Goal: Contribute content: Contribute content

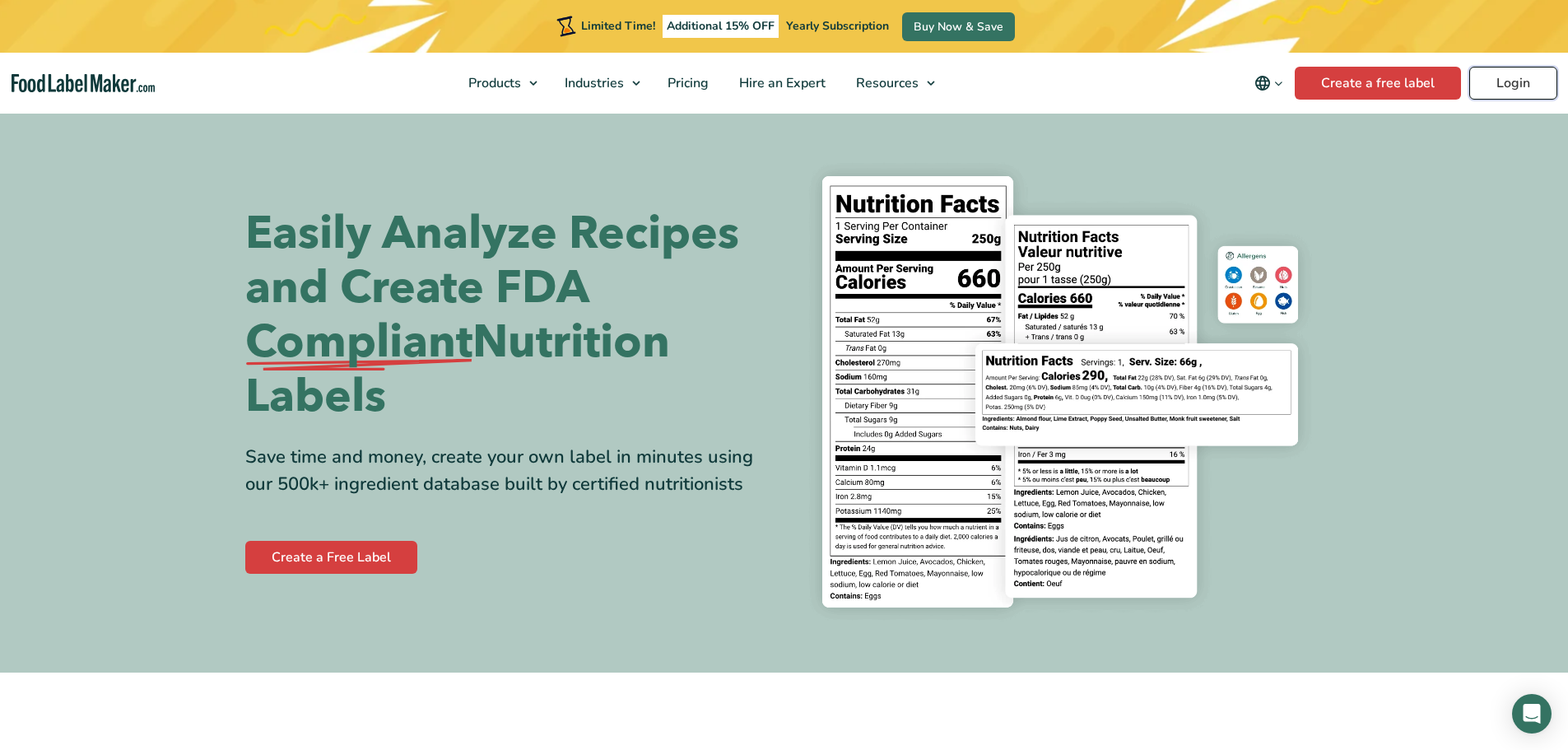
click at [1498, 87] on link "Login" at bounding box center [1513, 83] width 88 height 33
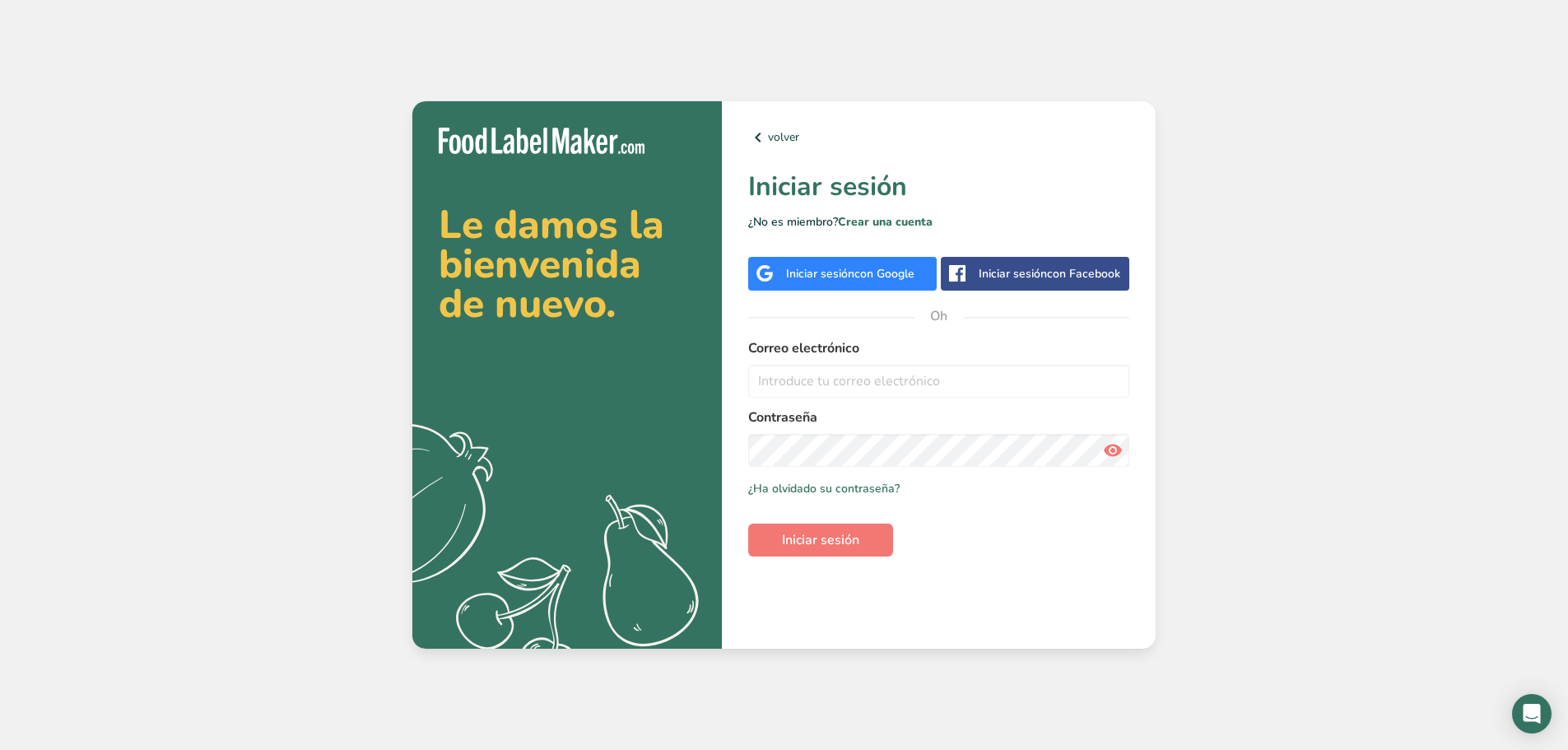
click at [852, 281] on font "Iniciar sesión" at bounding box center [820, 274] width 68 height 16
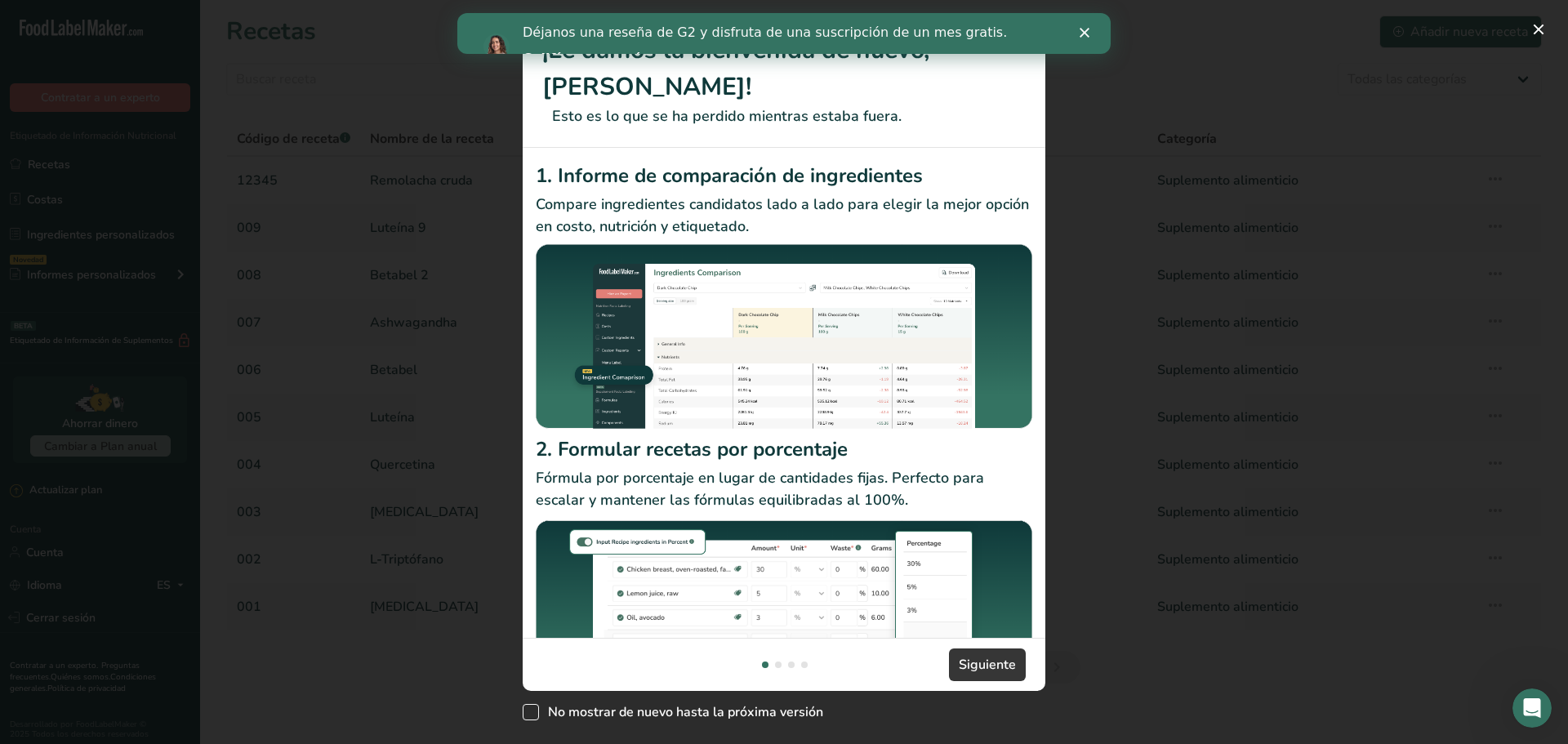
click at [533, 717] on span "Nuevas funciones" at bounding box center [531, 712] width 17 height 17
click at [533, 717] on input "No mostrar de nuevo hasta la próxima versión" at bounding box center [528, 712] width 11 height 11
checkbox input "true"
click at [1003, 666] on font "Siguiente" at bounding box center [987, 665] width 57 height 18
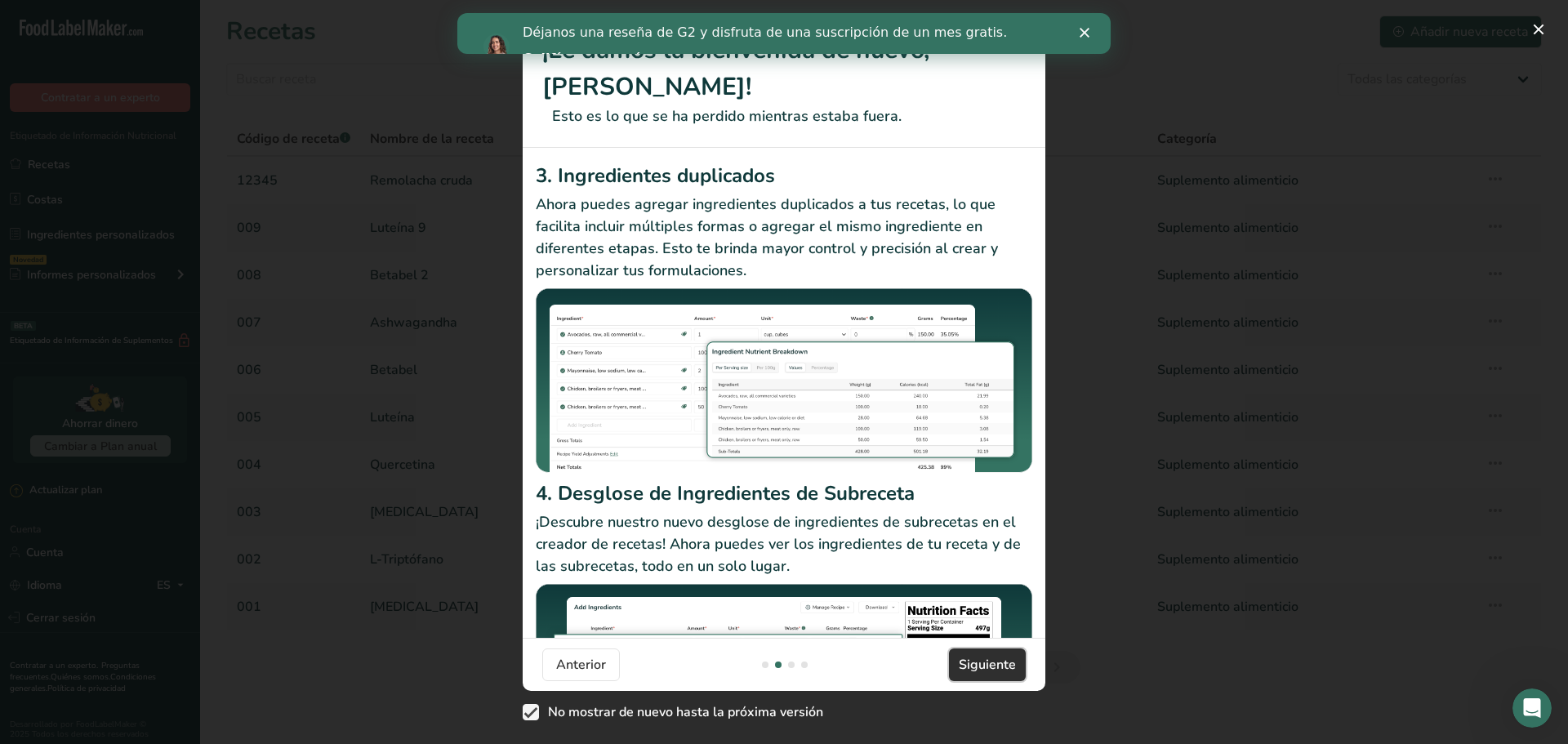
click at [1003, 666] on font "Siguiente" at bounding box center [987, 665] width 57 height 18
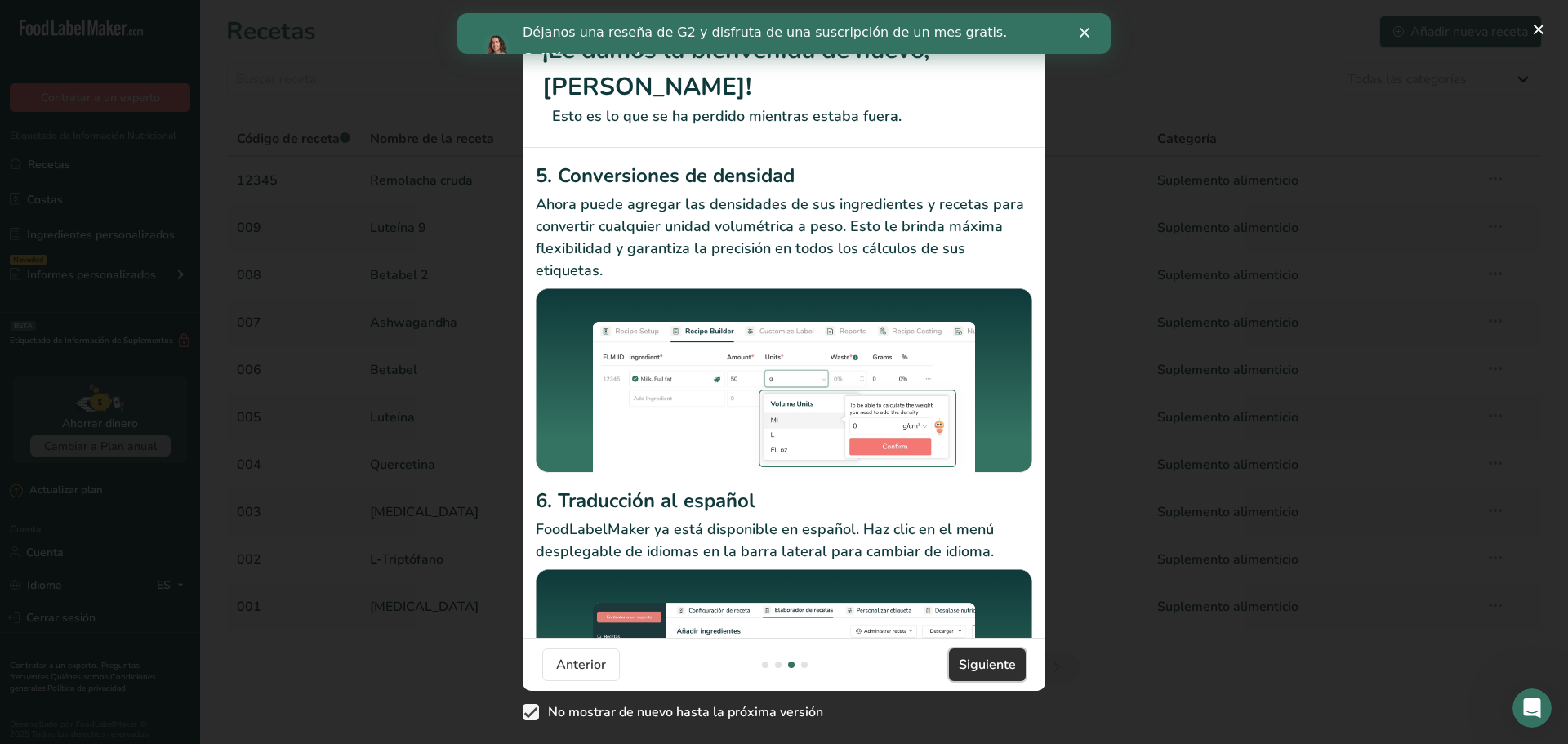
click at [1003, 666] on font "Siguiente" at bounding box center [987, 665] width 57 height 18
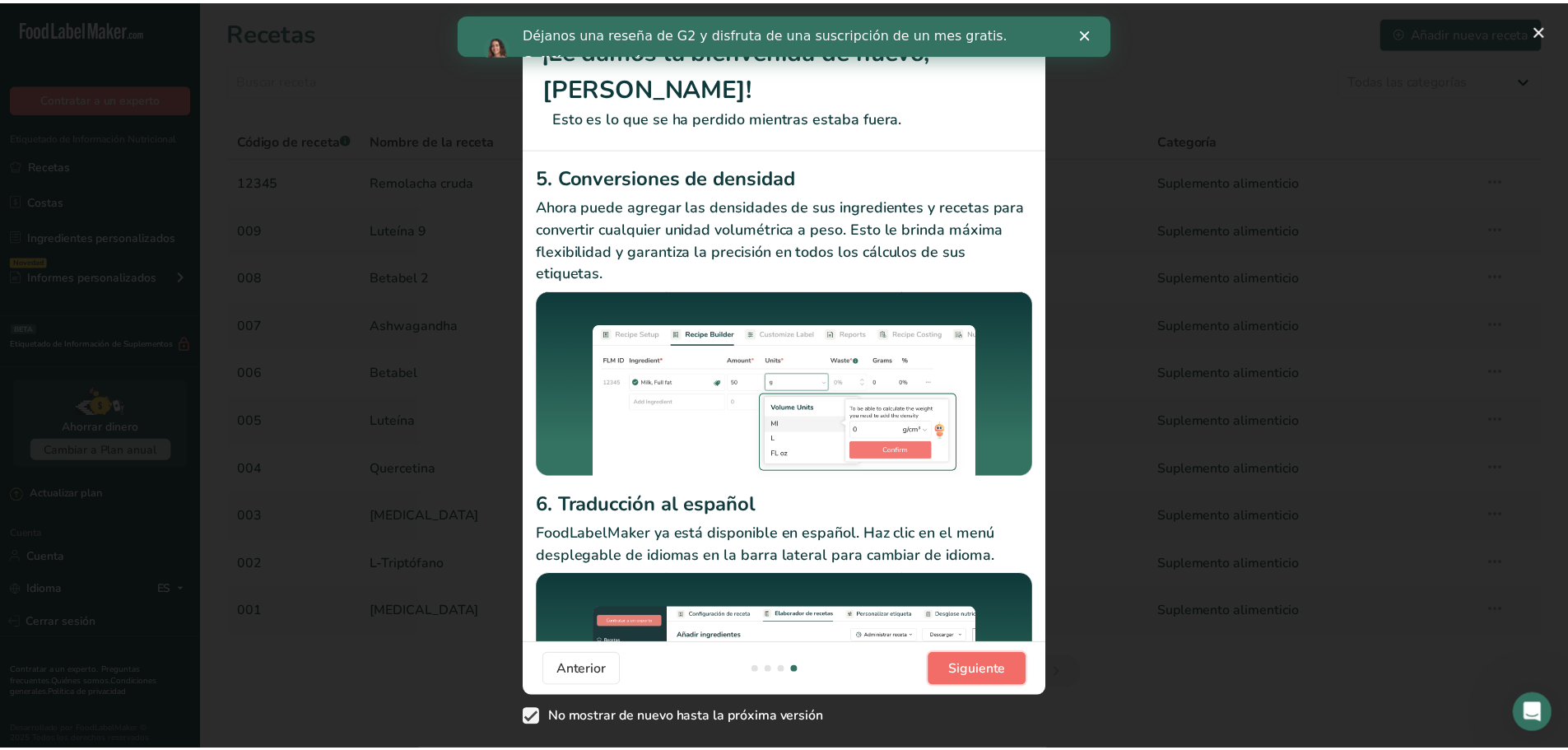
scroll to position [0, 1581]
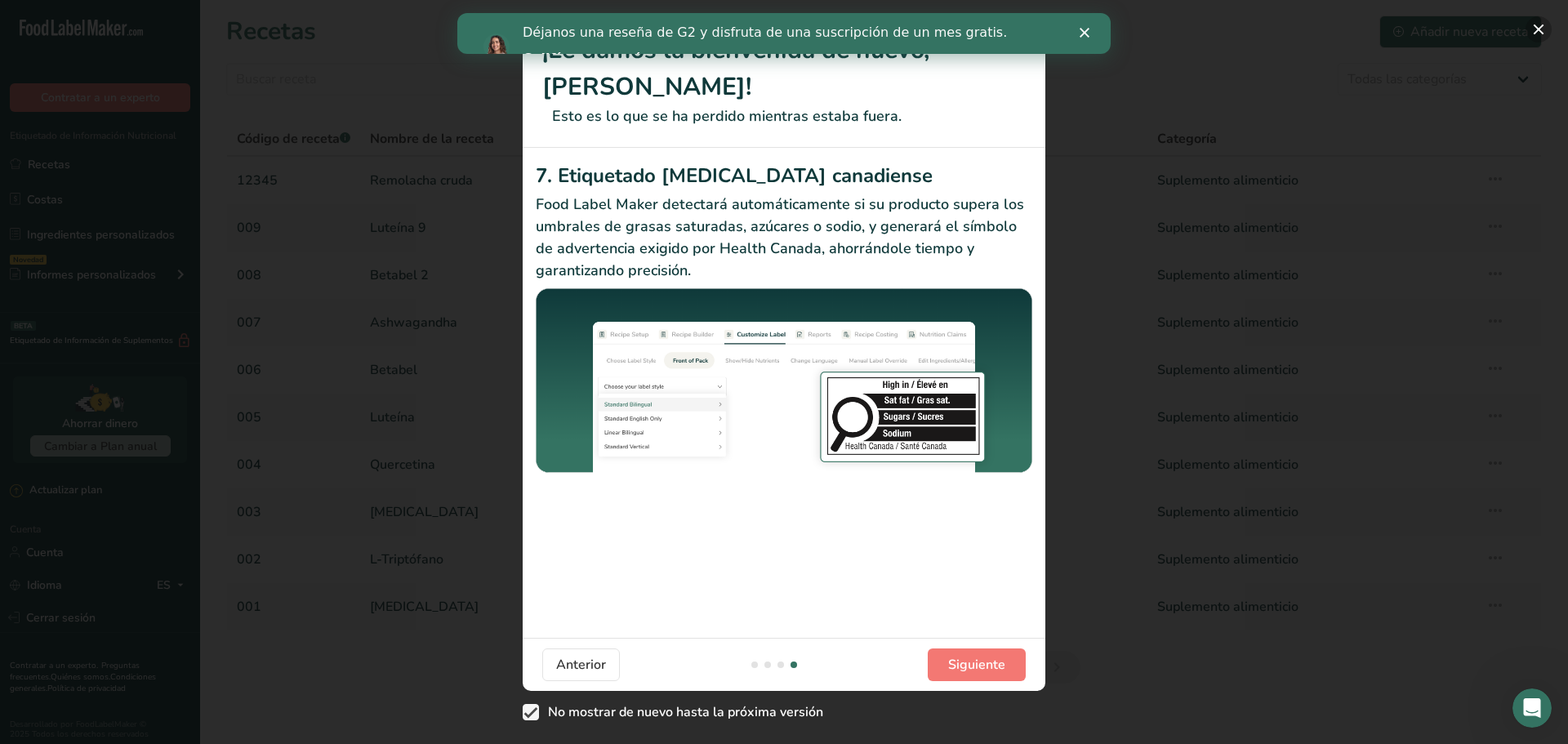
click at [1535, 23] on button "Nuevas funciones" at bounding box center [1538, 29] width 26 height 26
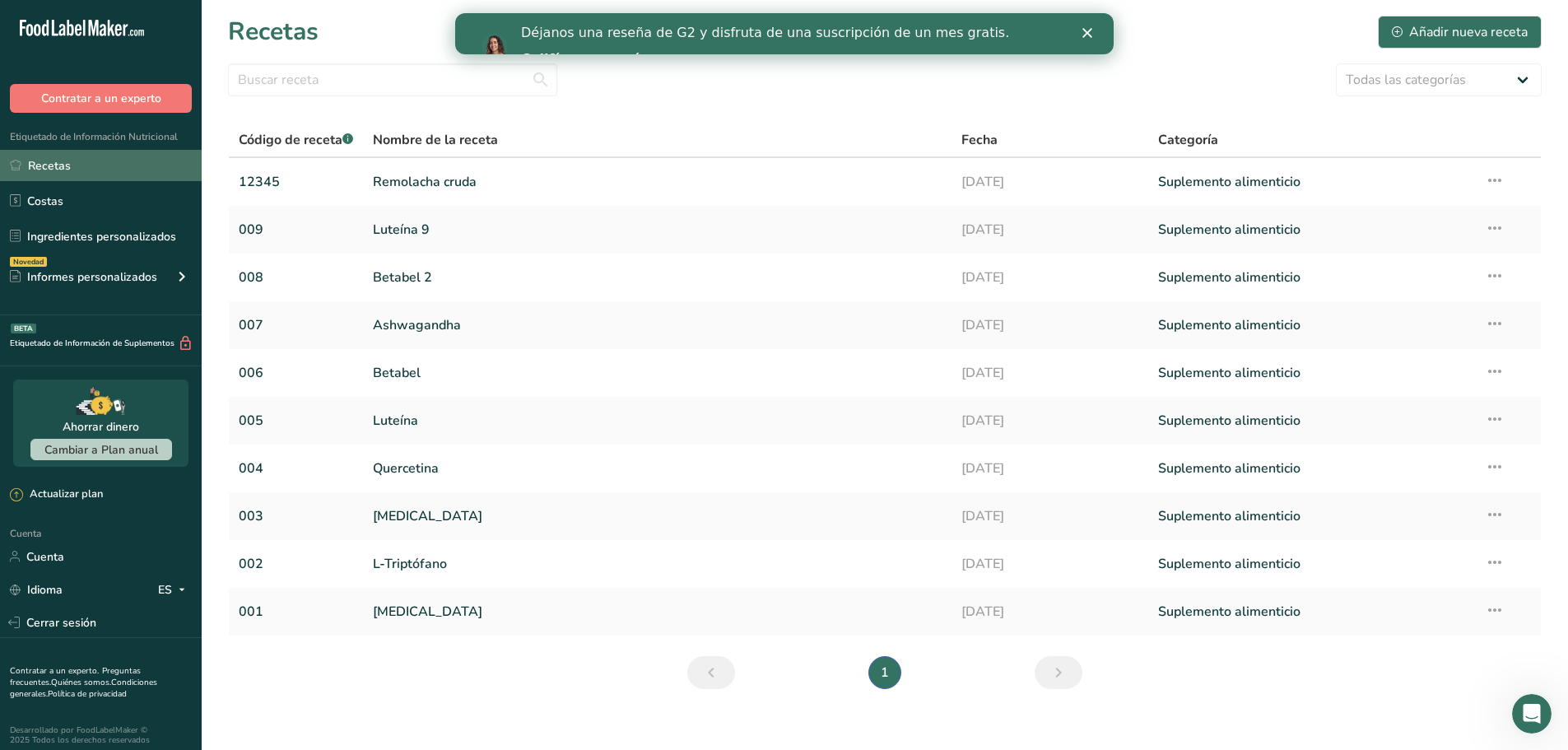
click at [76, 170] on link "Recetas" at bounding box center [101, 166] width 202 height 32
click at [1434, 30] on font "Añadir nueva receta" at bounding box center [1468, 32] width 118 height 18
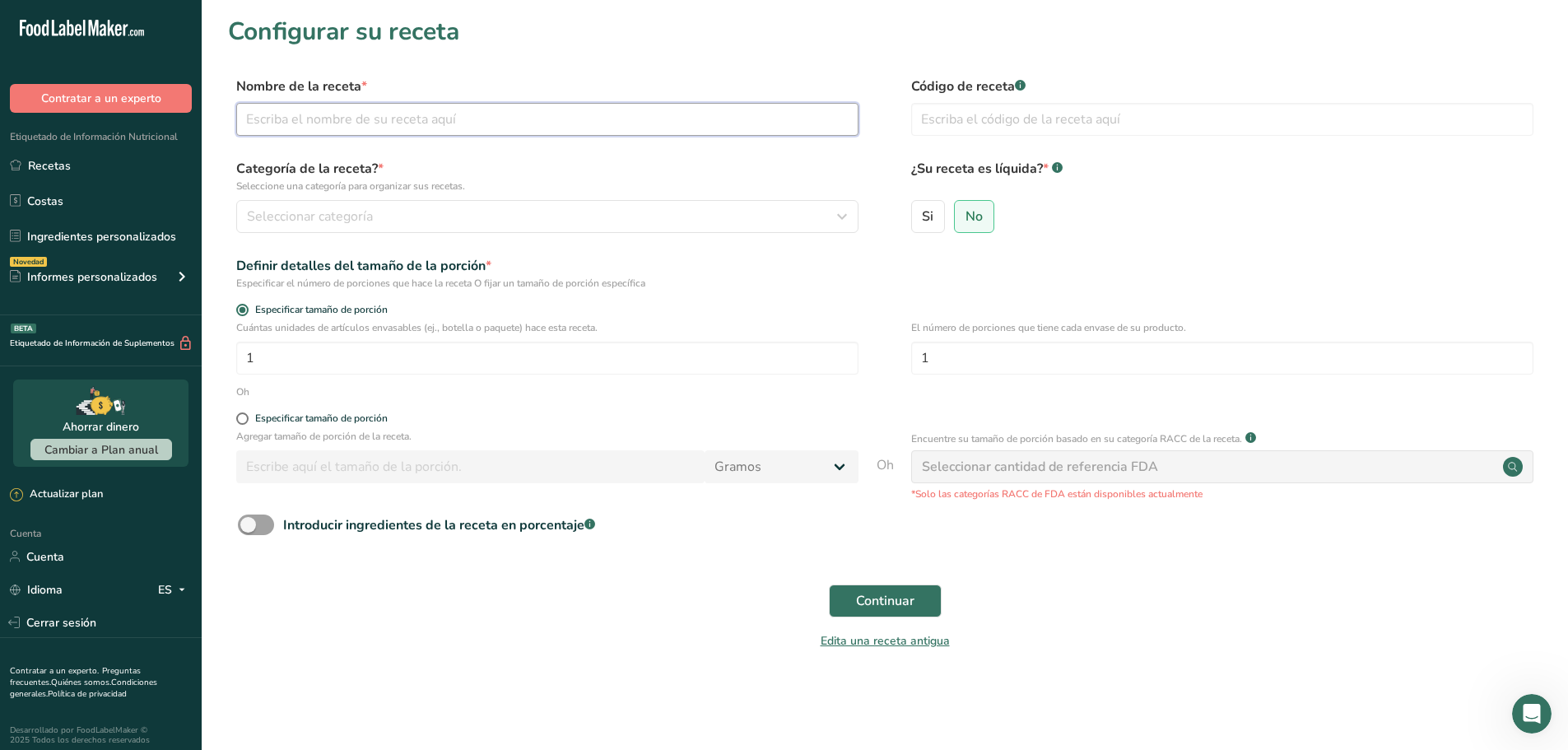
click at [335, 122] on input "text" at bounding box center [548, 118] width 623 height 33
type input "Espirulina azul"
click at [545, 168] on label "Categoría de la receta? * Seleccione una categoría para organizar sus recetas." at bounding box center [548, 175] width 623 height 34
click at [1002, 126] on input "text" at bounding box center [1223, 118] width 623 height 33
type input "esp001"
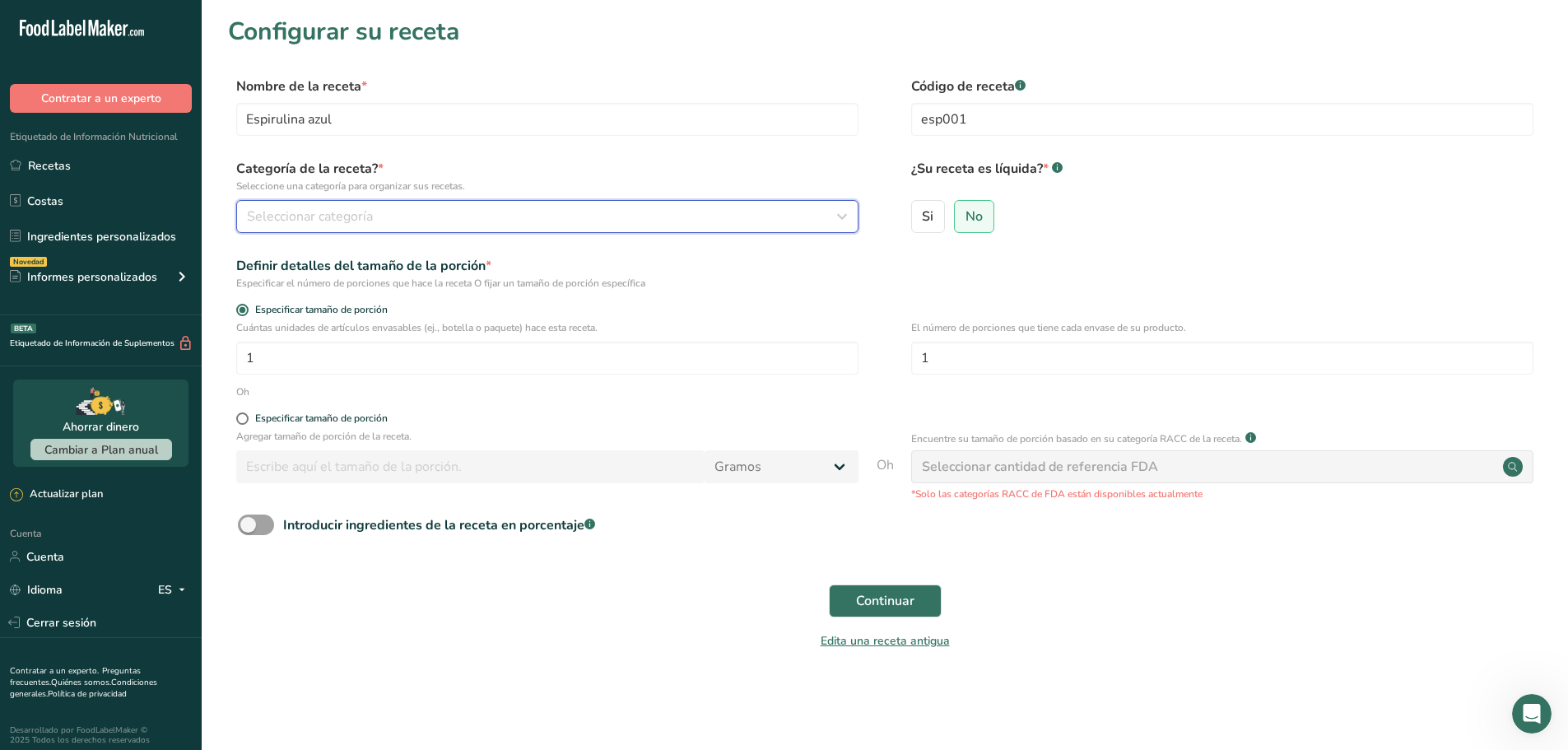
click at [360, 221] on font "Seleccionar categoría" at bounding box center [310, 217] width 126 height 18
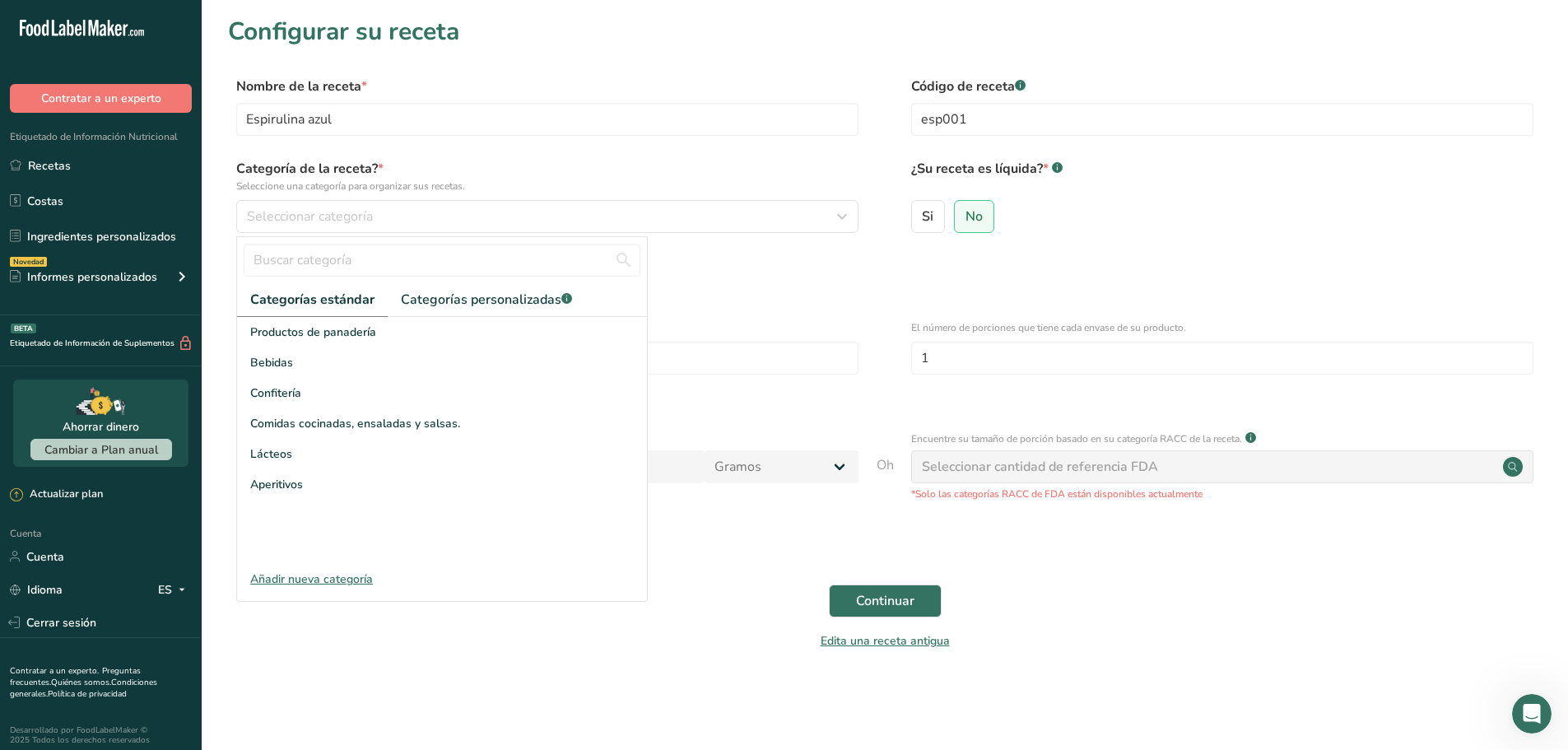
click at [343, 579] on font "Añadir nueva categoría" at bounding box center [311, 580] width 122 height 16
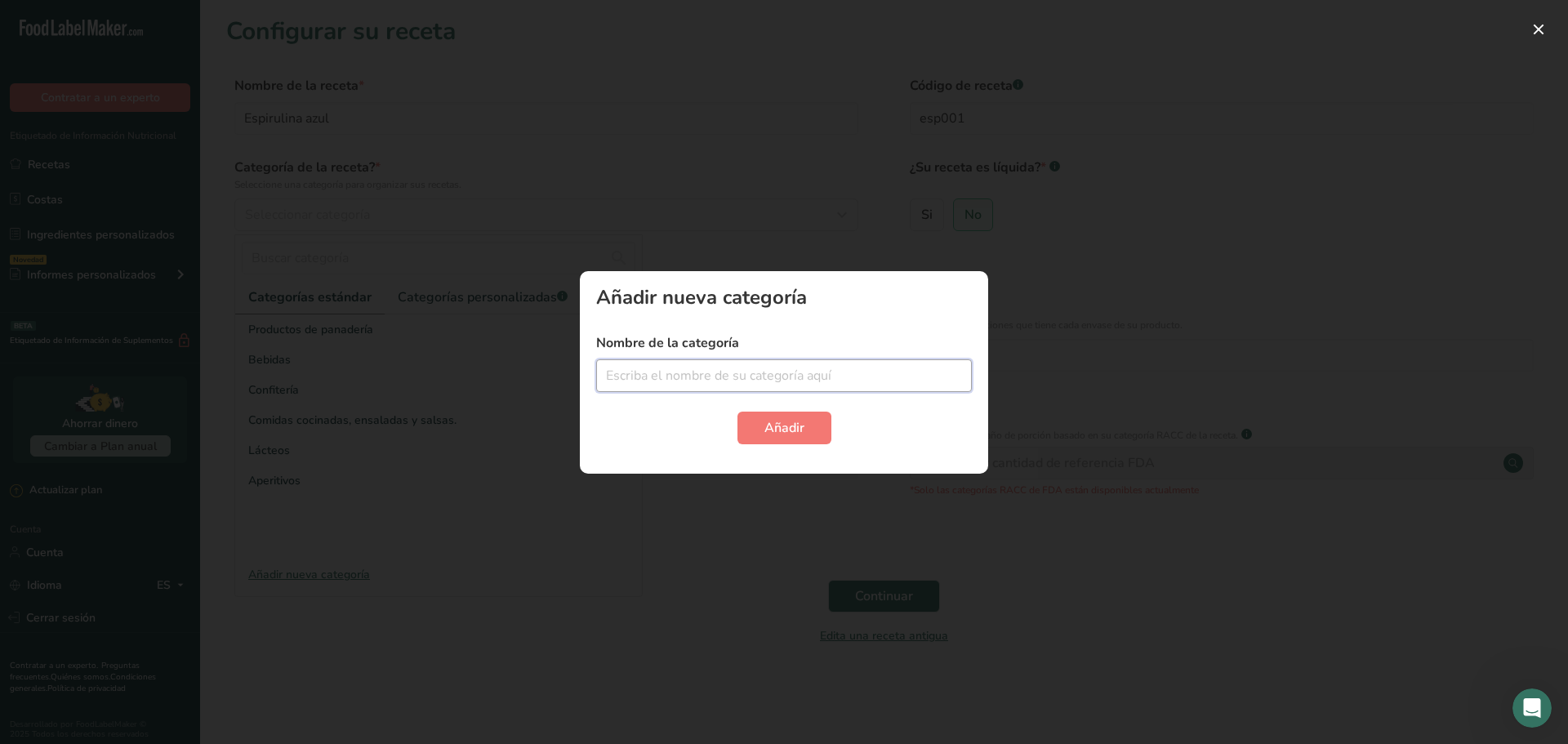
click at [776, 376] on input "text" at bounding box center [784, 375] width 375 height 32
type input "Suplemento alimenticio"
click at [791, 424] on font "Añadir" at bounding box center [784, 428] width 40 height 18
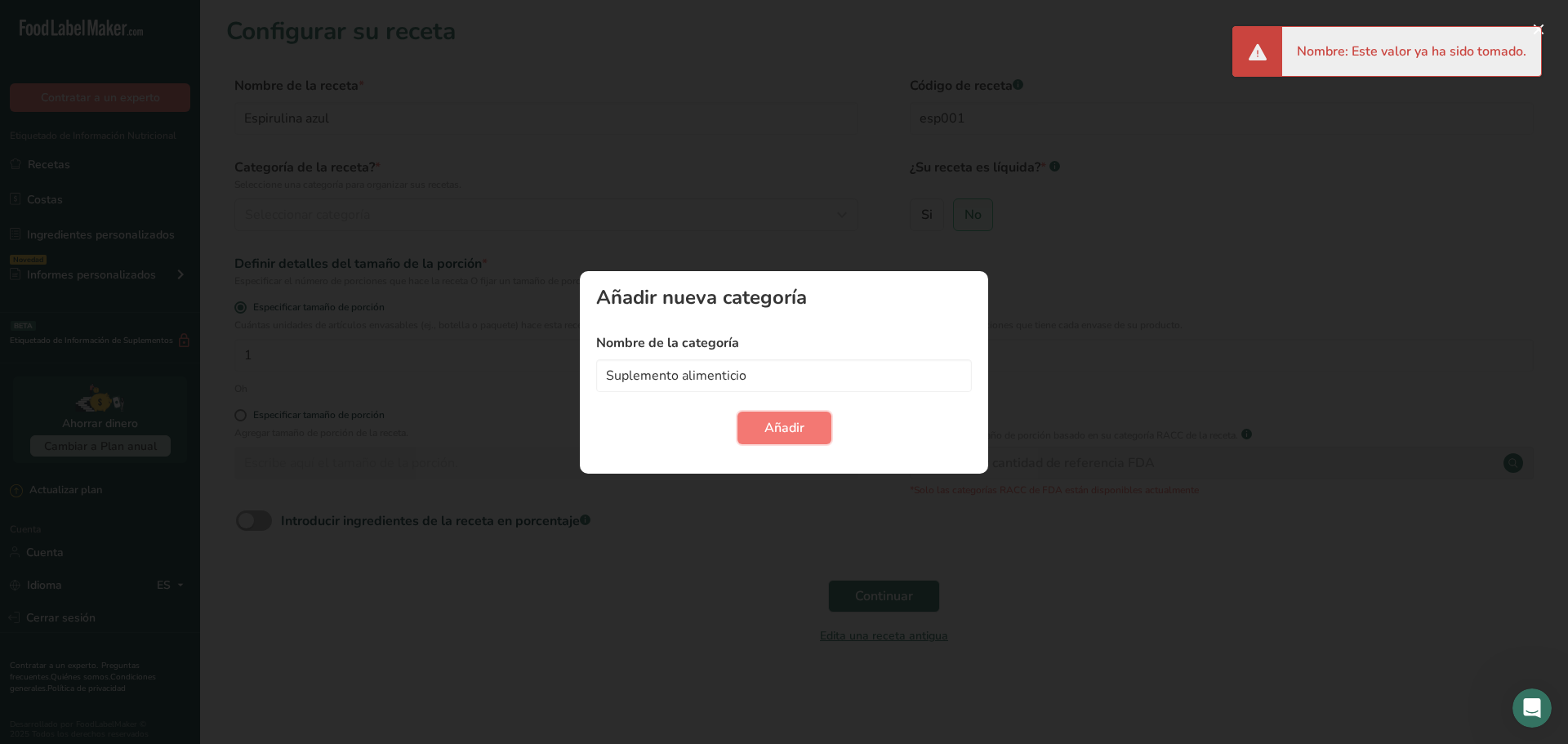
click at [770, 421] on font "Añadir" at bounding box center [784, 428] width 40 height 18
click at [1110, 322] on div at bounding box center [784, 372] width 1568 height 744
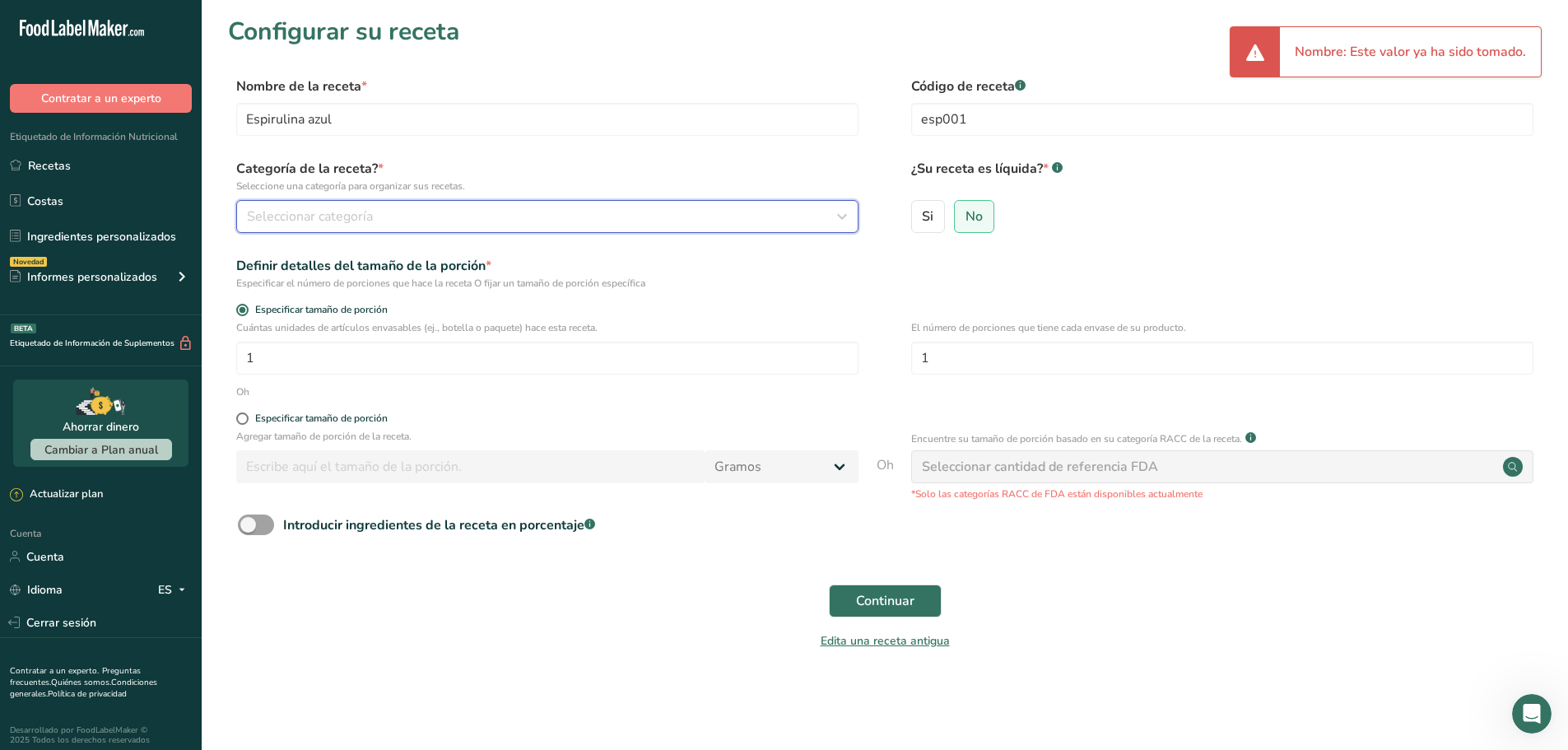
click at [344, 220] on font "Seleccionar categoría" at bounding box center [310, 217] width 126 height 18
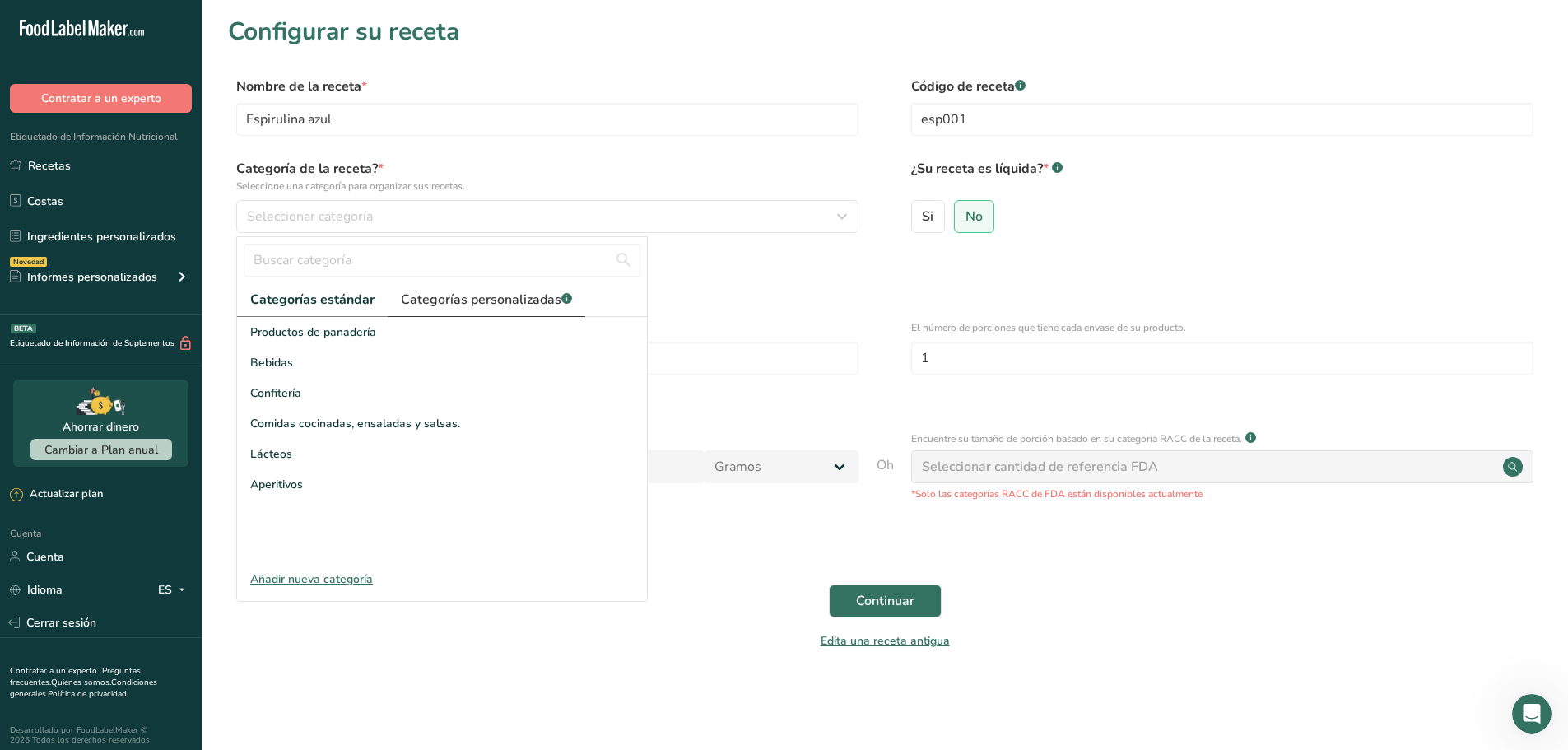
click at [485, 298] on font "Categorías personalizadas" at bounding box center [481, 300] width 161 height 18
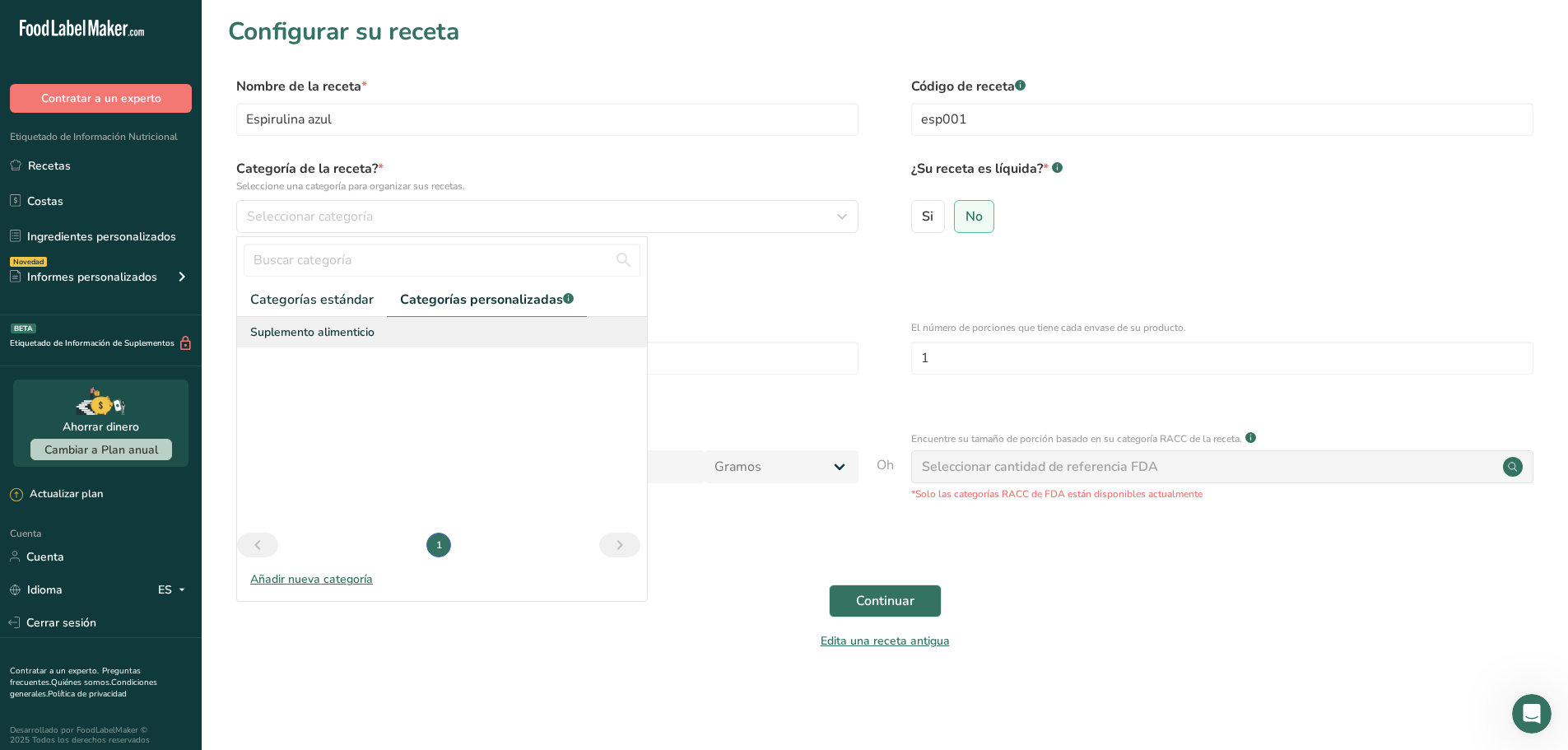
click at [324, 333] on font "Suplemento alimenticio" at bounding box center [312, 332] width 124 height 16
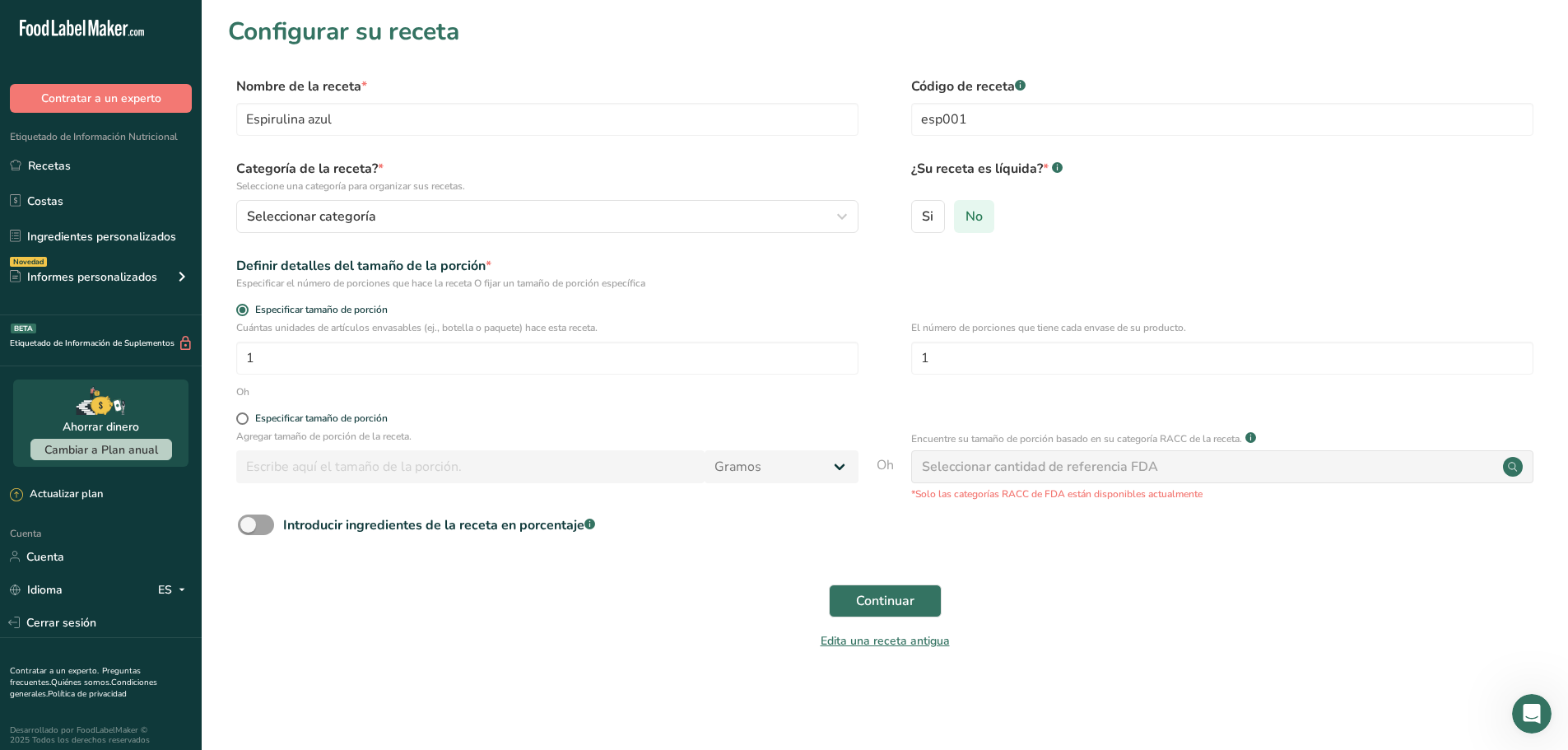
click at [980, 213] on font "No" at bounding box center [975, 217] width 18 height 18
click at [966, 213] on input "No" at bounding box center [960, 216] width 11 height 11
drag, startPoint x: 302, startPoint y: 364, endPoint x: 242, endPoint y: 365, distance: 60.0
click at [242, 365] on input "1" at bounding box center [548, 358] width 623 height 33
type input "2"
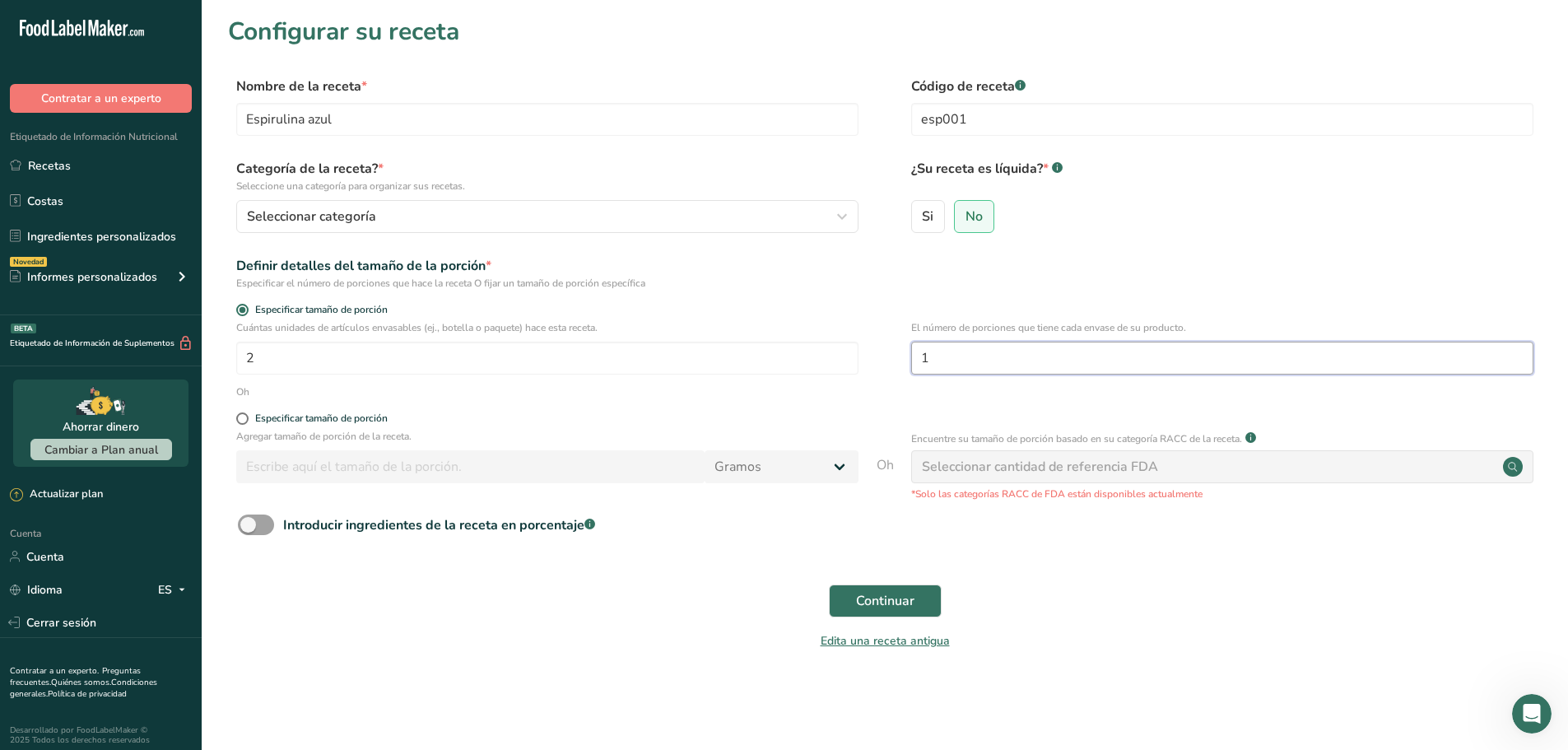
drag, startPoint x: 949, startPoint y: 360, endPoint x: 901, endPoint y: 367, distance: 48.5
click at [901, 367] on div "Cuántas unidades de artículos envasables (ej., botella o paquete) hace esta rec…" at bounding box center [884, 352] width 1314 height 64
type input "50"
click at [555, 418] on label "Especificar tamaño de porción" at bounding box center [548, 418] width 623 height 13
click at [247, 418] on input "Especificar tamaño de porción" at bounding box center [241, 418] width 11 height 11
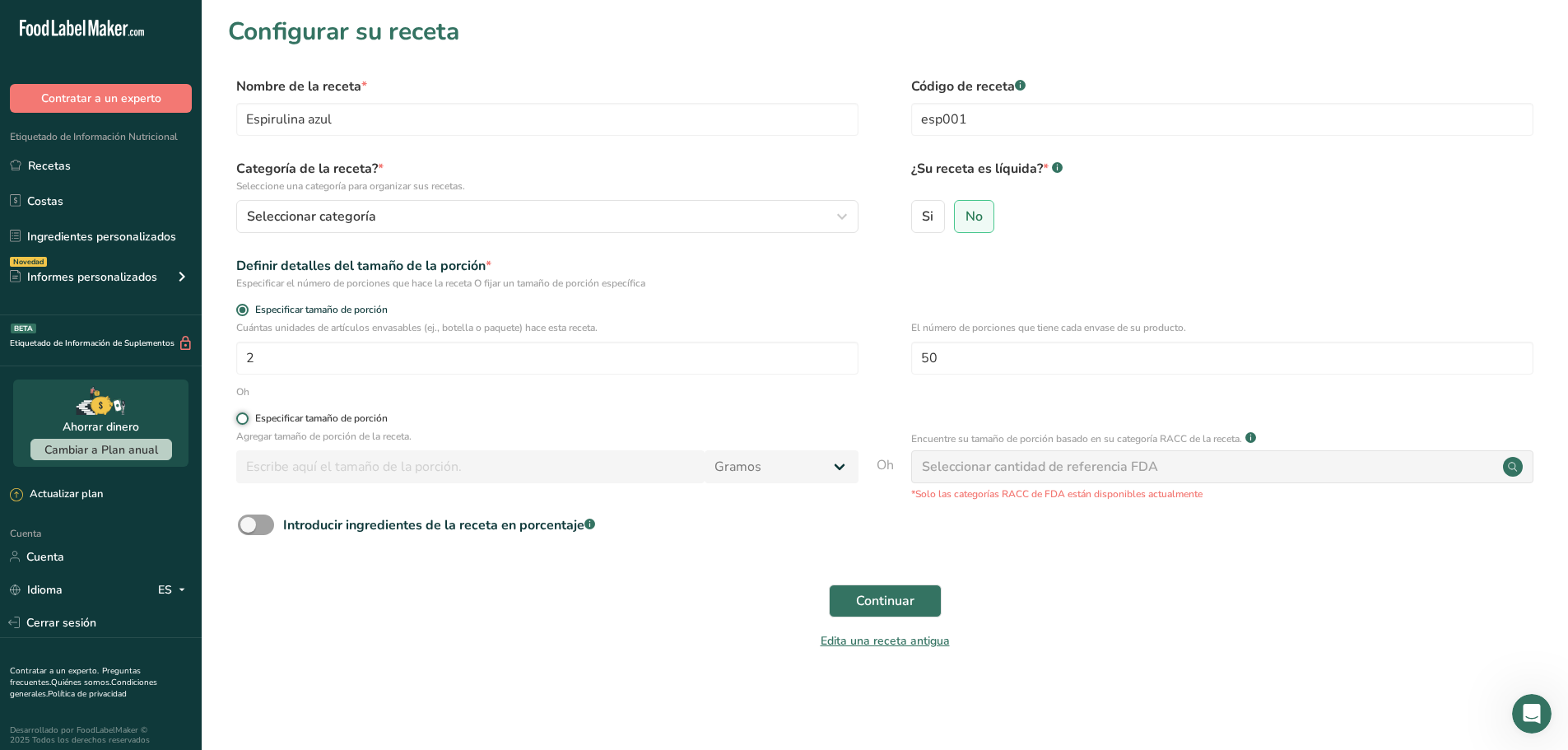
radio input "true"
radio input "false"
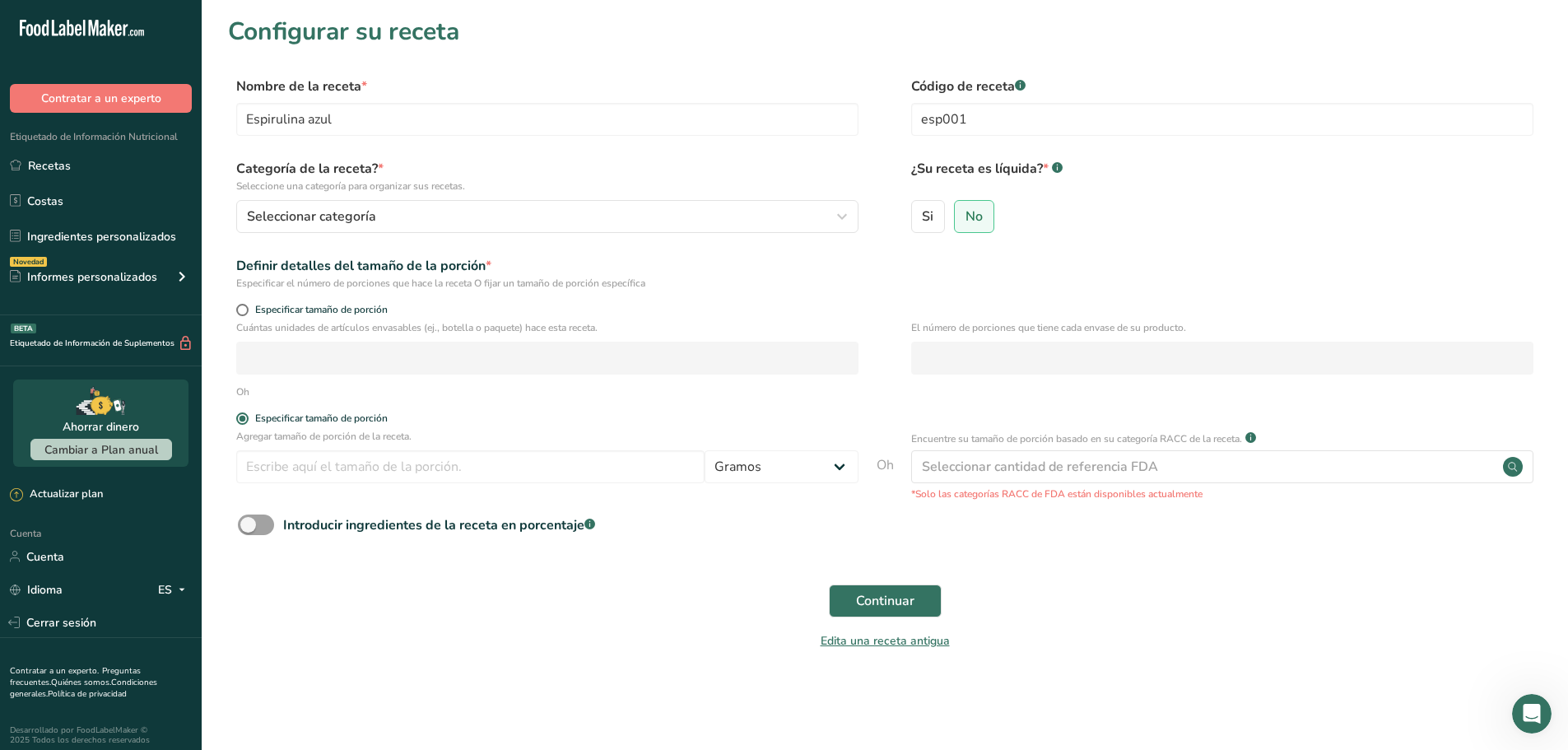
click at [623, 401] on form "Nombre de la receta * Espirulina azul Código de receta .a-a{fill:#347362;}.b-a{…" at bounding box center [884, 369] width 1314 height 583
click at [245, 317] on div "Especificar tamaño de porción" at bounding box center [548, 311] width 623 height 17
click at [242, 312] on span at bounding box center [242, 309] width 13 height 13
click at [242, 312] on input "Especificar tamaño de porción" at bounding box center [241, 309] width 11 height 11
radio input "true"
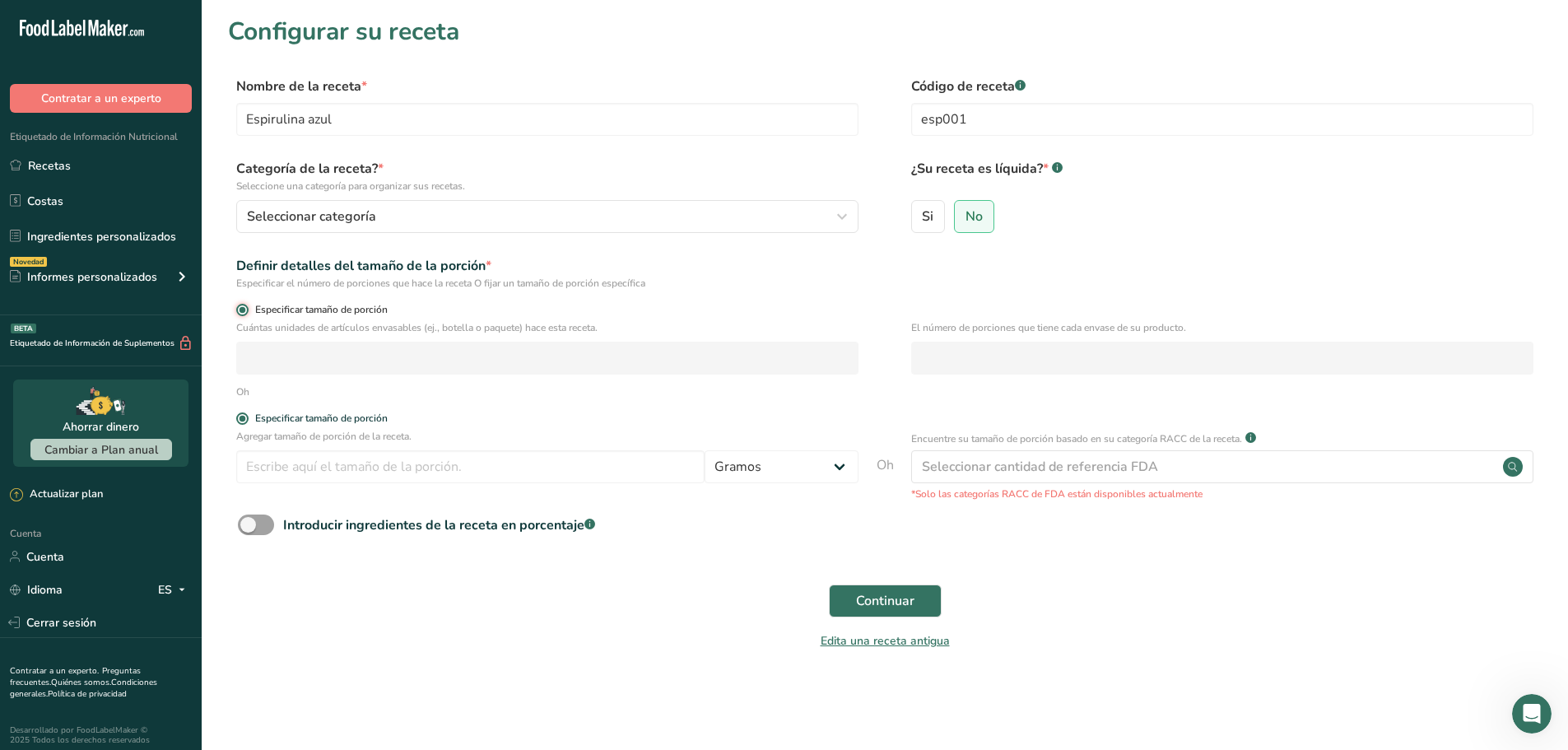
radio input "false"
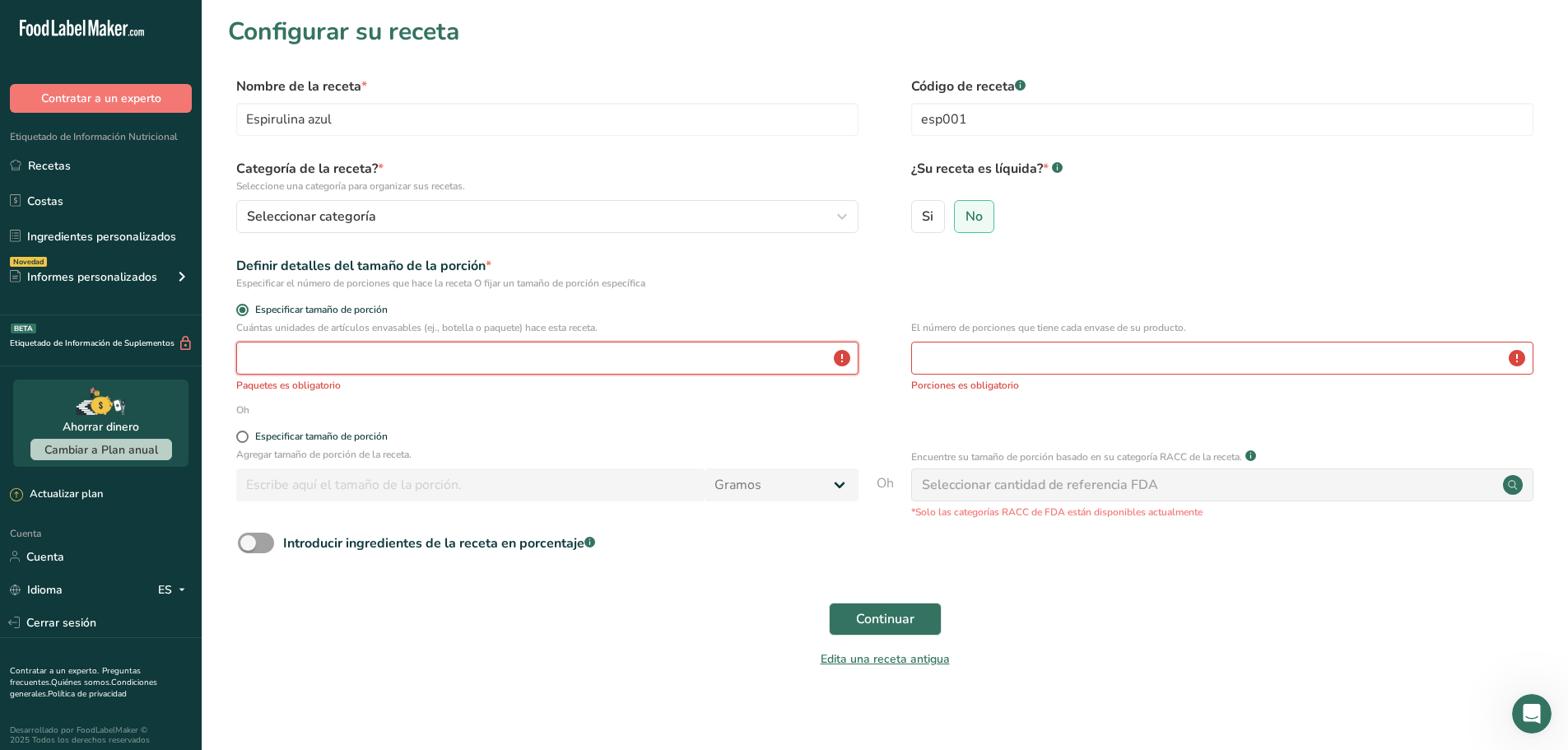
click at [317, 365] on input "number" at bounding box center [548, 358] width 623 height 33
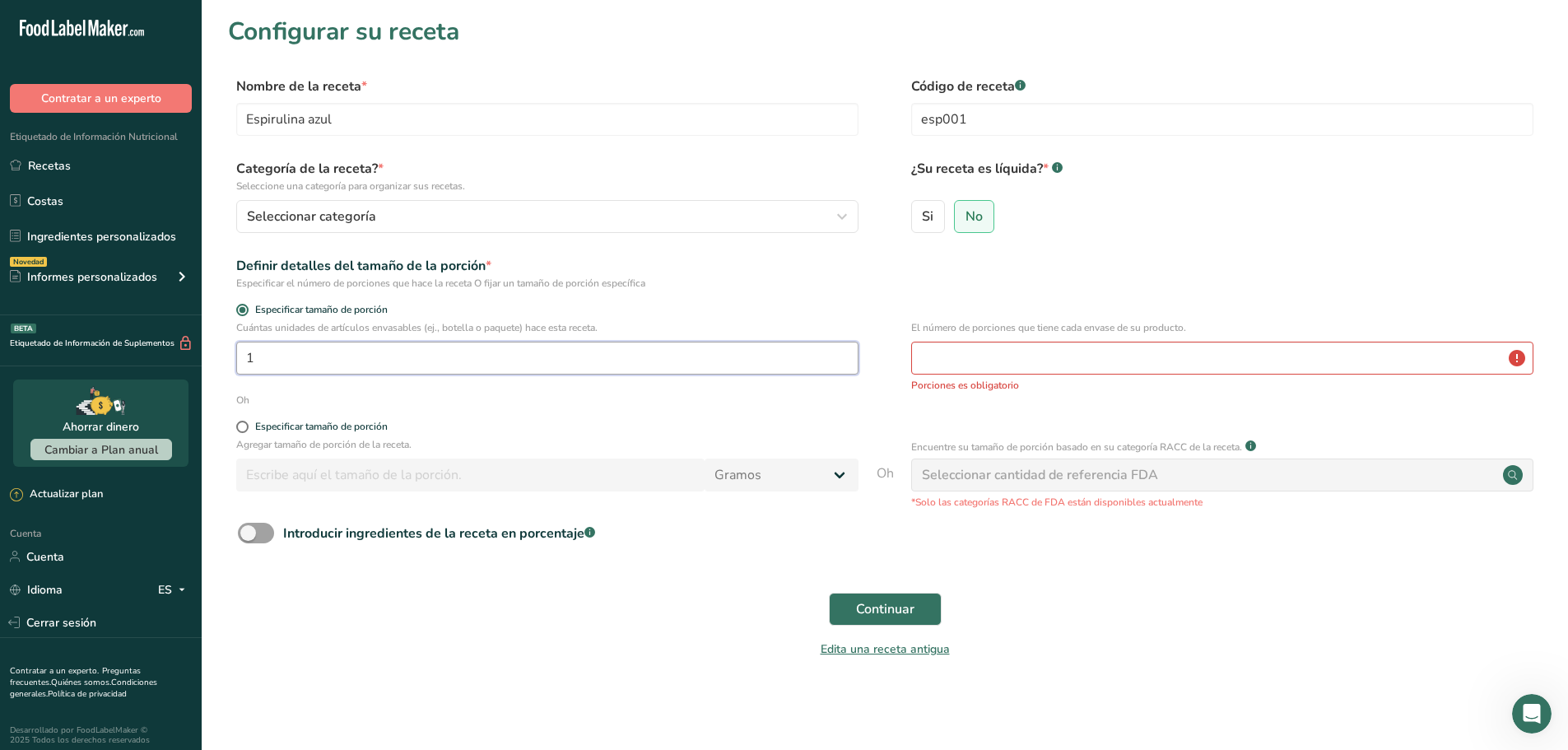
type input "1"
click at [942, 354] on input "number" at bounding box center [1223, 358] width 623 height 33
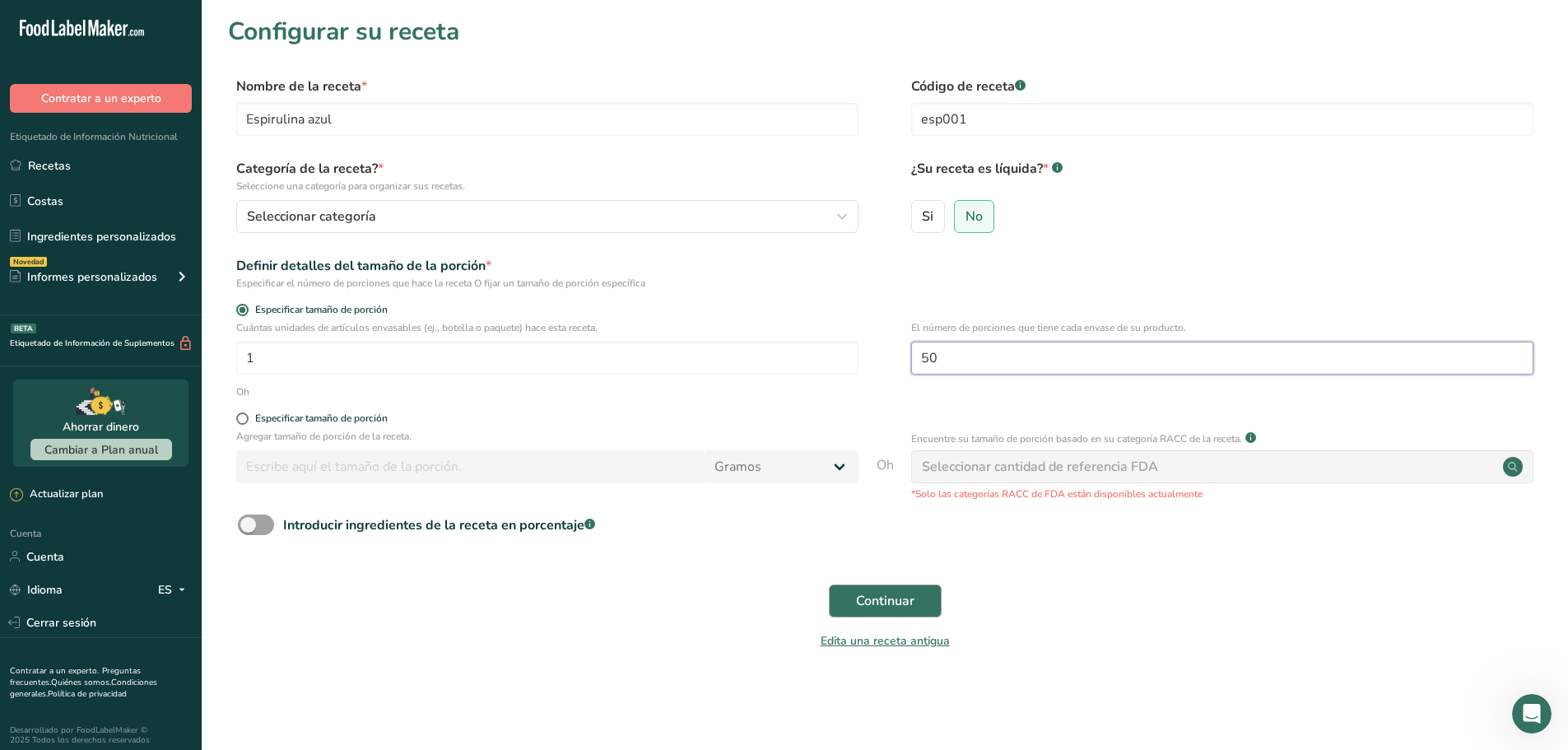
type input "50"
click at [892, 593] on font "Continuar" at bounding box center [885, 601] width 58 height 18
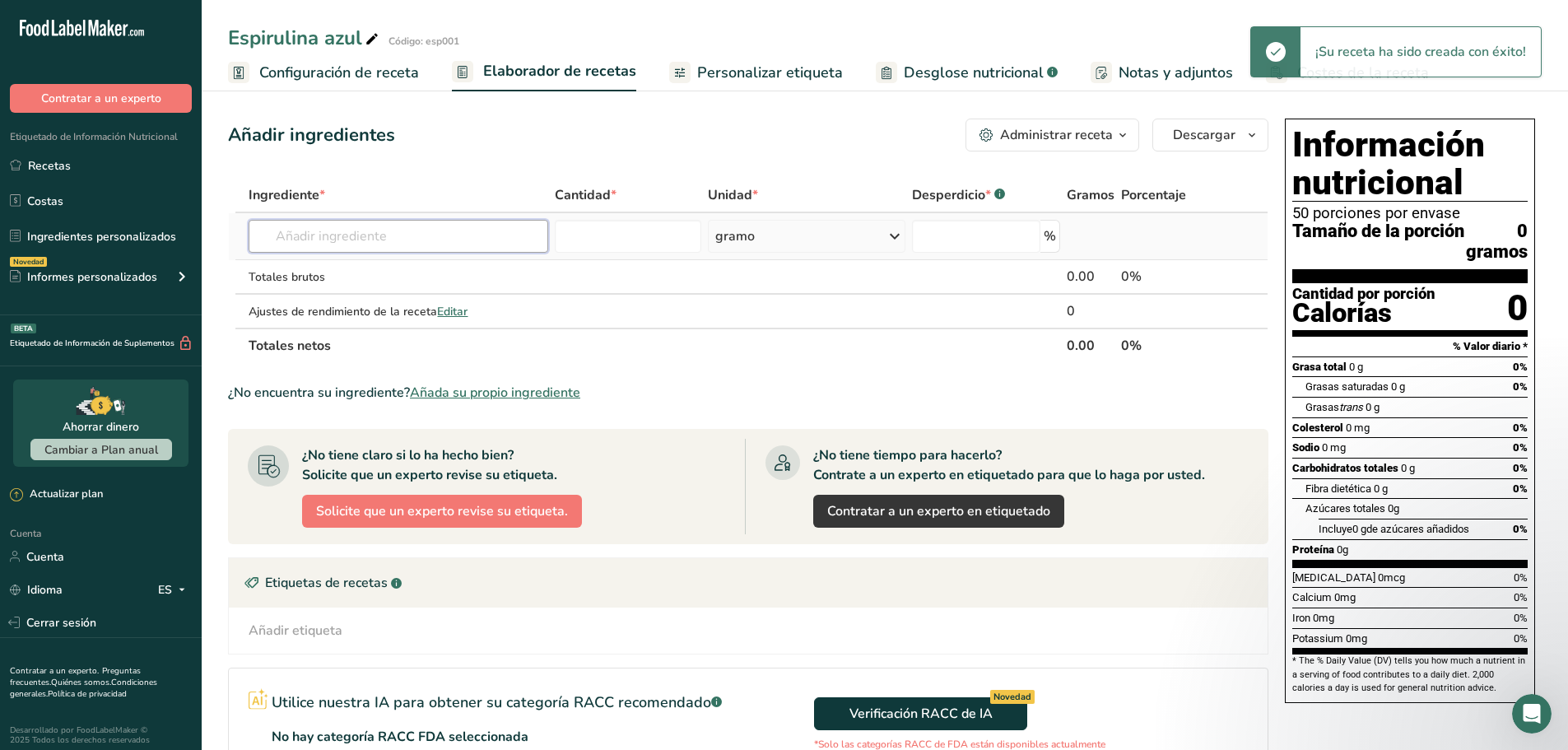
click at [373, 236] on input "text" at bounding box center [397, 236] width 299 height 33
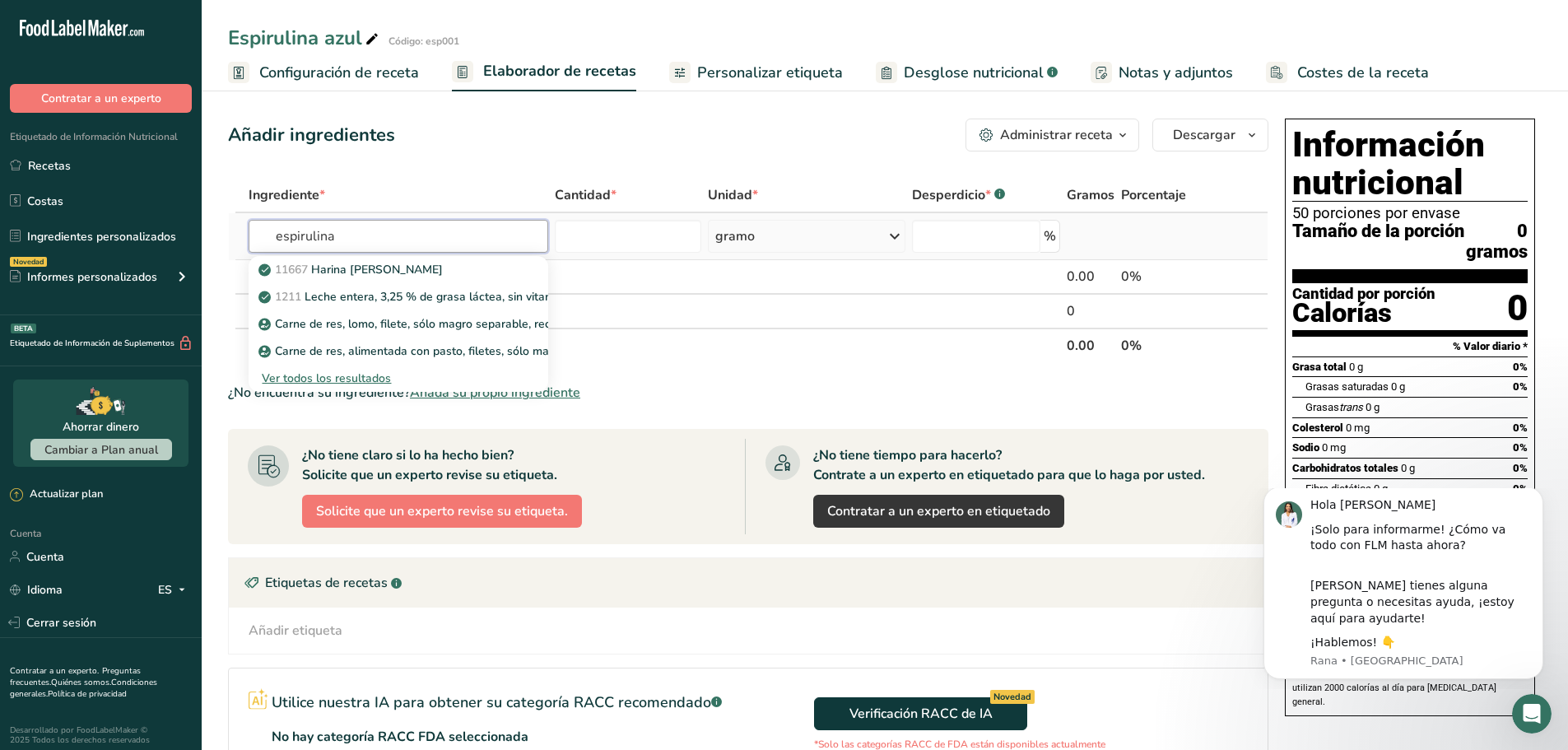
click at [487, 239] on input "espirulina" at bounding box center [397, 236] width 299 height 33
type input "espirulina"
click at [331, 381] on font "Ver todos los resultados" at bounding box center [326, 378] width 129 height 16
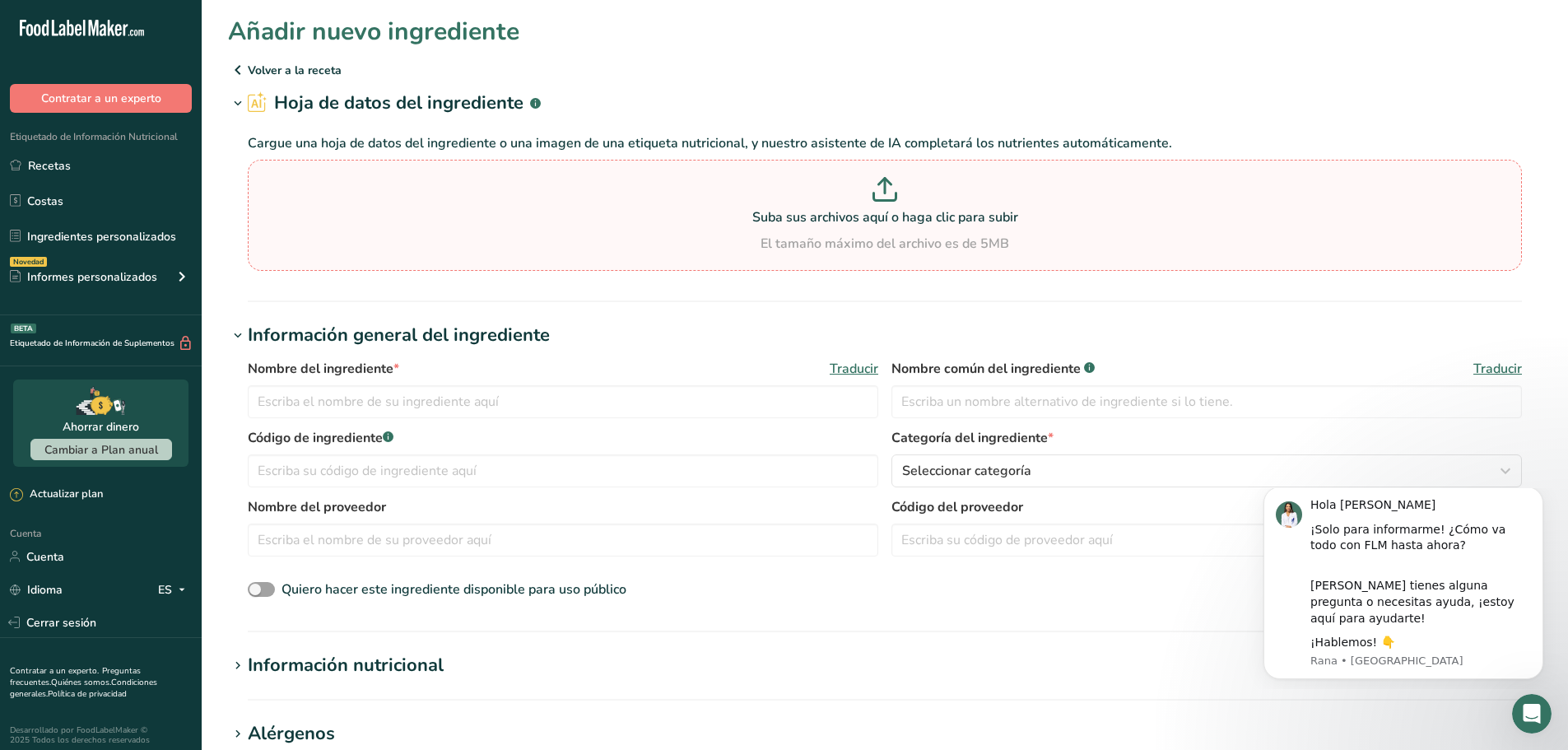
click at [887, 188] on icon at bounding box center [884, 189] width 25 height 25
click at [887, 188] on input "Suba sus archivos aquí o haga clic para subir El tamaño máximo del archivo es d…" at bounding box center [884, 215] width 1274 height 111
type input "C:\fakepath\SPIRULINA AZUL.pdf"
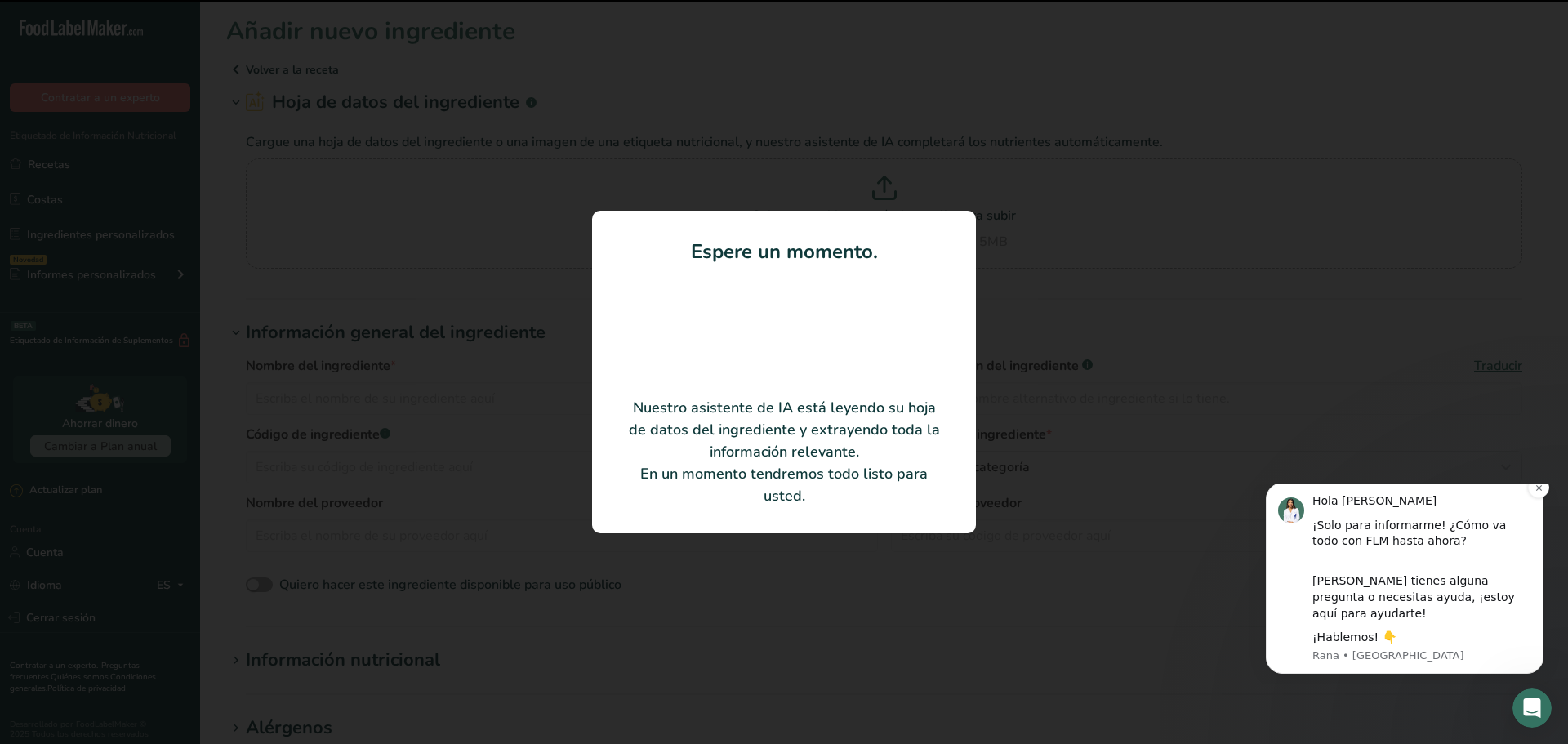
type input "Spirulina Azul en Polvo ([MEDICAL_DATA])"
type input "CAL-ITE-006"
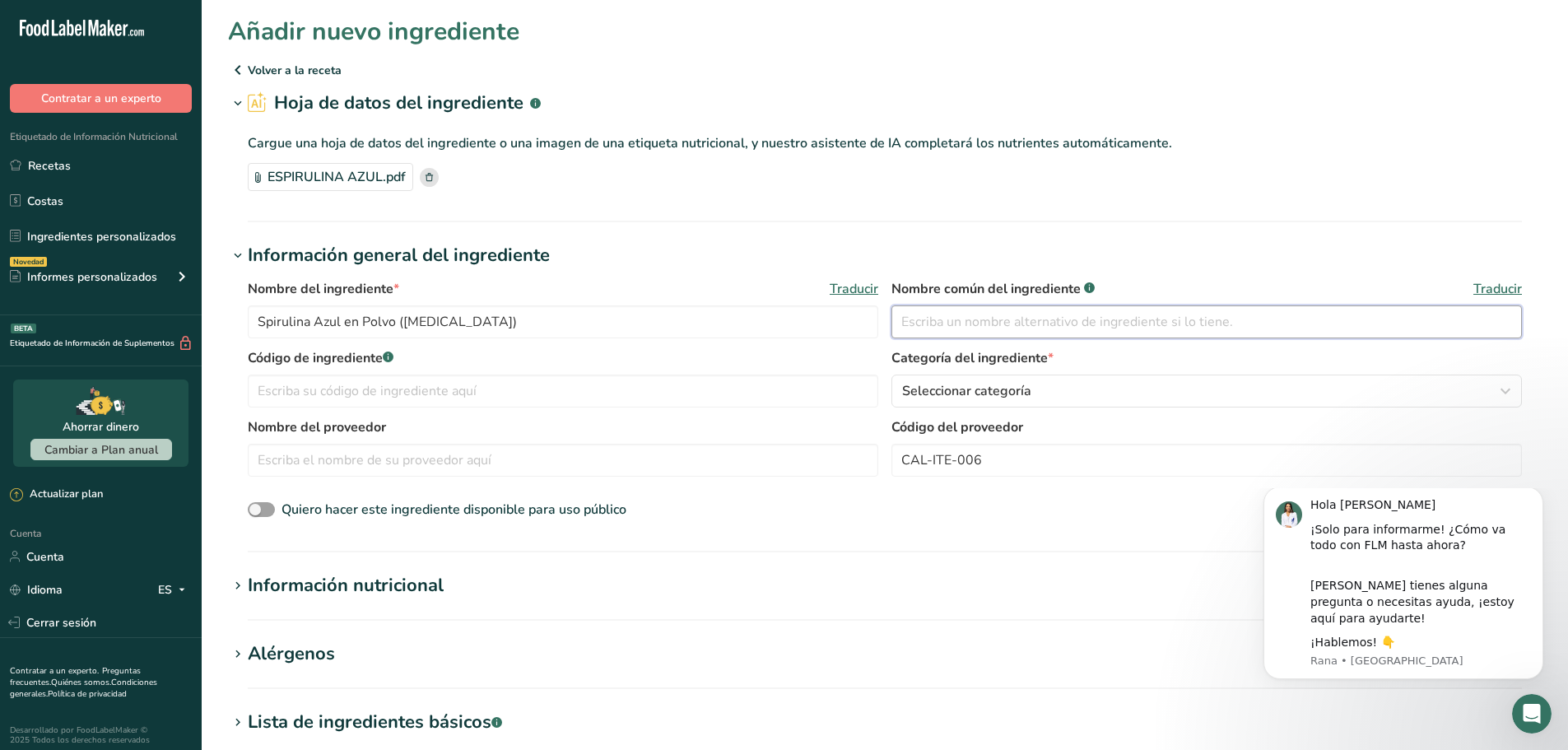
click at [1010, 330] on input "text" at bounding box center [1207, 321] width 631 height 33
type input "Espirulina"
click at [330, 394] on input "text" at bounding box center [563, 390] width 631 height 33
click at [283, 394] on input "esp 001" at bounding box center [563, 390] width 631 height 33
type input "esp001"
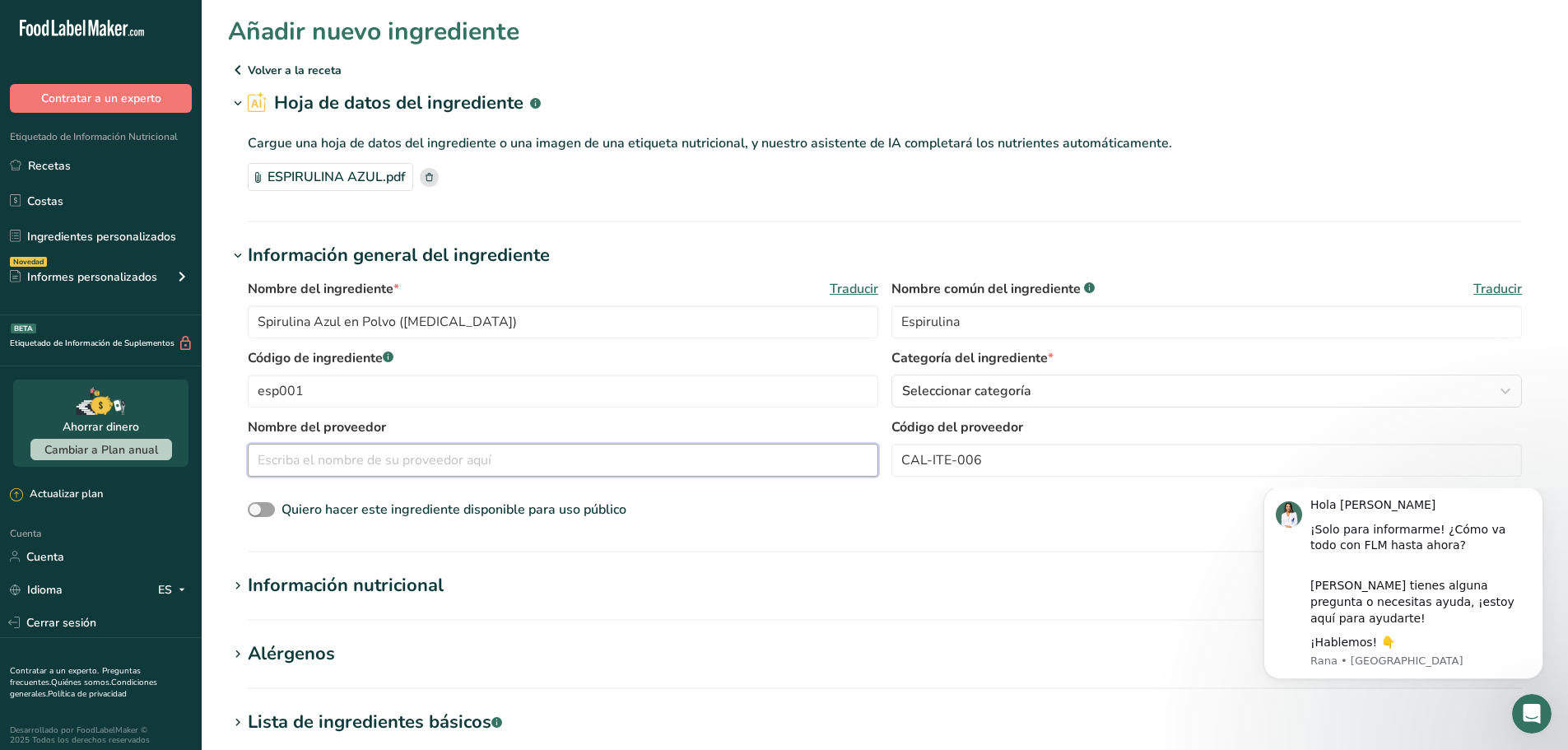
click at [437, 465] on input "text" at bounding box center [563, 459] width 631 height 33
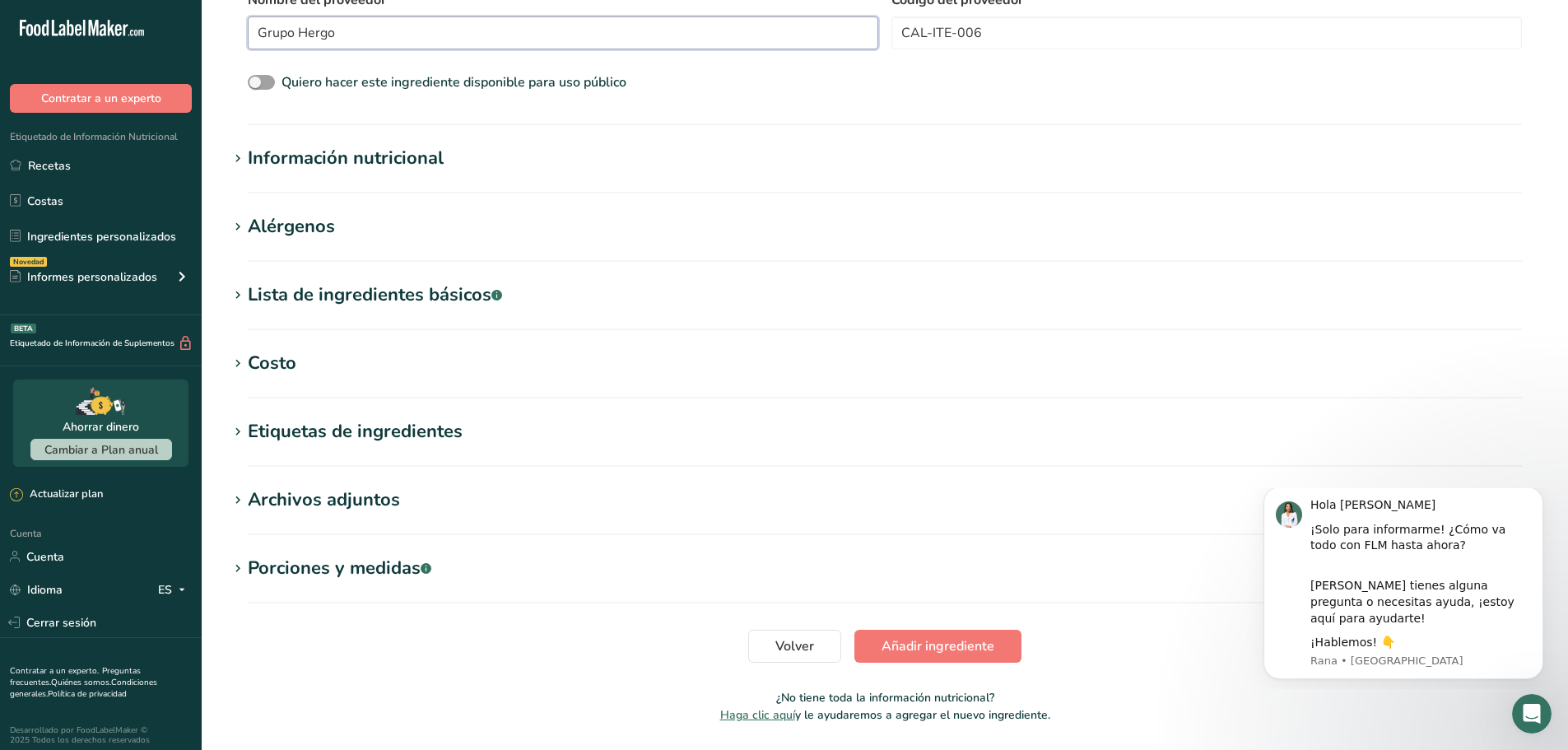
scroll to position [480, 0]
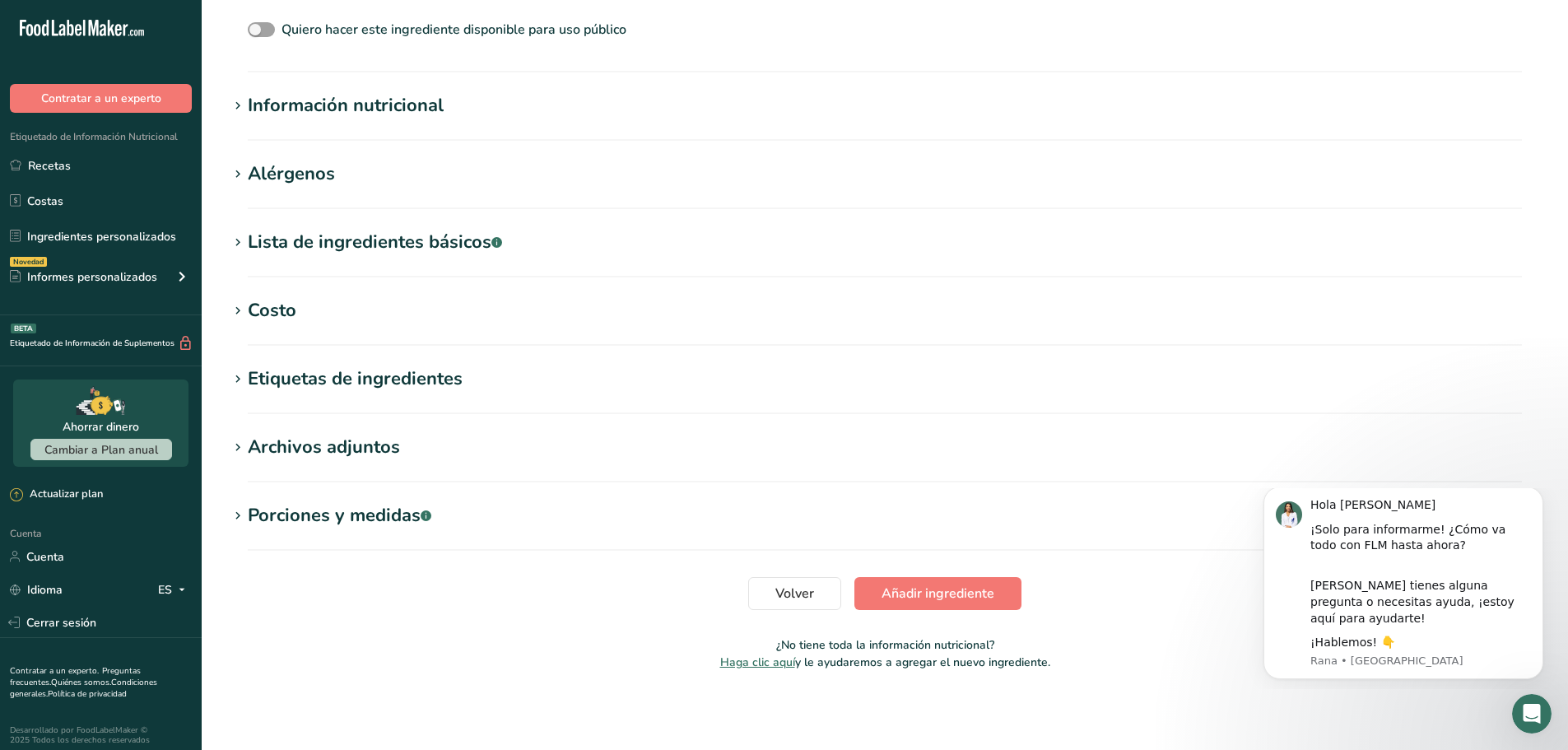
type input "Grupo Hergo"
click at [929, 591] on font "Añadir ingrediente" at bounding box center [938, 593] width 112 height 18
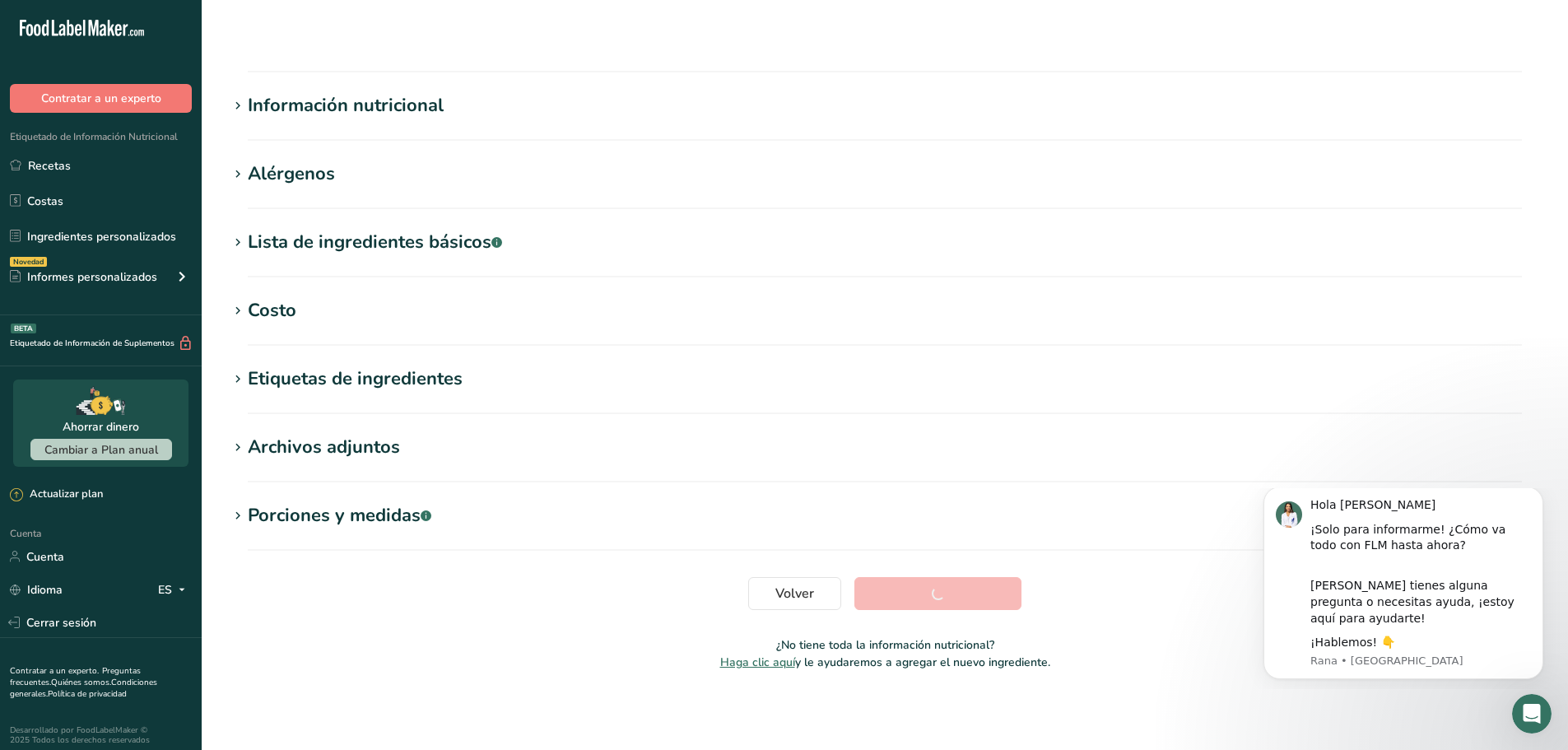
scroll to position [134, 0]
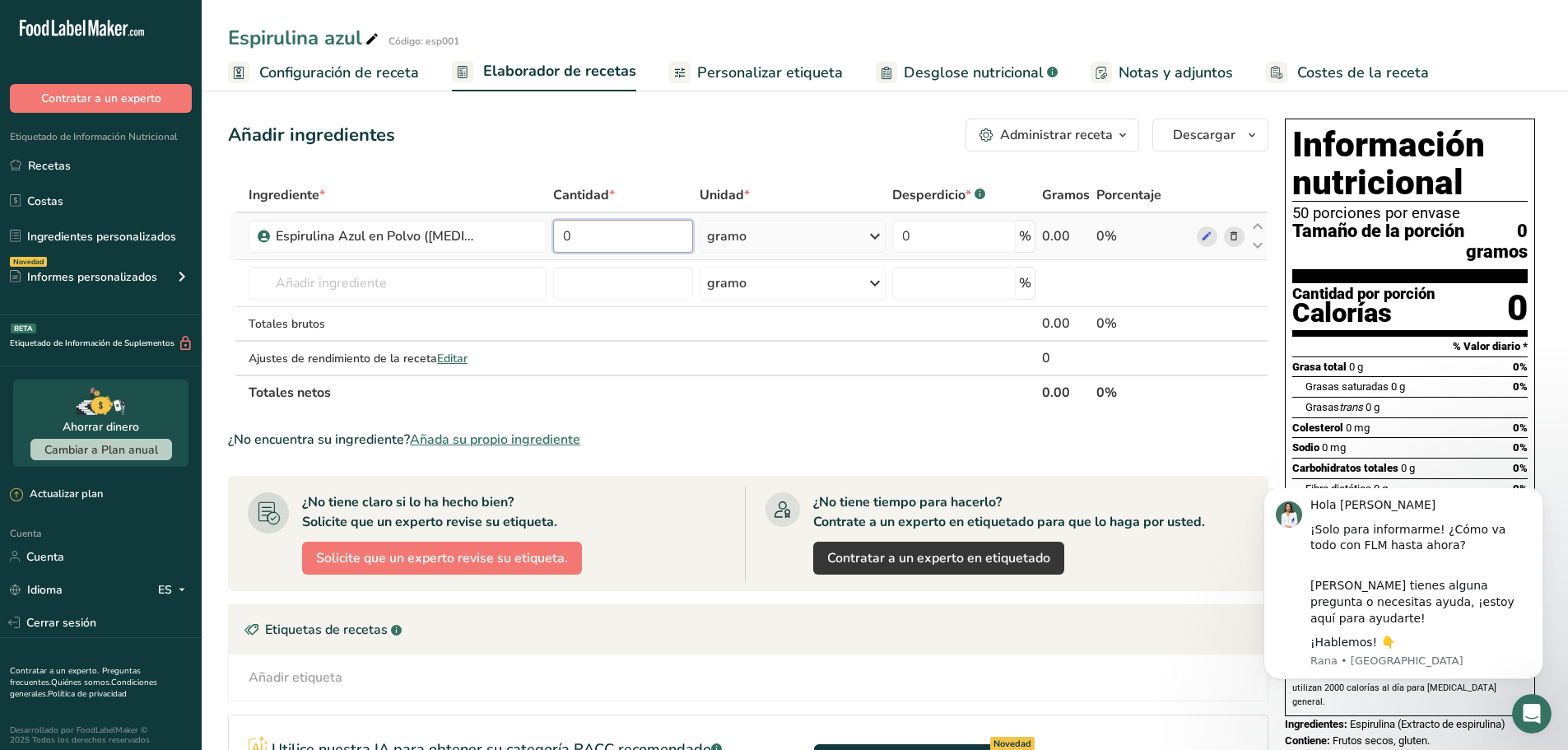
drag, startPoint x: 592, startPoint y: 235, endPoint x: 563, endPoint y: 234, distance: 29.0
click at [563, 234] on input "0" at bounding box center [623, 236] width 140 height 33
click at [856, 162] on div "Añadir ingredientes Administrar receta Eliminar receta Duplicar receta Escalar …" at bounding box center [753, 553] width 1051 height 881
click at [1162, 430] on div "¿No encuentra su ingrediente? Añada su propio ingrediente" at bounding box center [748, 440] width 1041 height 20
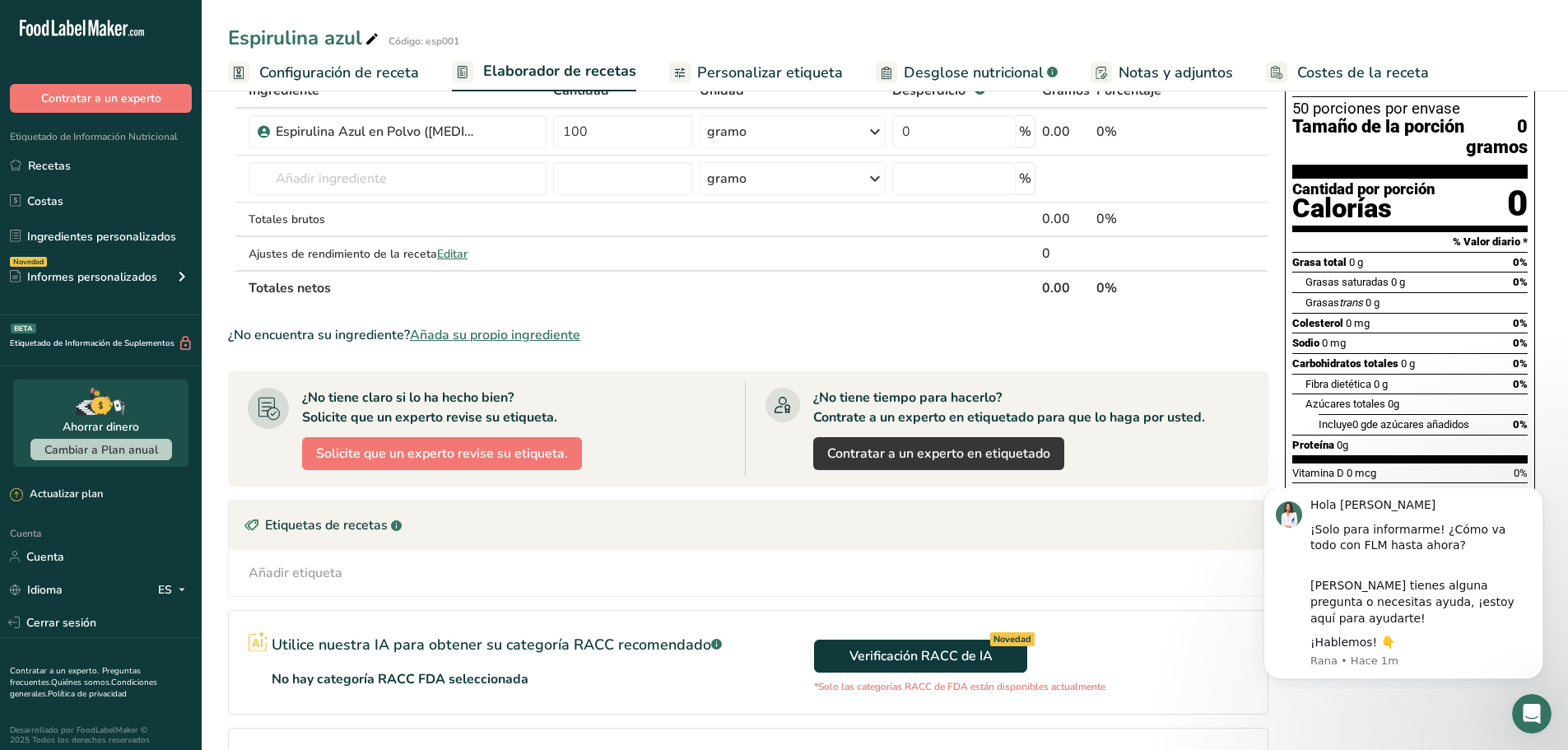
scroll to position [23, 0]
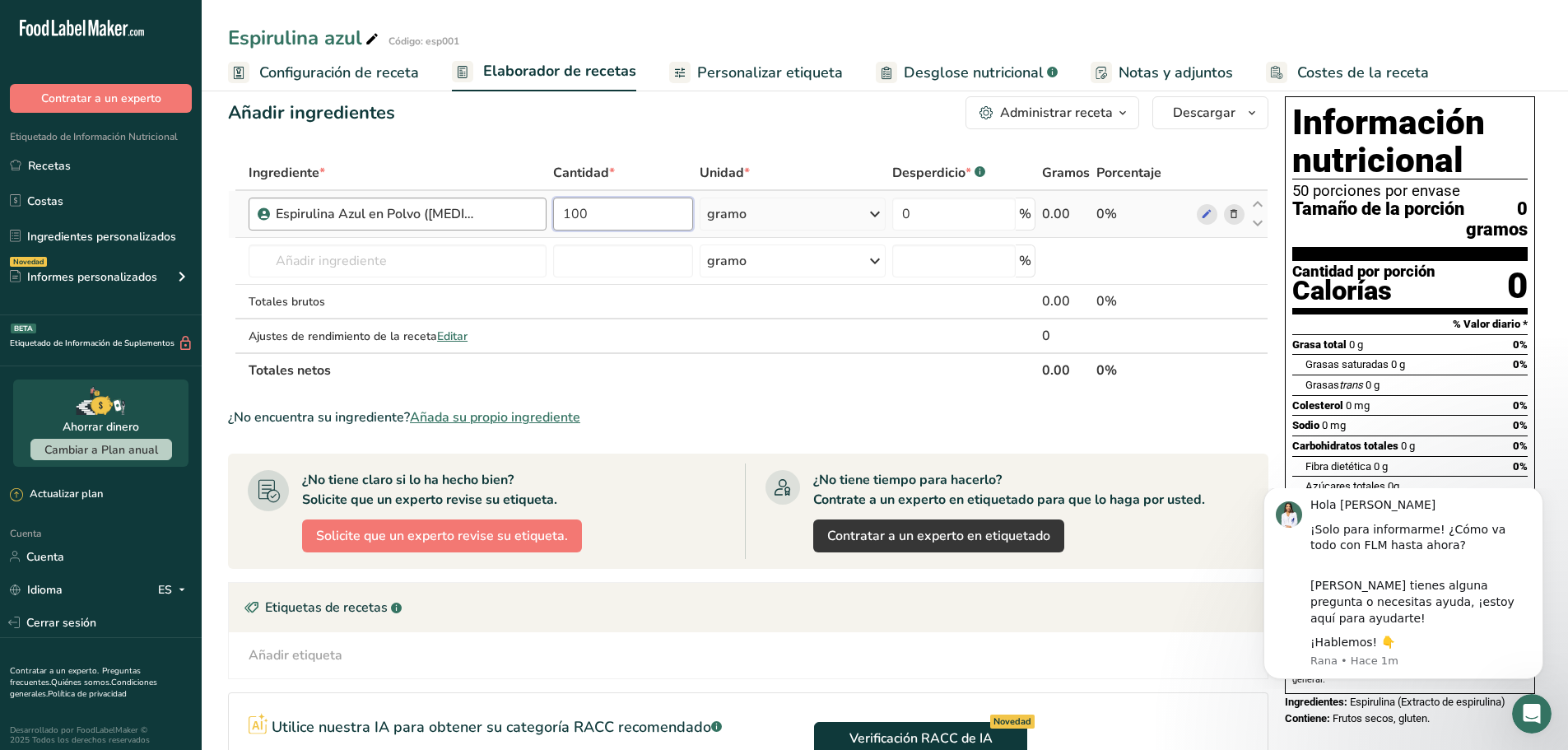
drag, startPoint x: 598, startPoint y: 217, endPoint x: 546, endPoint y: 210, distance: 52.5
click at [546, 210] on tr "Espirulina Azul en Polvo ([MEDICAL_DATA]) 100 gramo Unidades de peso gramo kilo…" at bounding box center [748, 215] width 1039 height 47
type input "10000"
click at [838, 361] on div "Ingrediente * Cantidad * Unidad * Desperdicio * .a-a{fill:#347362;}.b-a{fill:#f…" at bounding box center [748, 272] width 1041 height 233
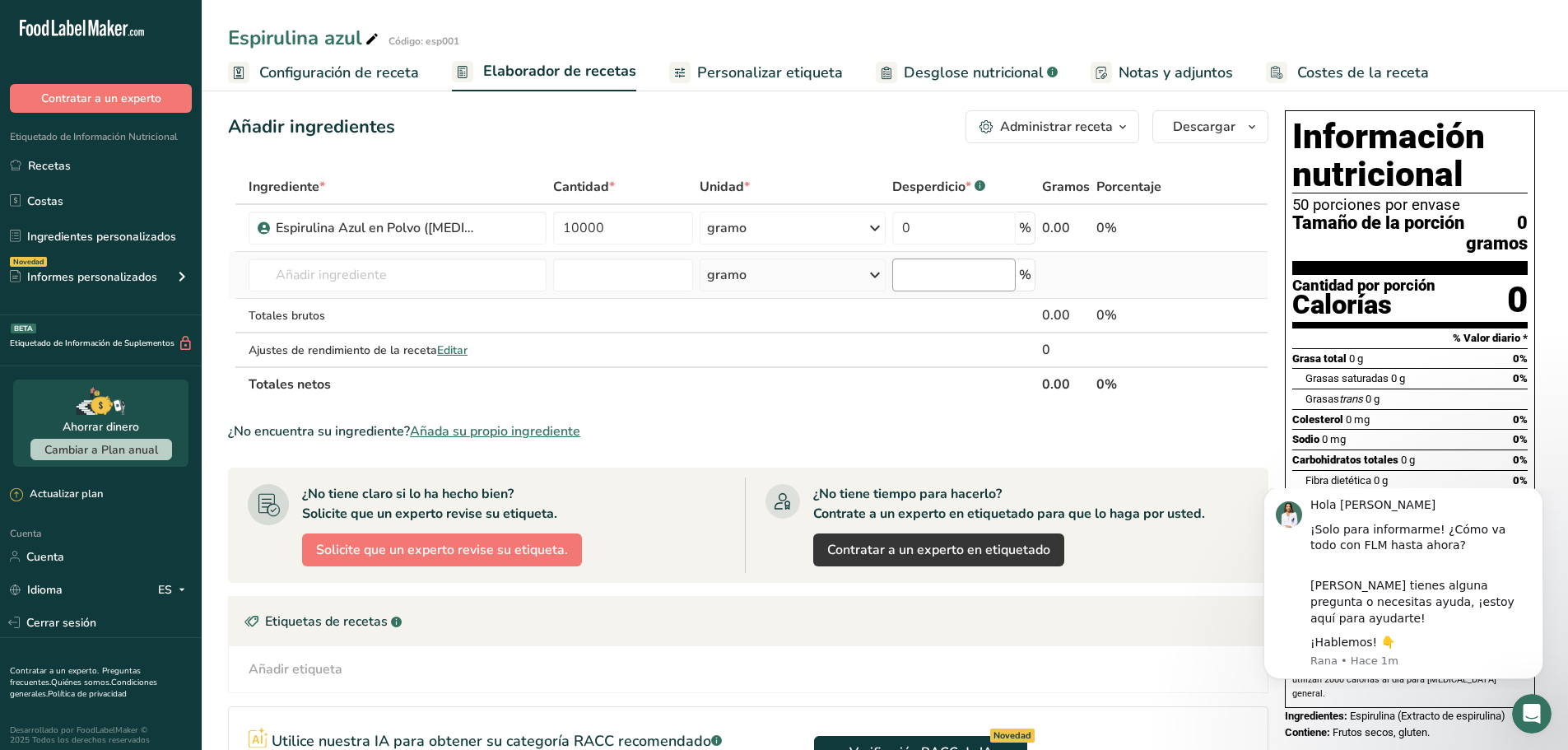
scroll to position [0, 0]
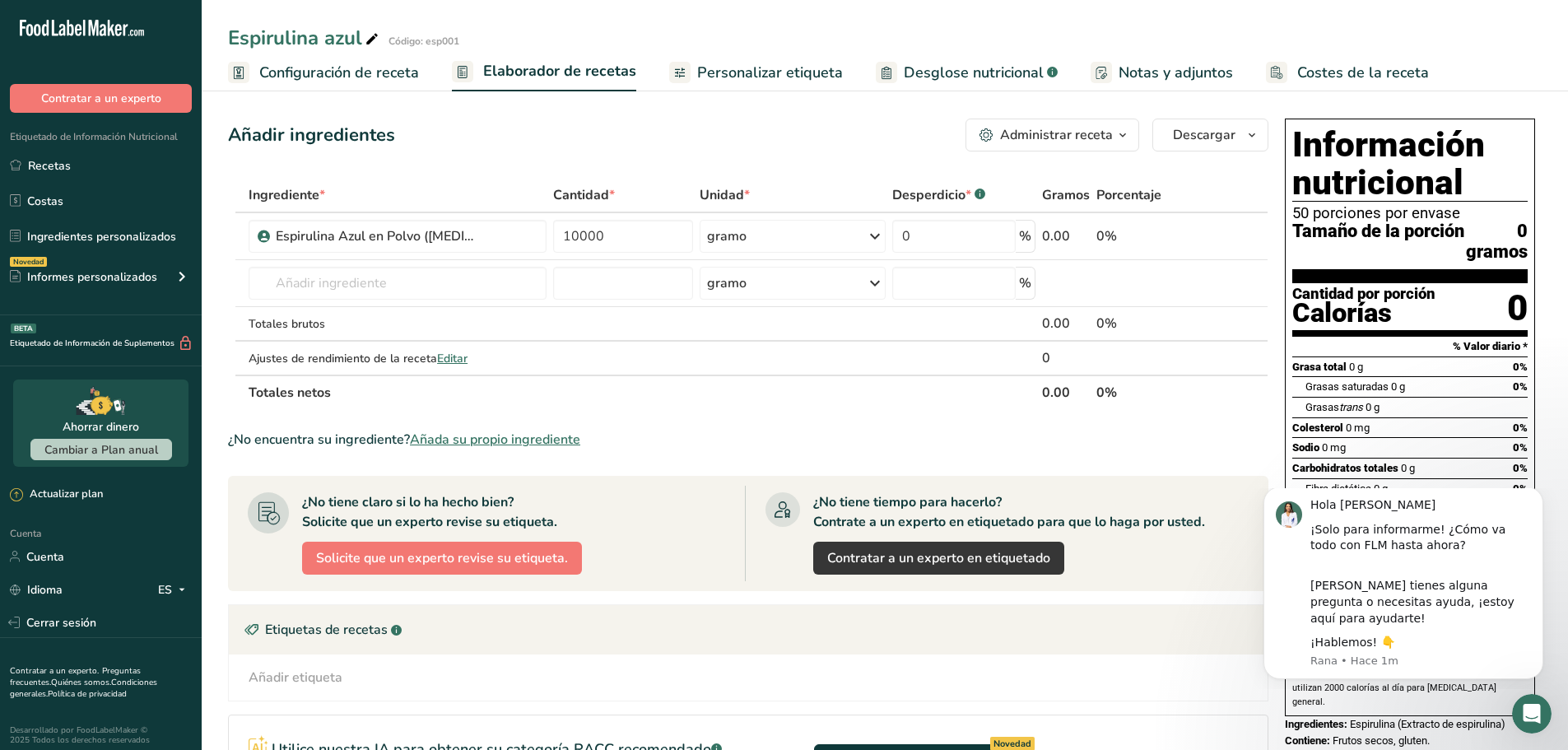
click at [793, 77] on font "Personalizar etiqueta" at bounding box center [771, 72] width 146 height 20
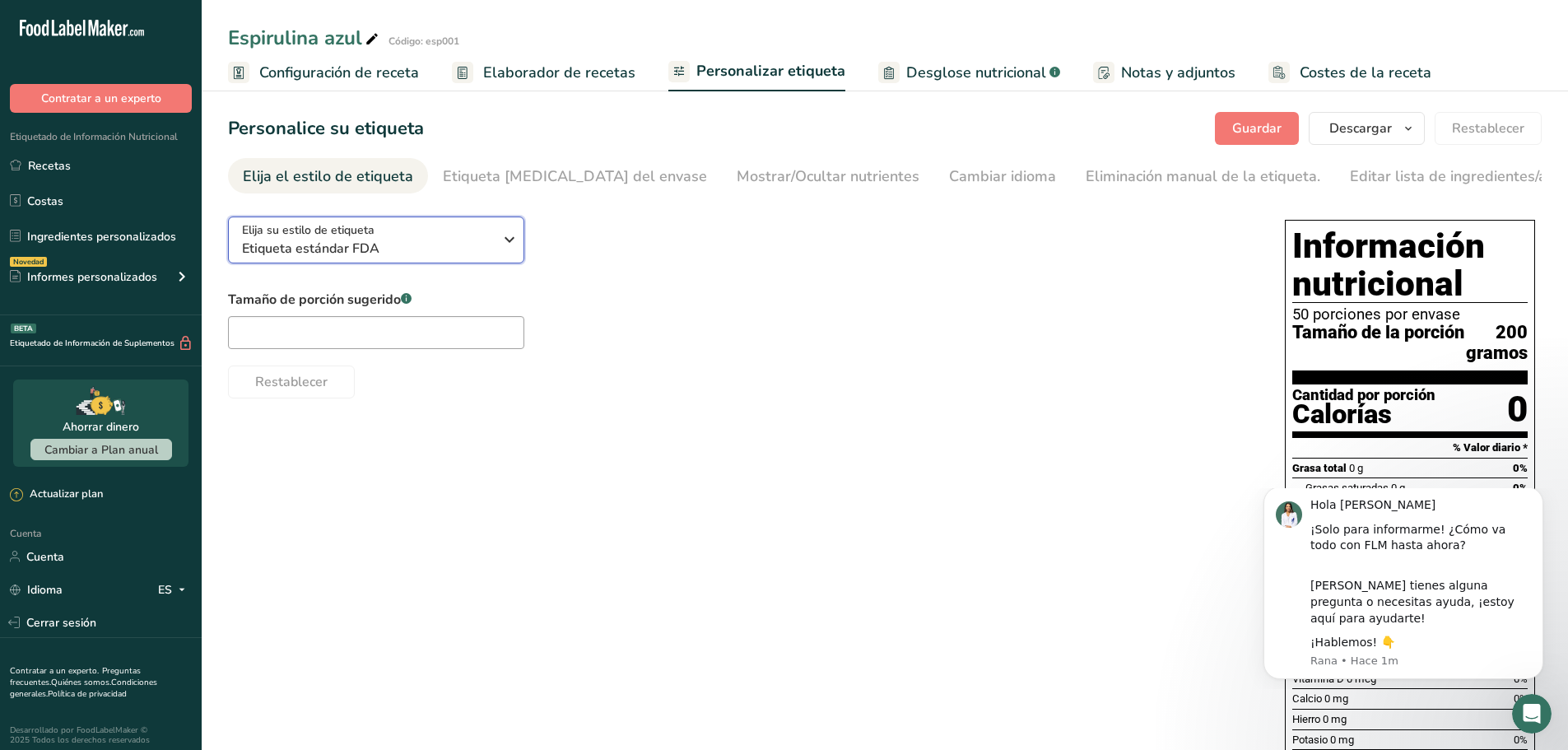
click at [396, 251] on span "Etiqueta estándar FDA" at bounding box center [368, 248] width 251 height 20
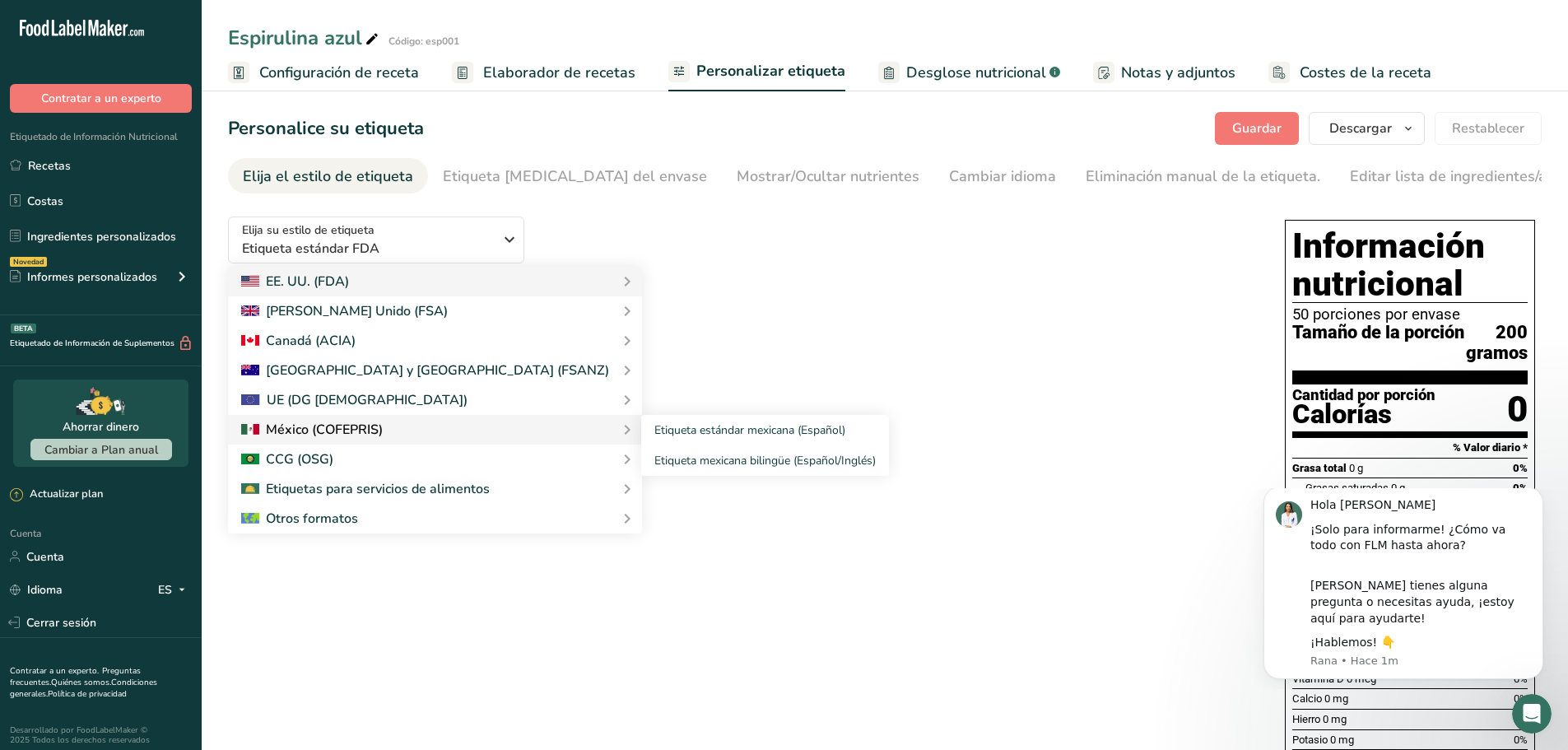
click at [341, 443] on div at bounding box center [435, 430] width 414 height 30
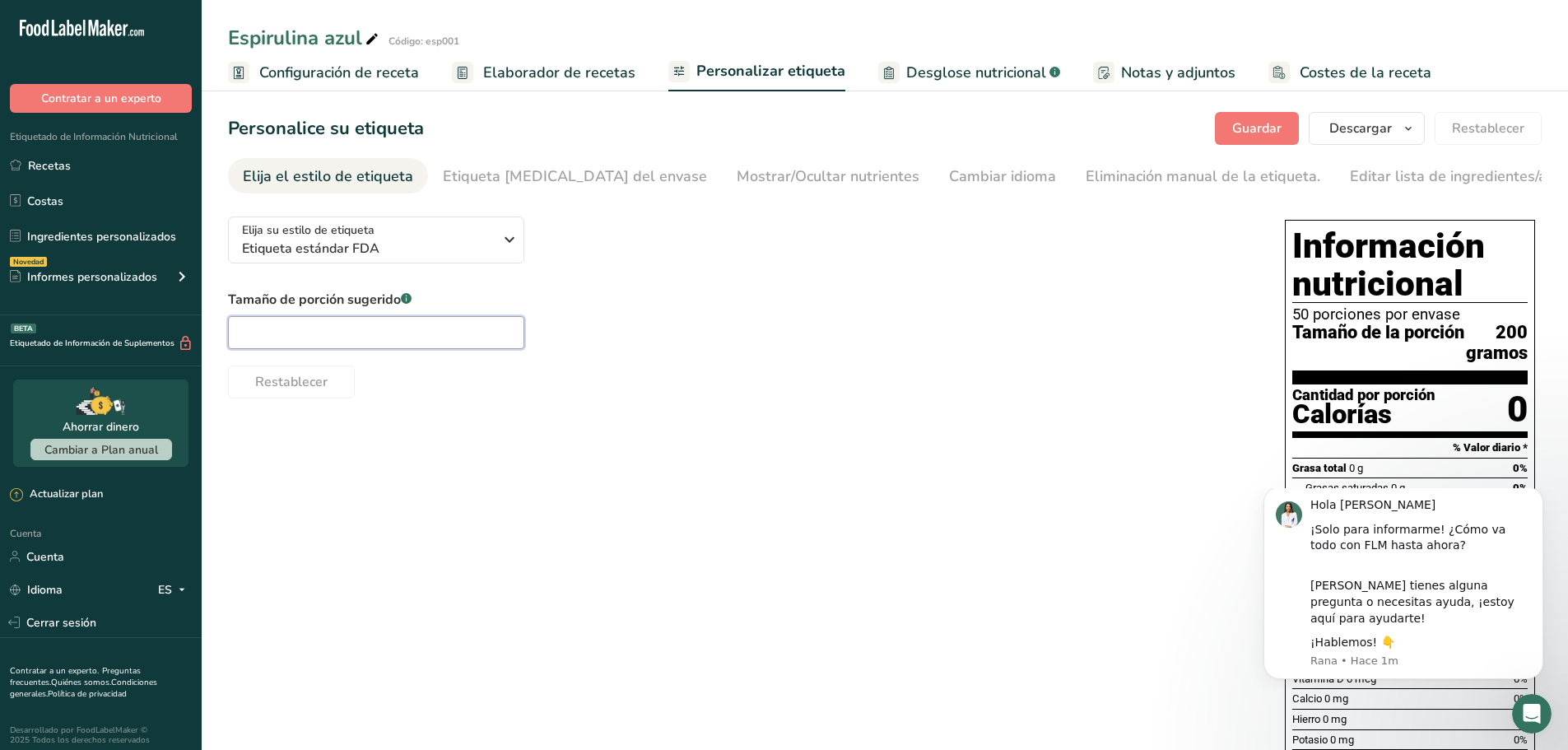
click at [377, 346] on input "text" at bounding box center [375, 332] width 297 height 33
type input "2"
click at [712, 392] on div "Restablecer" at bounding box center [739, 378] width 1024 height 39
click at [1264, 124] on font "Guardar" at bounding box center [1257, 128] width 49 height 18
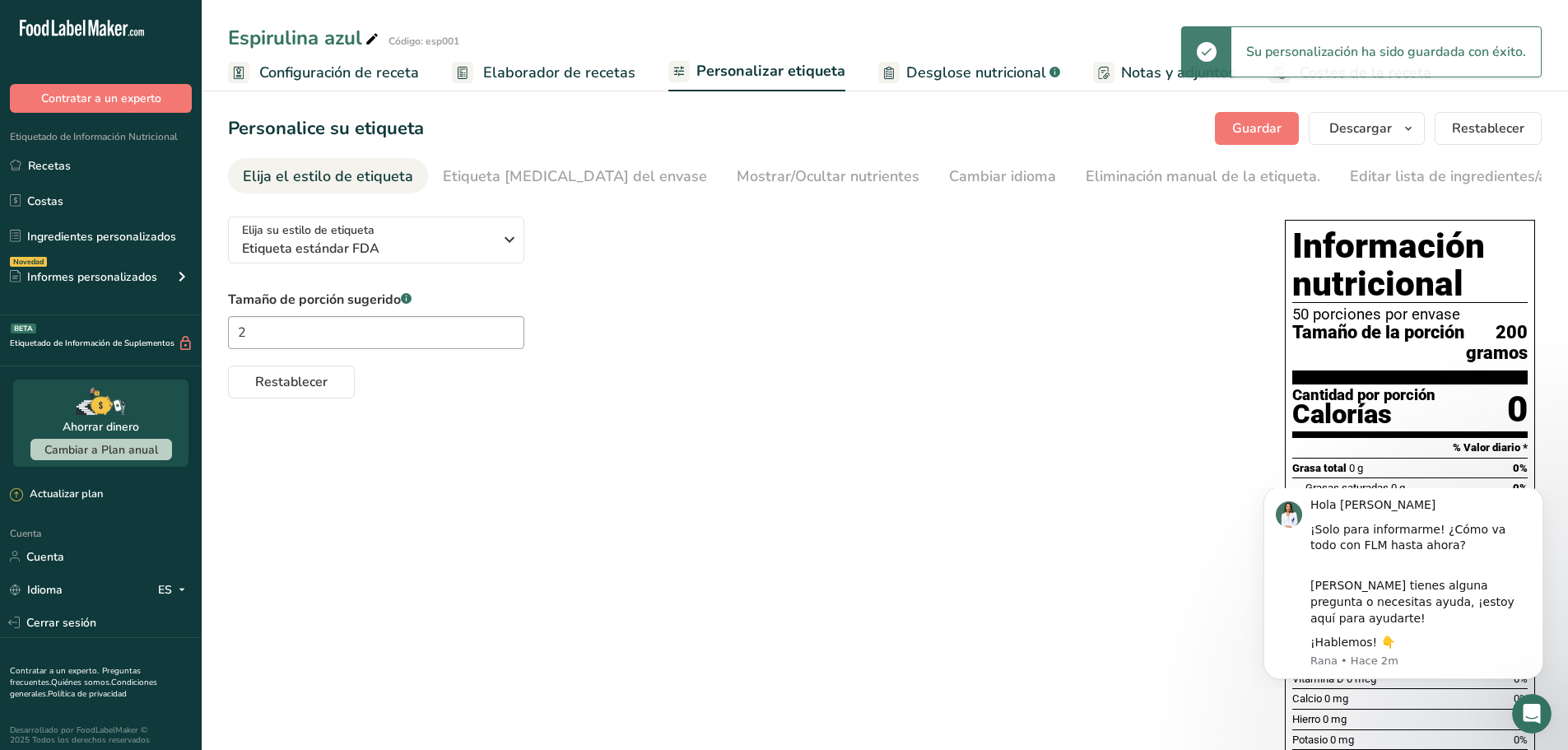
click at [539, 76] on font "Elaborador de recetas" at bounding box center [559, 72] width 153 height 20
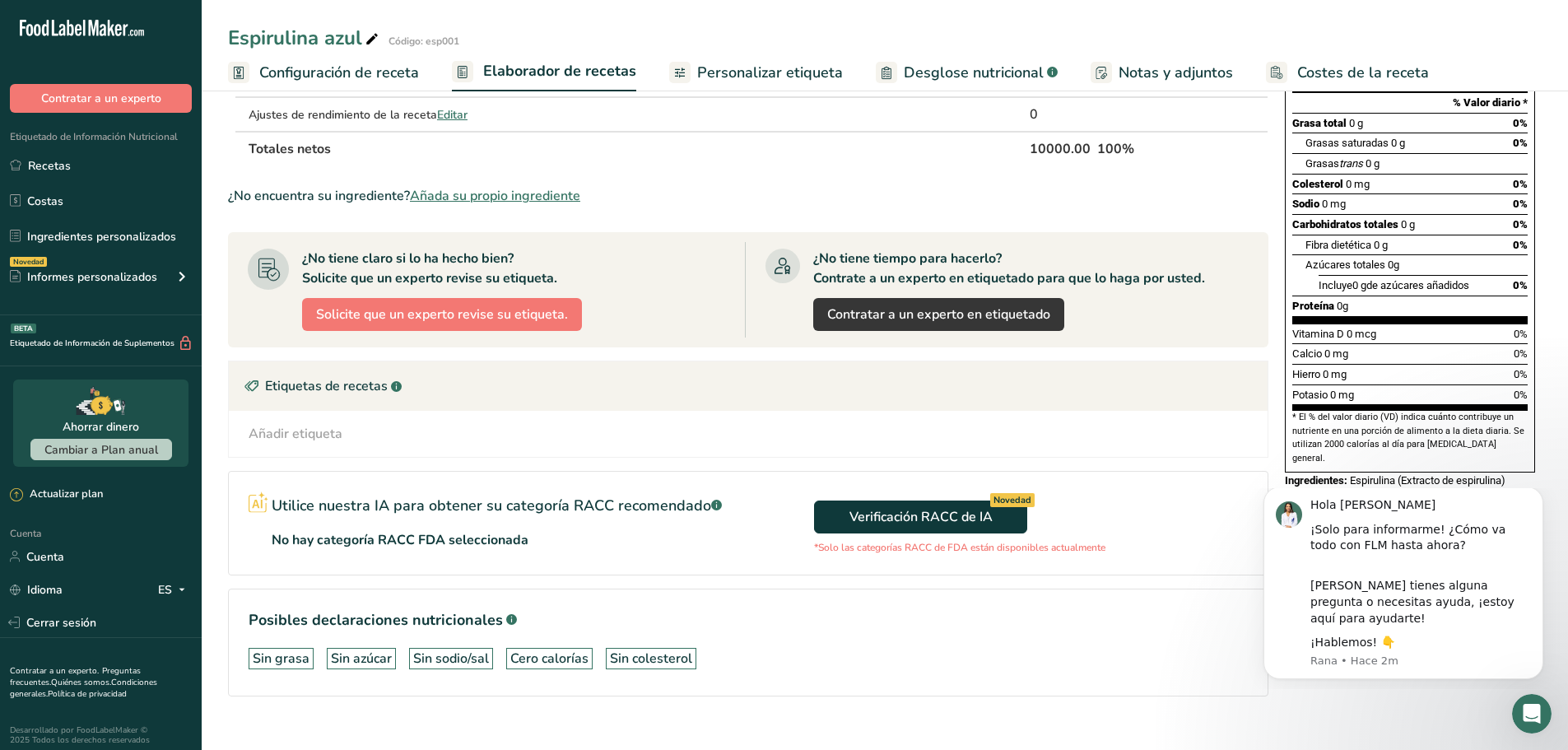
scroll to position [247, 0]
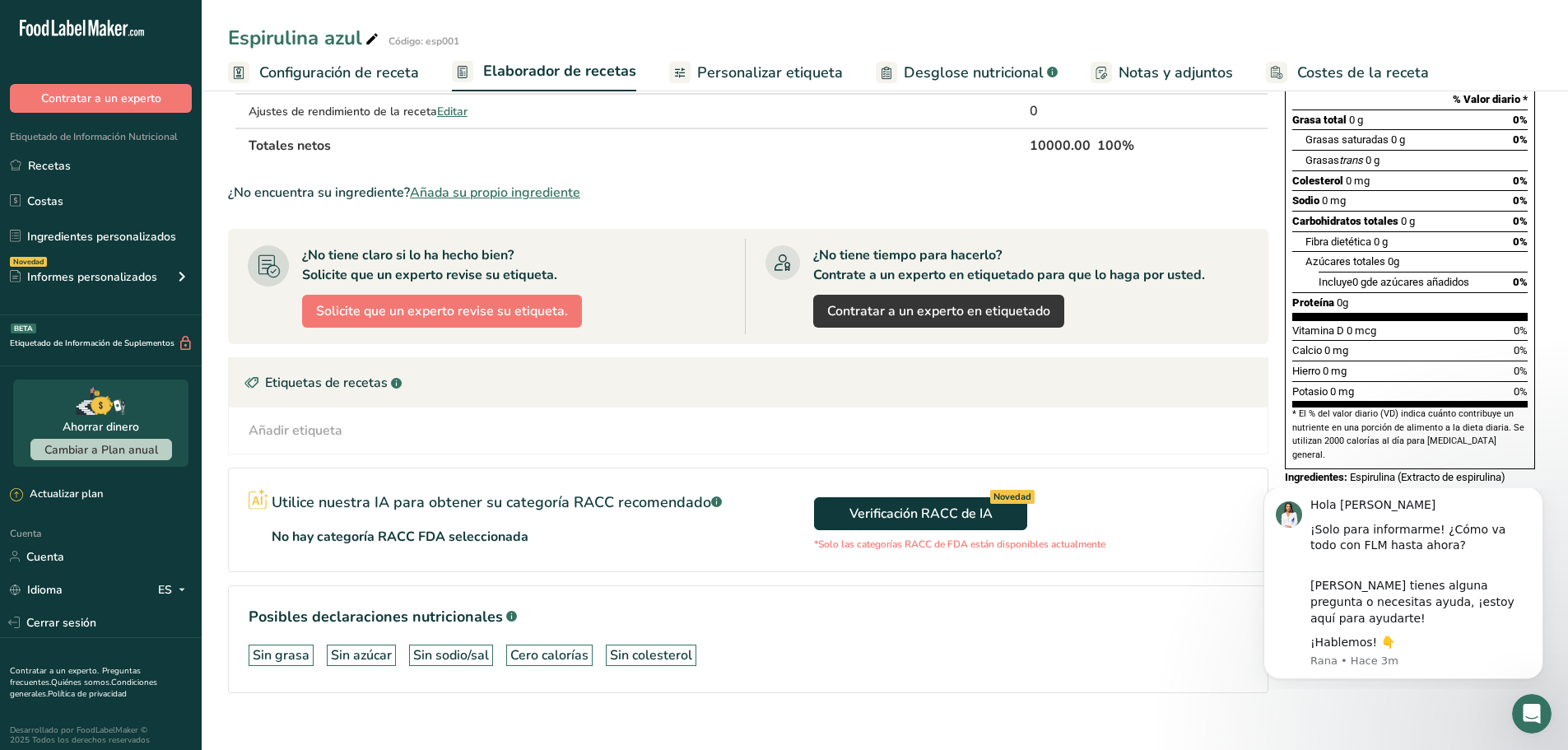
click at [367, 71] on font "Configuración de receta" at bounding box center [339, 72] width 160 height 20
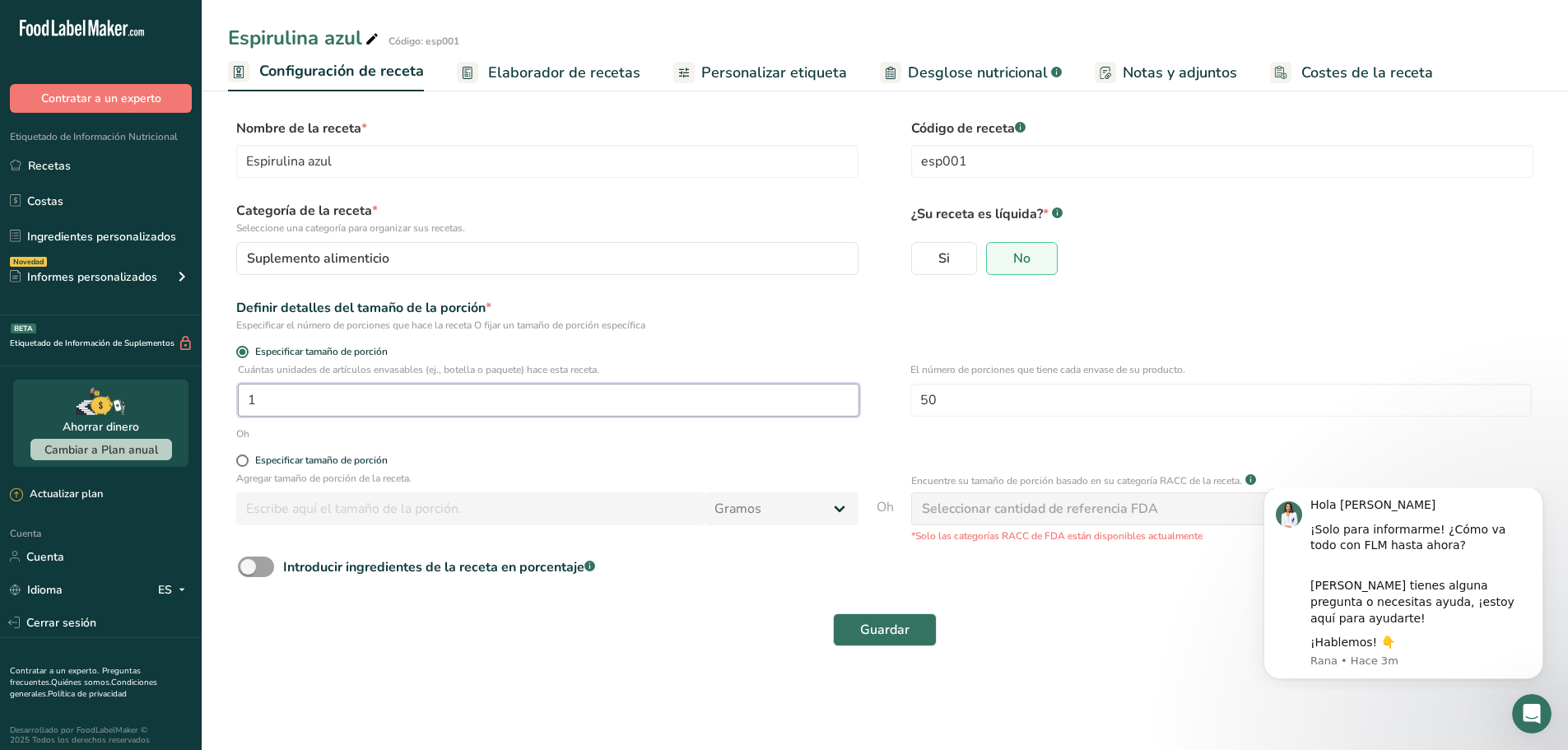
click at [310, 403] on input "1" at bounding box center [548, 399] width 622 height 33
type input "100"
click at [913, 647] on div "Guardar" at bounding box center [884, 629] width 1314 height 52
click at [843, 633] on button "Guardar" at bounding box center [884, 629] width 103 height 33
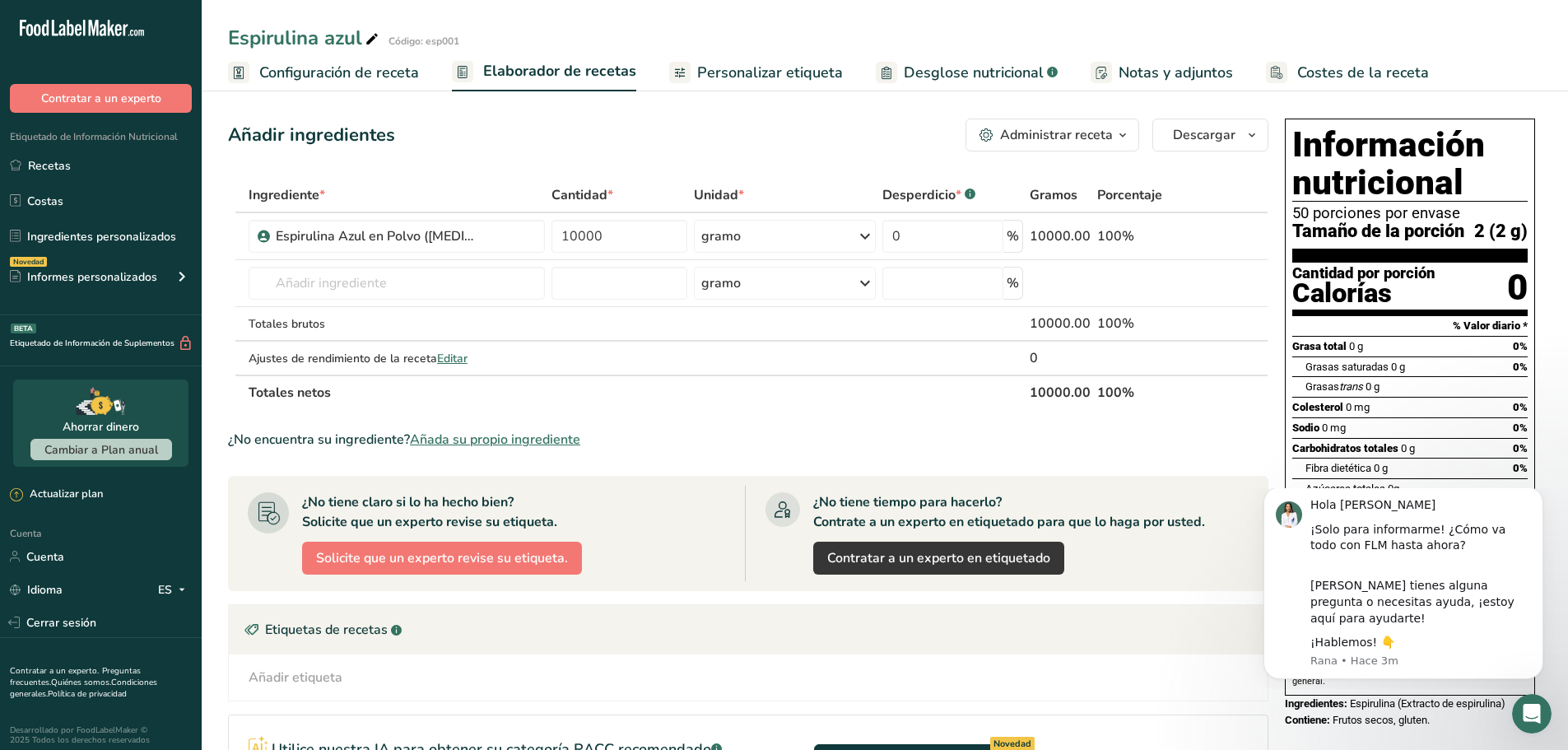
click at [338, 66] on font "Configuración de receta" at bounding box center [339, 72] width 160 height 20
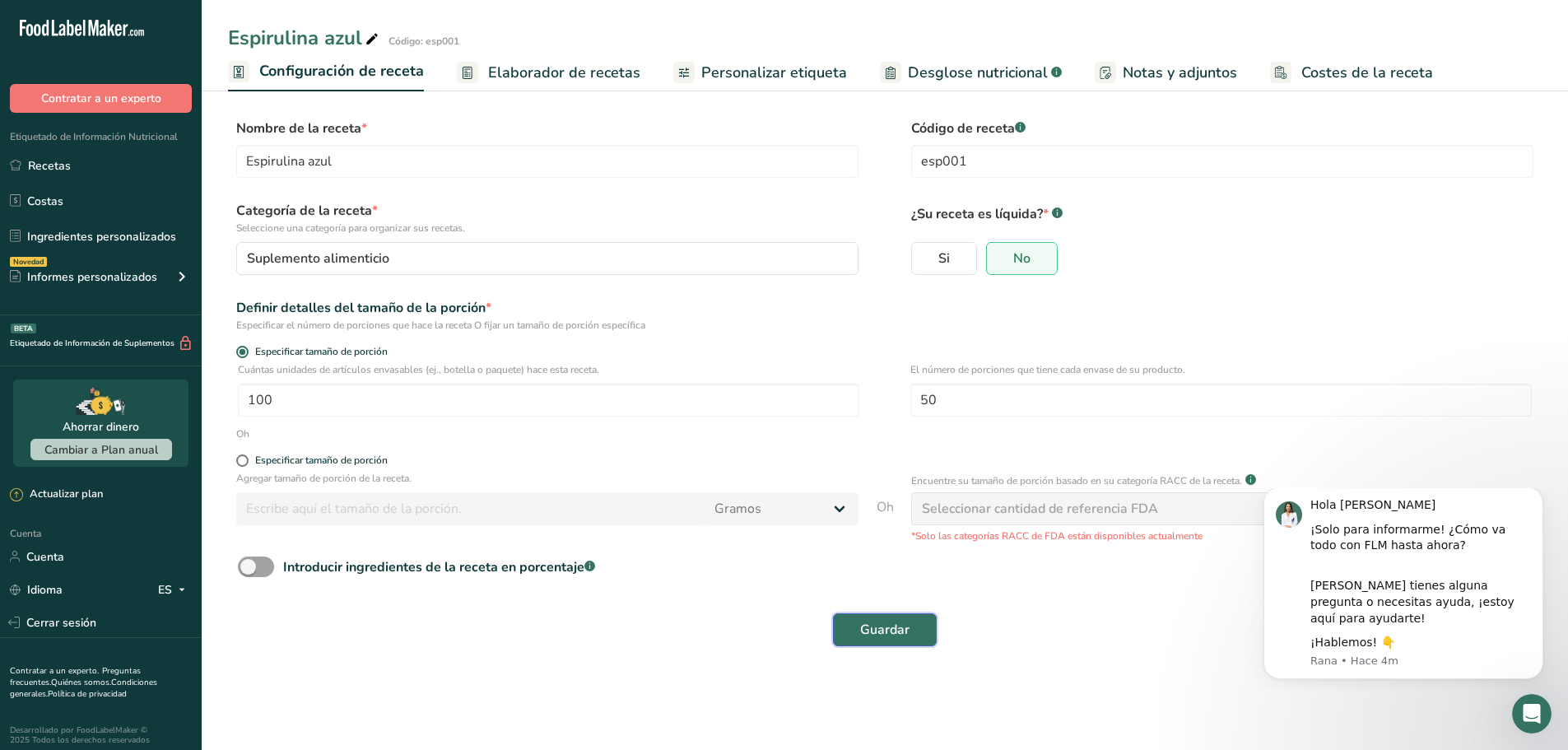
click at [906, 620] on span "Guardar" at bounding box center [885, 630] width 49 height 20
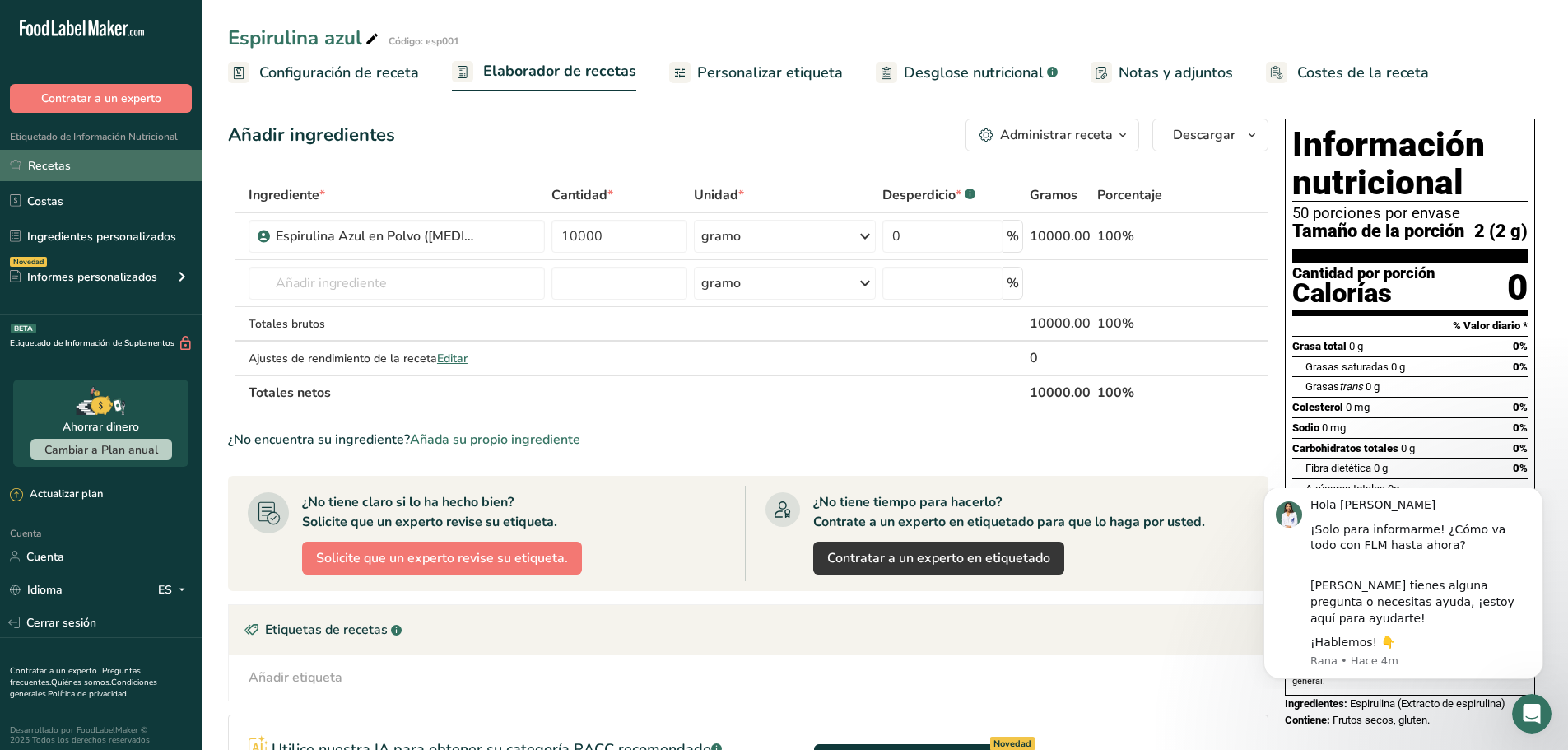
click at [93, 173] on link "Recetas" at bounding box center [101, 166] width 202 height 32
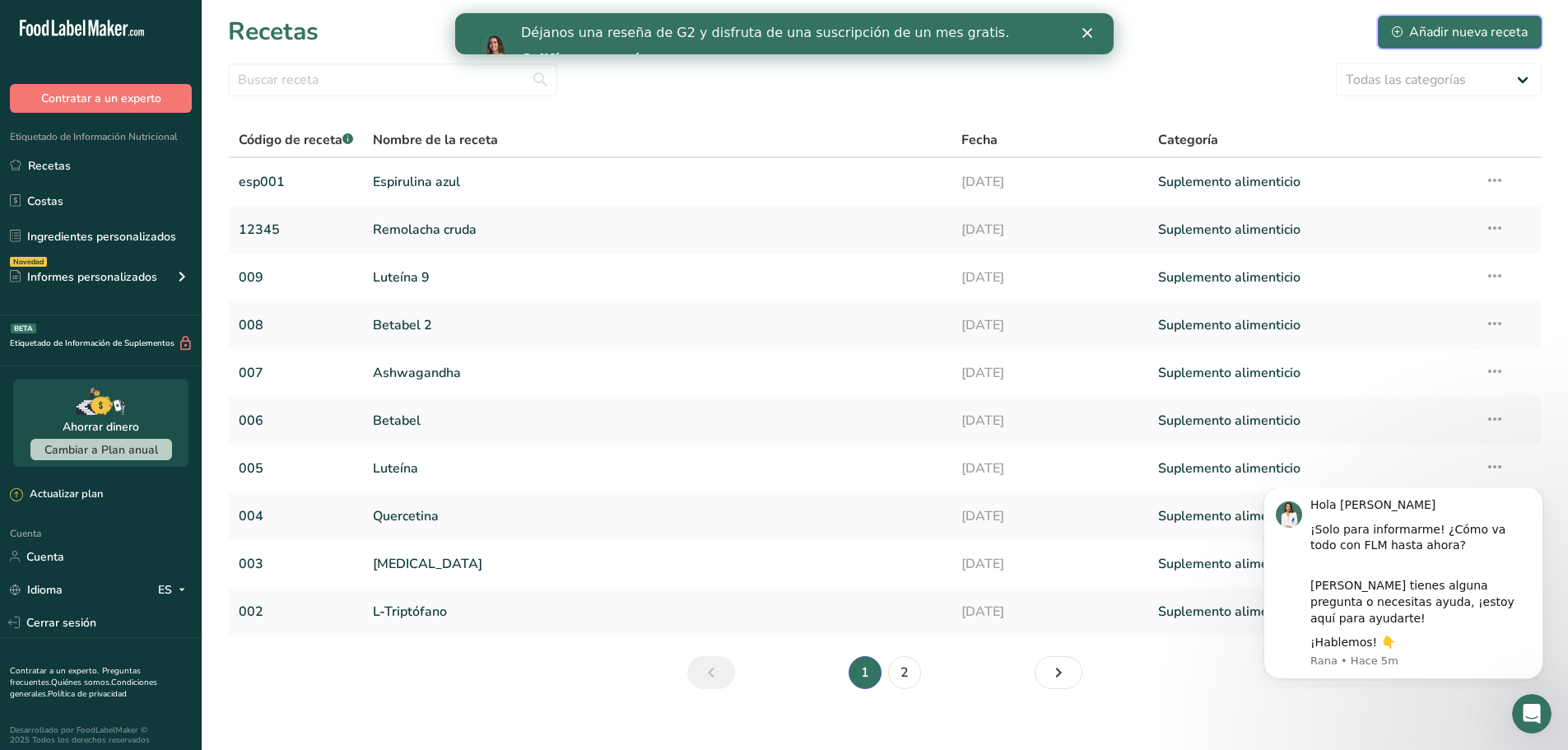
click at [1446, 31] on font "Añadir nueva receta" at bounding box center [1468, 32] width 118 height 18
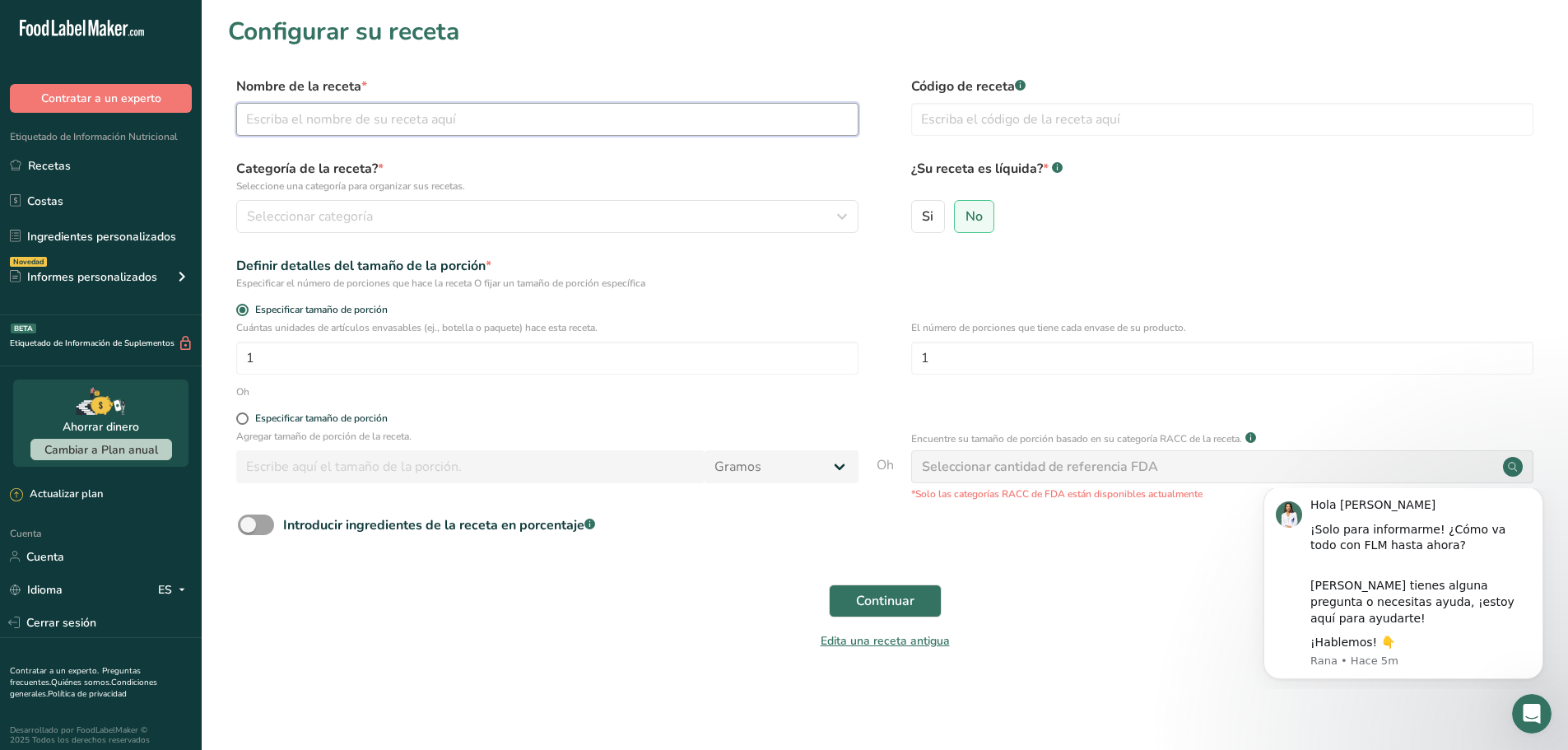
click at [376, 115] on input "text" at bounding box center [548, 118] width 623 height 33
type input "Espirulina azul 2"
click at [851, 163] on label "Categoría de la receta? * Seleccione una categoría para organizar sus recetas." at bounding box center [548, 175] width 623 height 34
click at [1007, 120] on input "text" at bounding box center [1223, 118] width 623 height 33
type input "esp002"
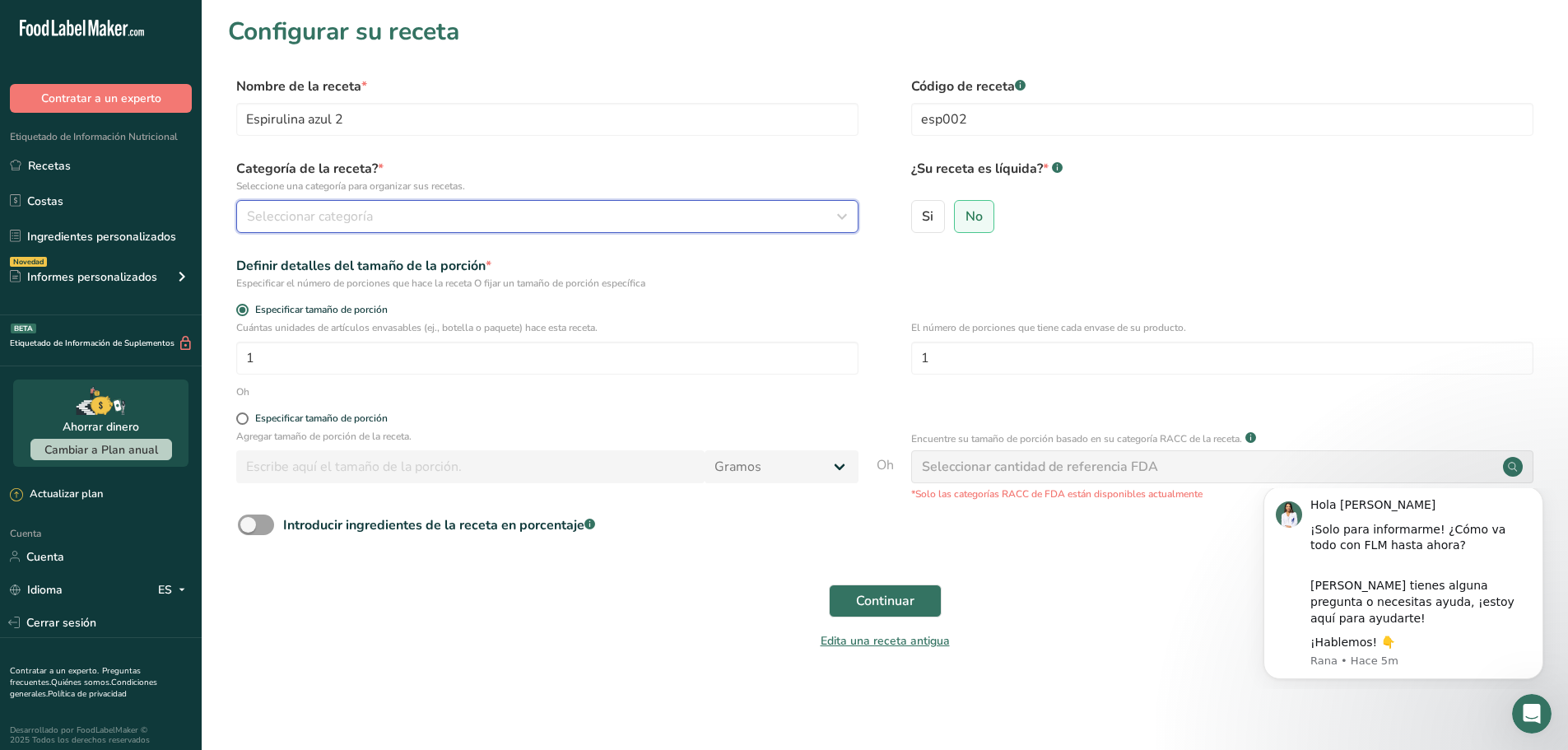
click at [421, 218] on div "Seleccionar categoría" at bounding box center [543, 217] width 591 height 20
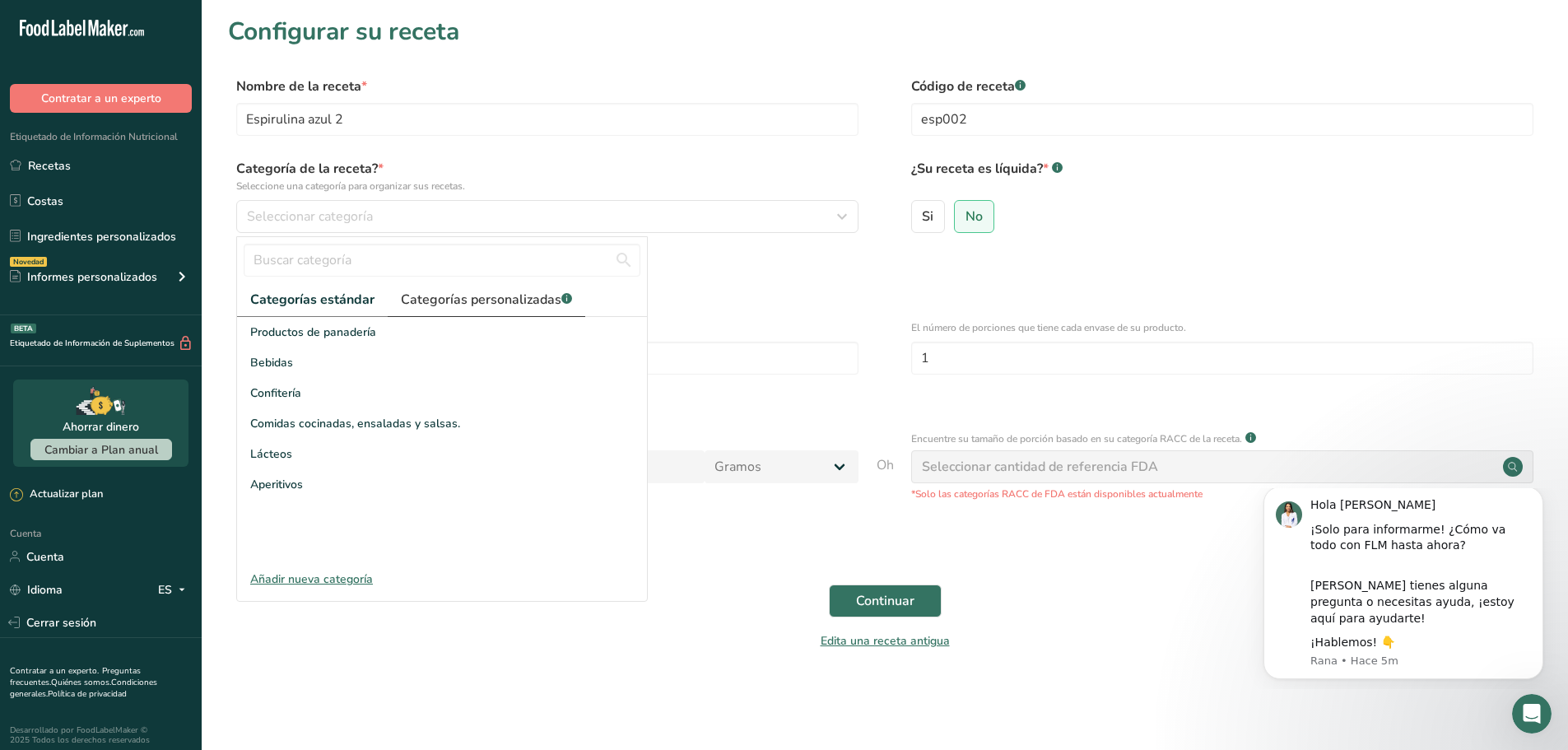
click at [440, 296] on font "Categorías personalizadas" at bounding box center [481, 300] width 161 height 18
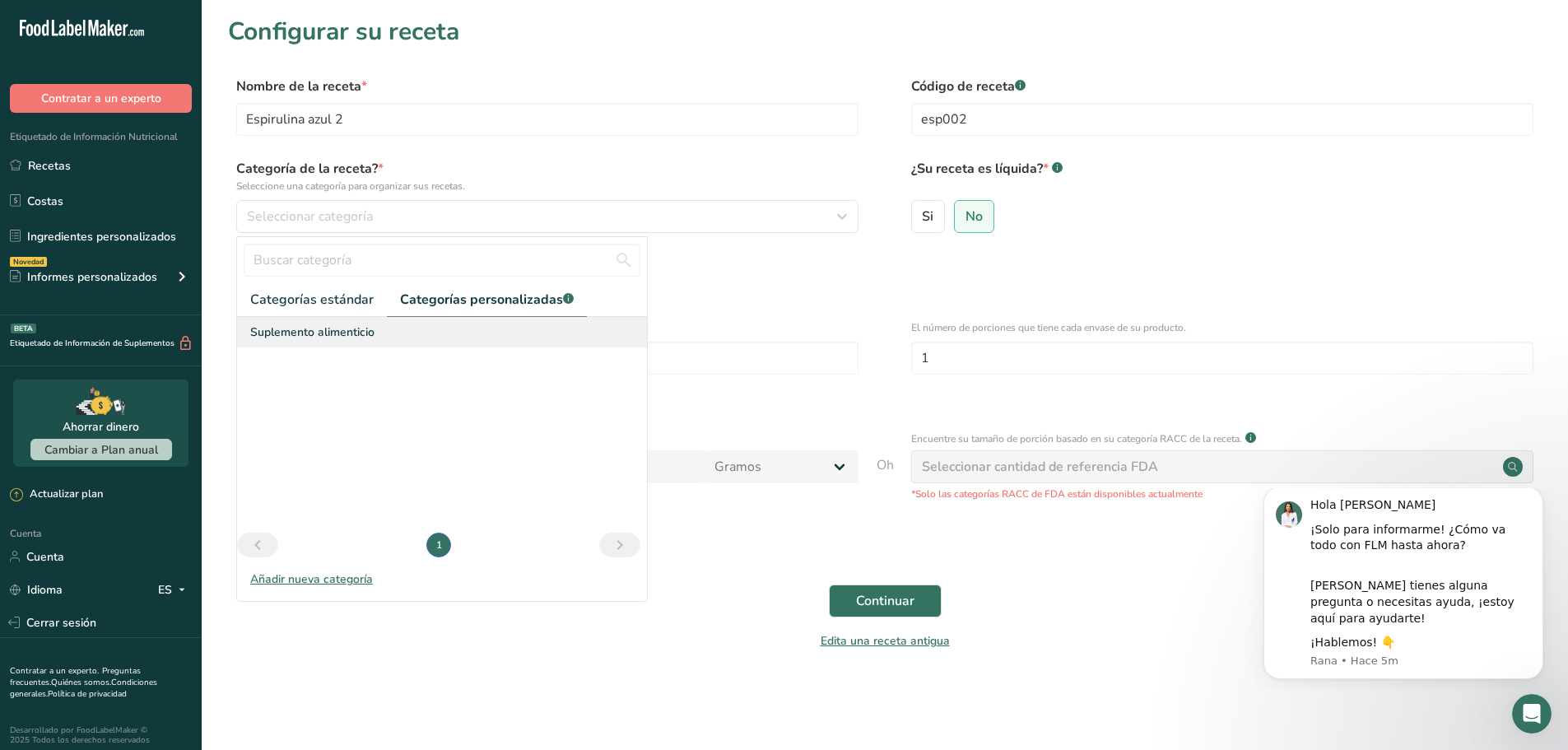
click at [357, 339] on font "Suplemento alimenticio" at bounding box center [312, 332] width 124 height 16
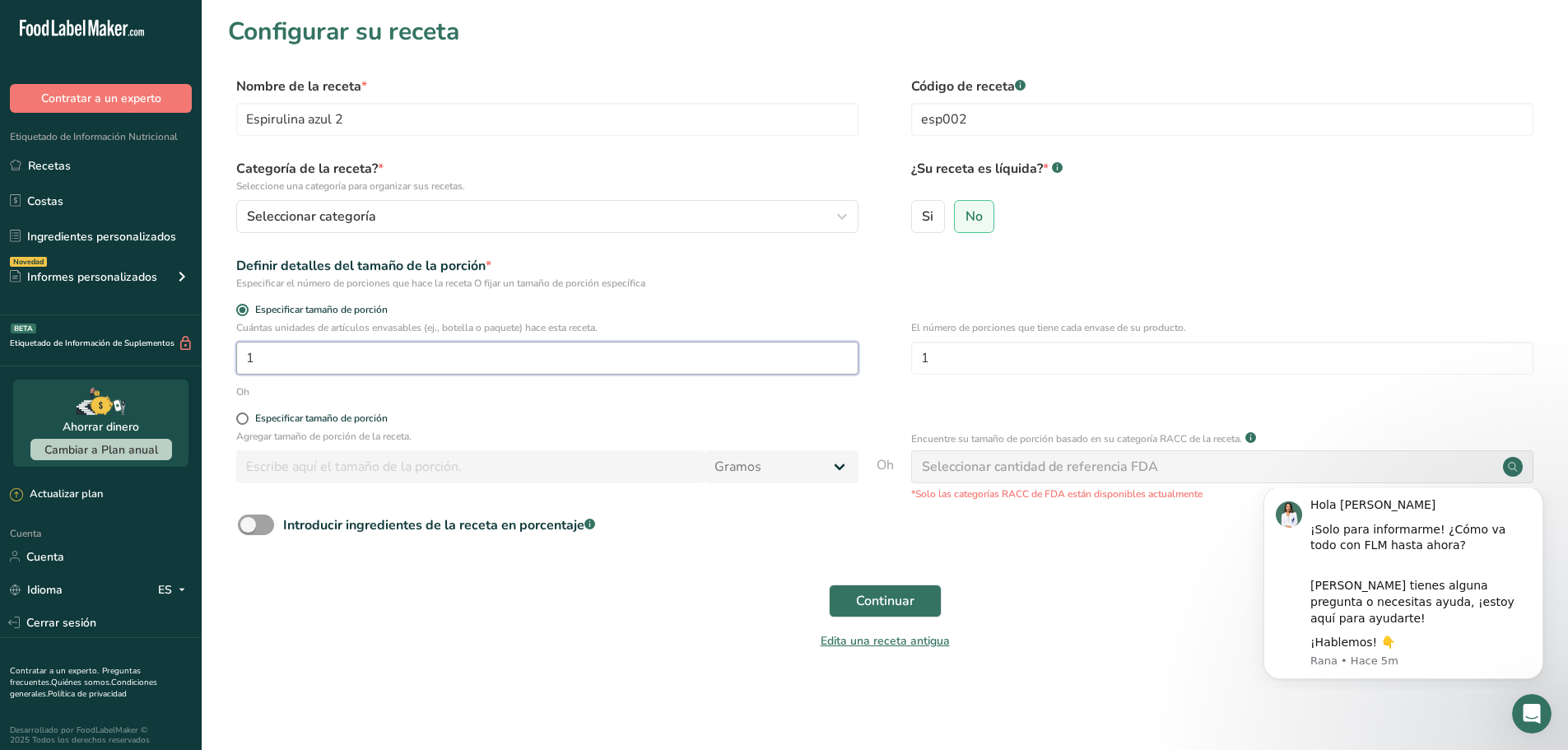
drag, startPoint x: 257, startPoint y: 361, endPoint x: 243, endPoint y: 362, distance: 14.0
click at [243, 362] on input "1" at bounding box center [548, 358] width 623 height 33
type input "100"
drag, startPoint x: 962, startPoint y: 360, endPoint x: 887, endPoint y: 362, distance: 75.0
click at [887, 362] on div "Cuántas unidades de artículos envasables (ej., botella o paquete) hace esta rec…" at bounding box center [884, 352] width 1314 height 64
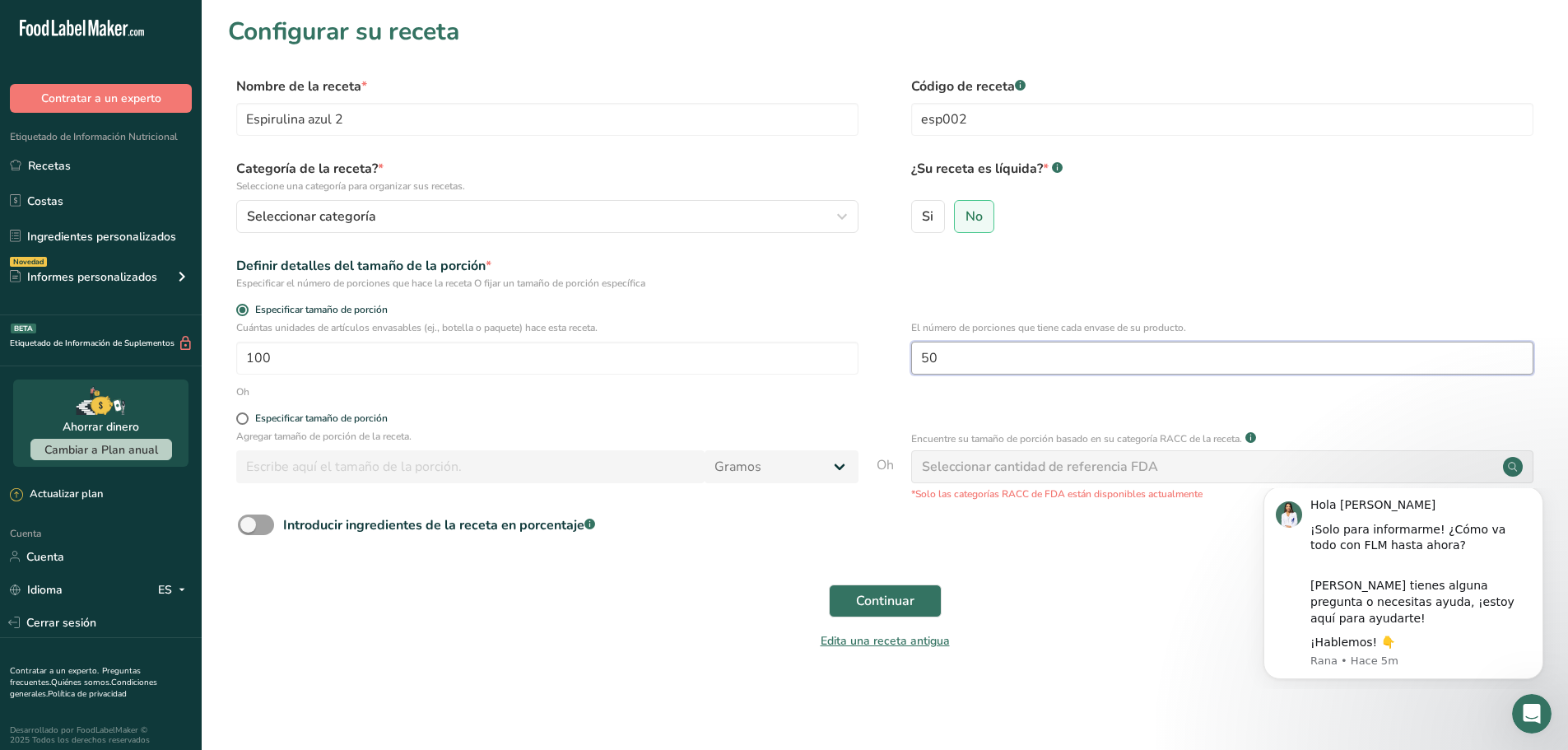
type input "50"
click at [892, 282] on div "Definir detalles del tamaño de la porción * Especificar el número de porciones …" at bounding box center [884, 273] width 1314 height 34
click at [912, 597] on font "Continuar" at bounding box center [885, 601] width 58 height 18
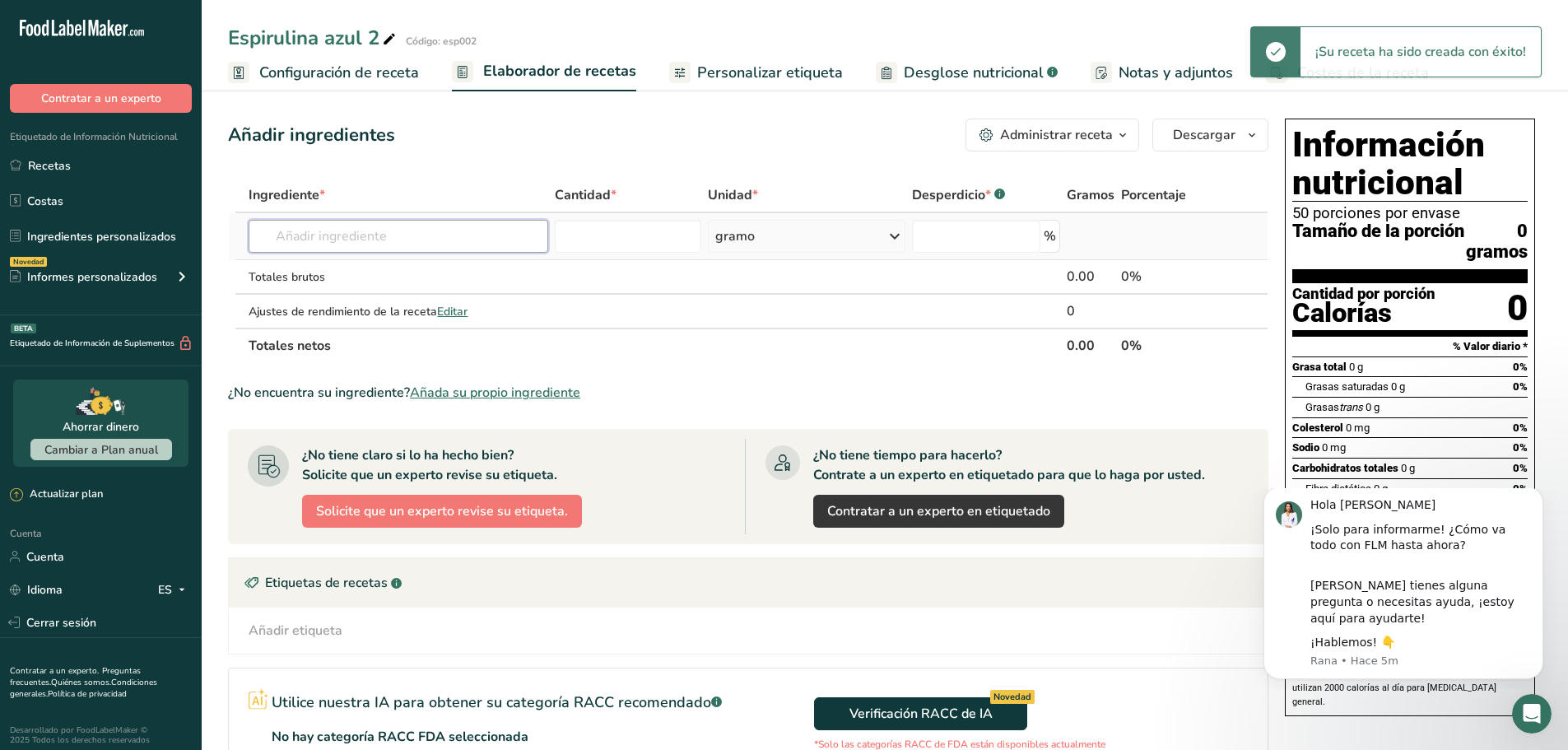
click at [407, 238] on input "text" at bounding box center [397, 236] width 299 height 33
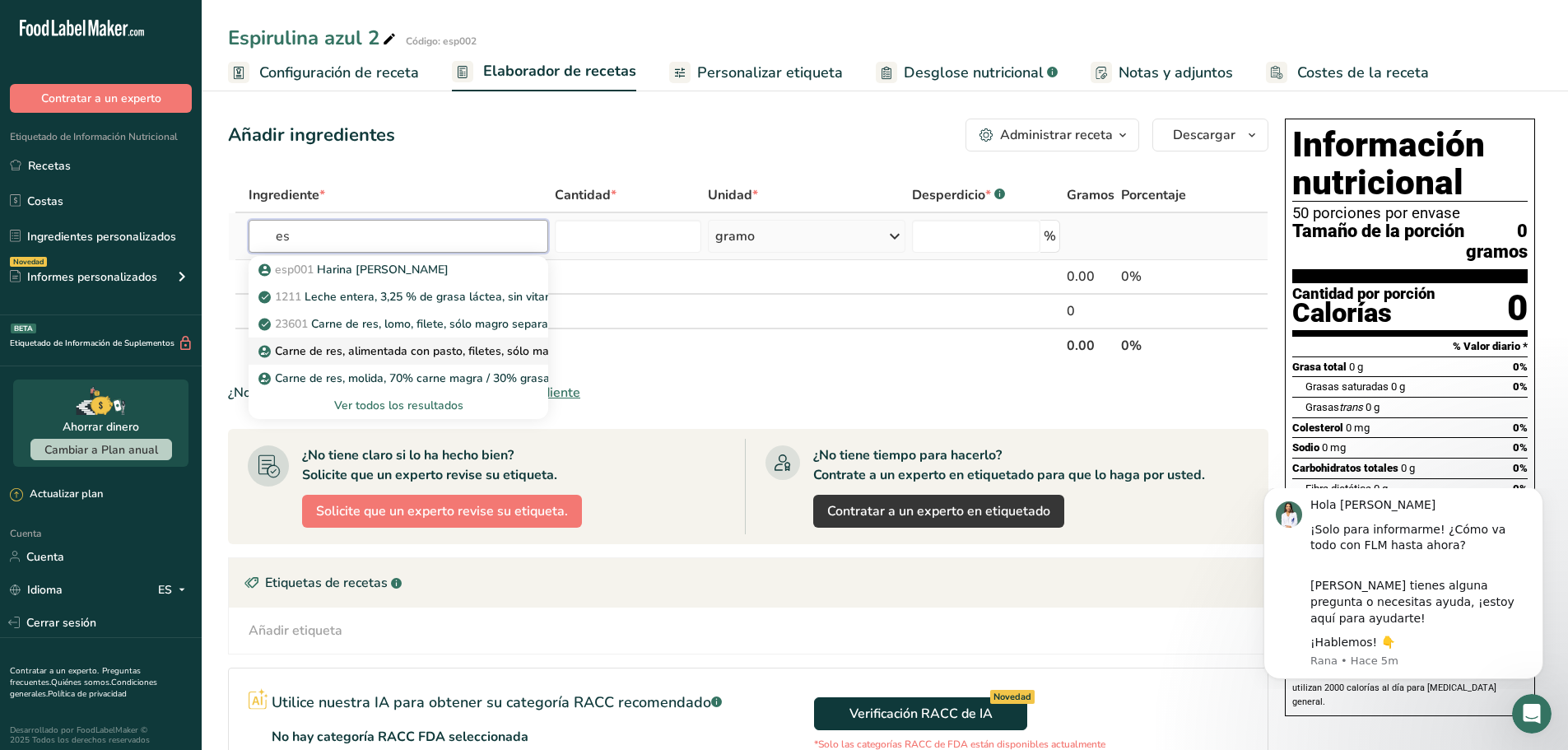
type input "e"
type input "spirulina"
click at [451, 402] on font "Ver todos los resultados" at bounding box center [398, 405] width 129 height 16
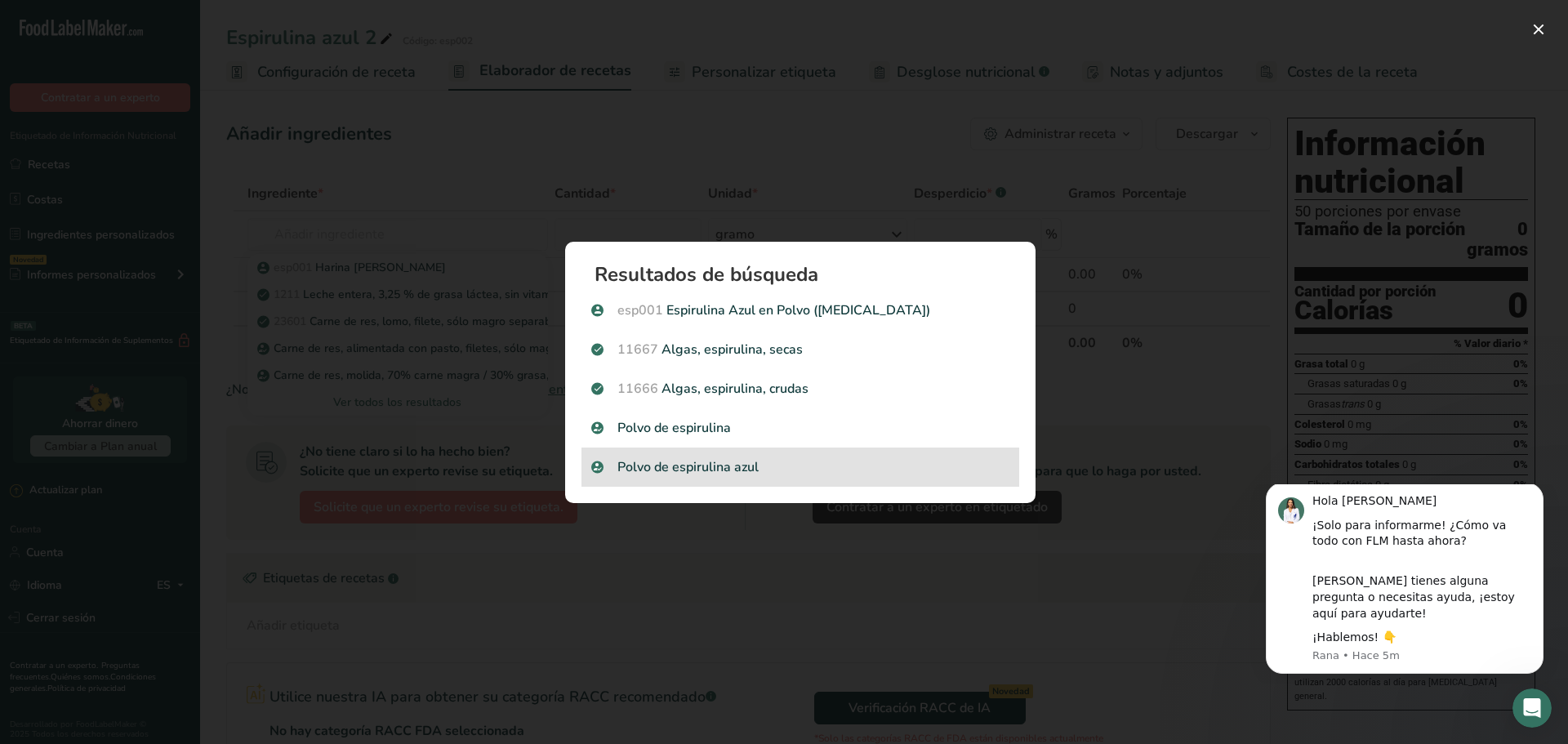
click at [740, 461] on font "Polvo de espirulina azul" at bounding box center [688, 467] width 142 height 18
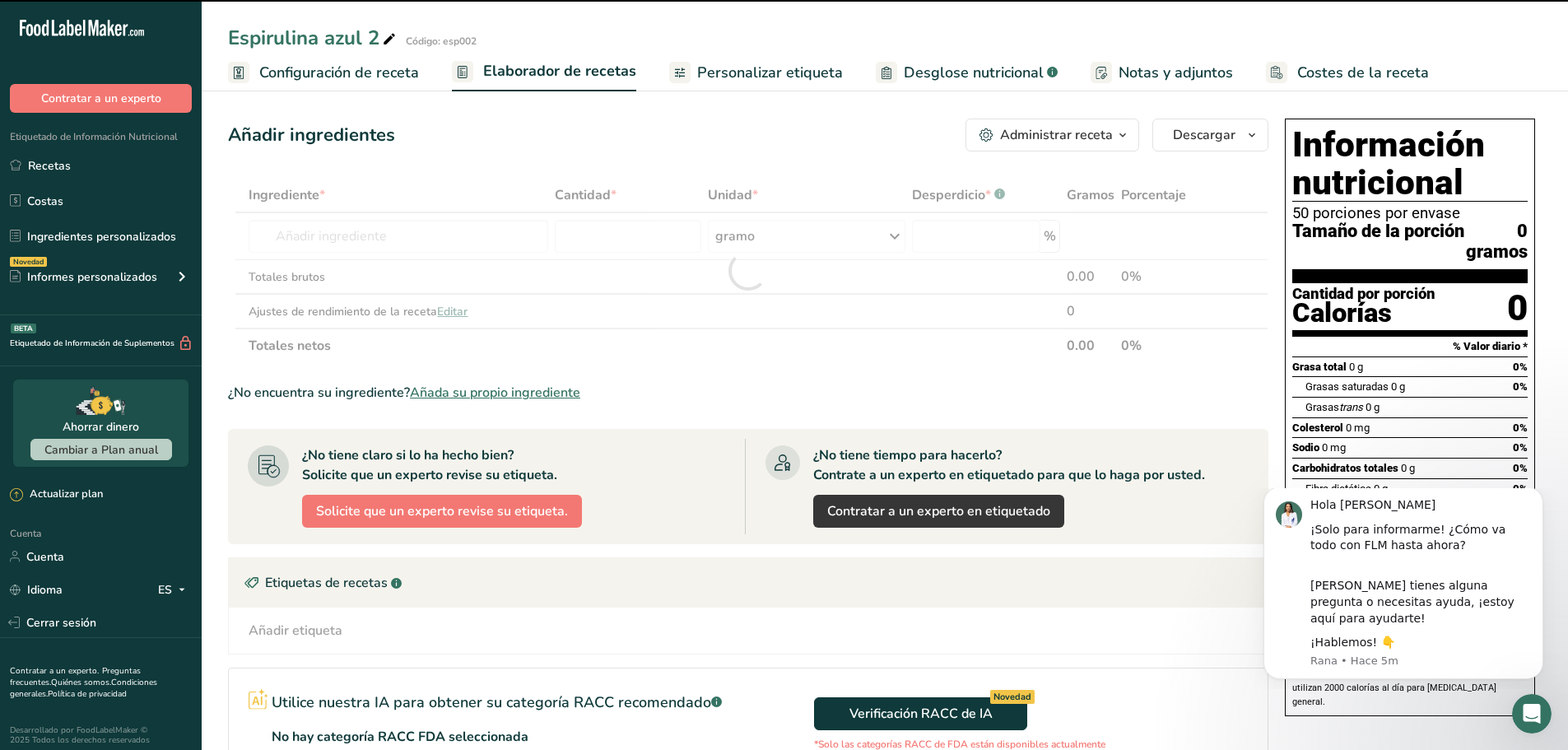
type input "0"
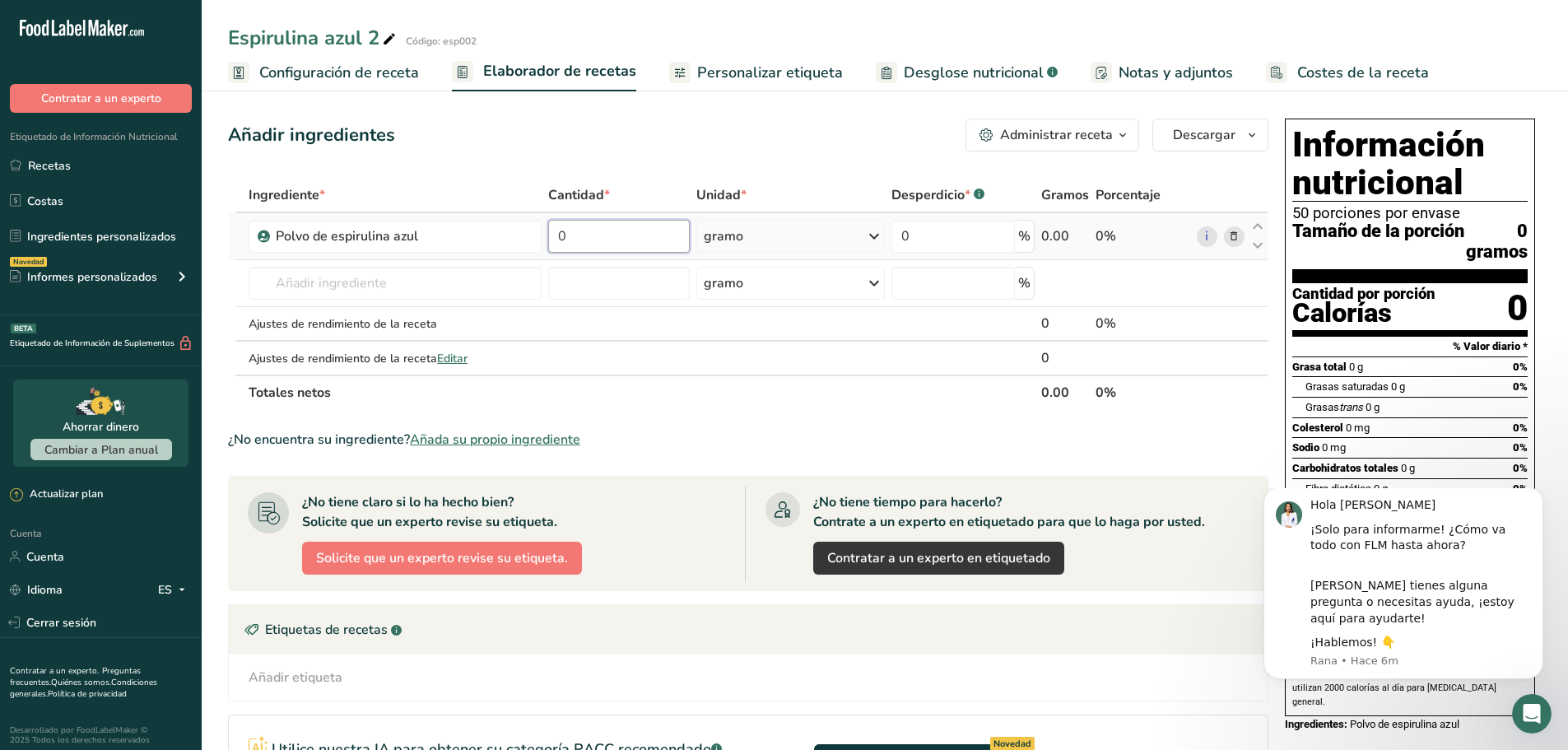
drag, startPoint x: 607, startPoint y: 232, endPoint x: 564, endPoint y: 233, distance: 43.0
click at [565, 233] on input "0" at bounding box center [618, 236] width 141 height 33
drag, startPoint x: 573, startPoint y: 238, endPoint x: 562, endPoint y: 237, distance: 11.0
click at [562, 237] on input "0" at bounding box center [618, 236] width 141 height 33
type input "10000"
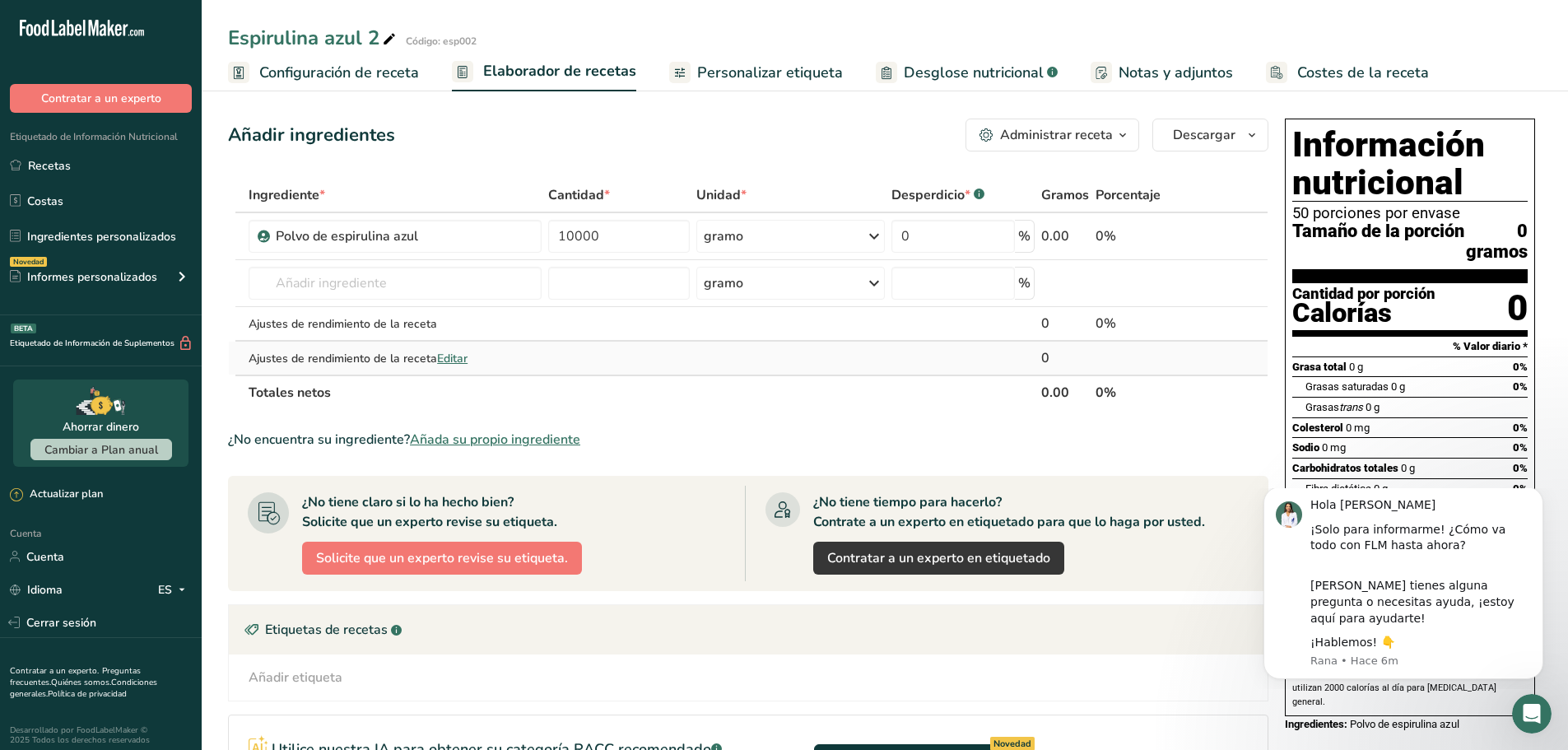
click at [944, 354] on div "Ingrediente * Cantidad * Unidad * Desperdicio * .a-a{fill:#347362;}.b-a{fill:#f…" at bounding box center [748, 294] width 1041 height 233
click at [784, 79] on font "Personalizar etiqueta" at bounding box center [771, 72] width 146 height 20
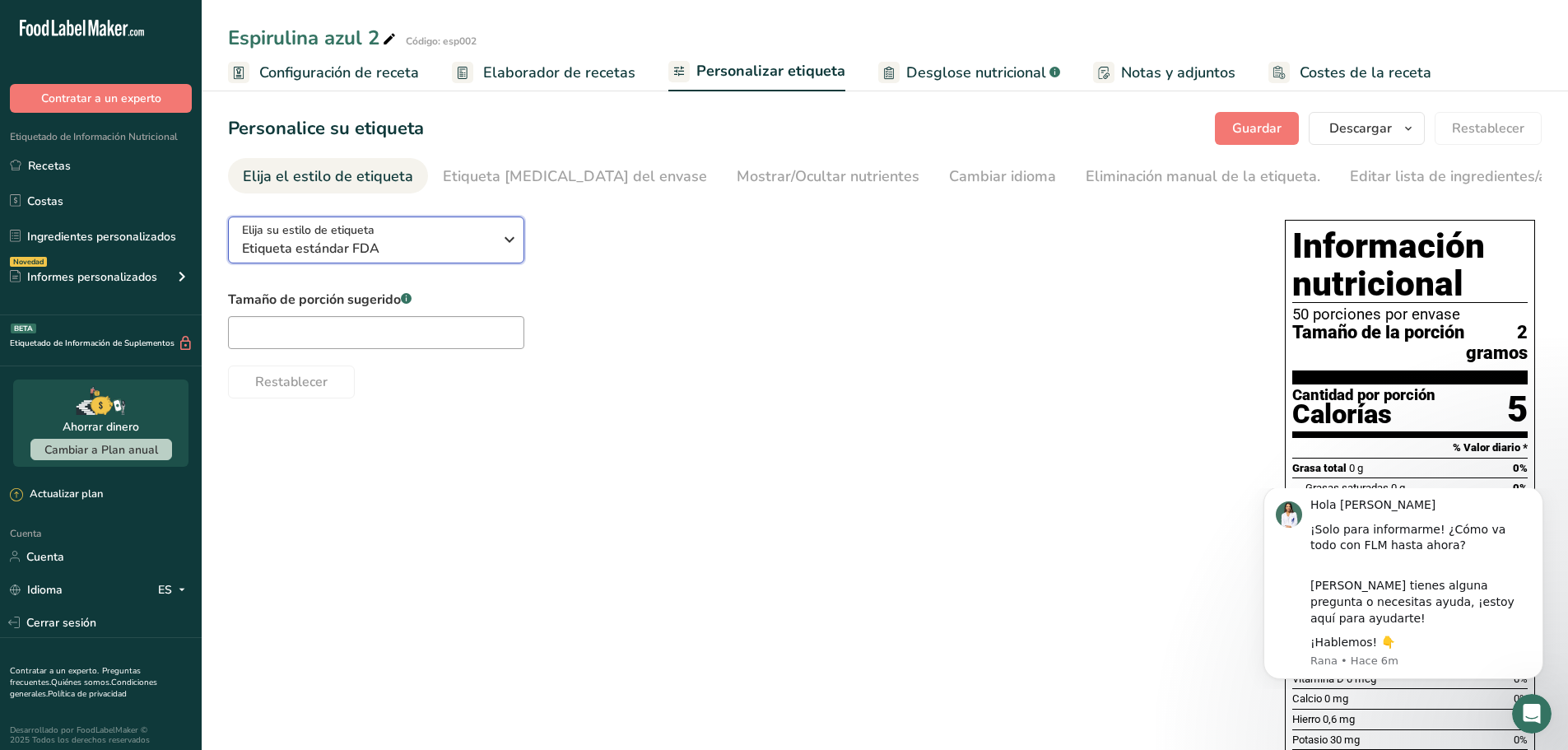
click at [397, 249] on span "Etiqueta estándar FDA" at bounding box center [368, 248] width 251 height 20
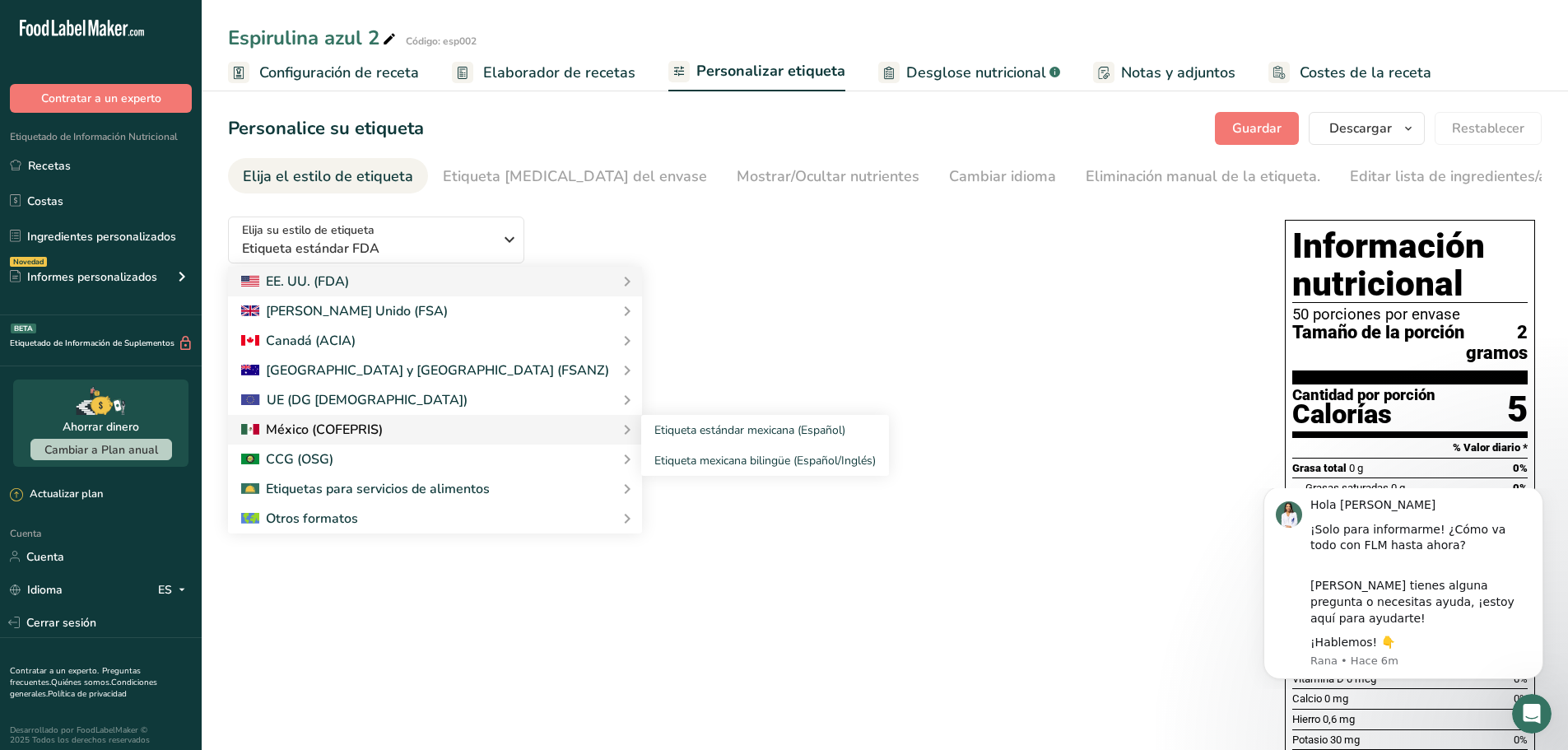
click at [343, 437] on font "México (COFEPRIS)" at bounding box center [324, 430] width 117 height 18
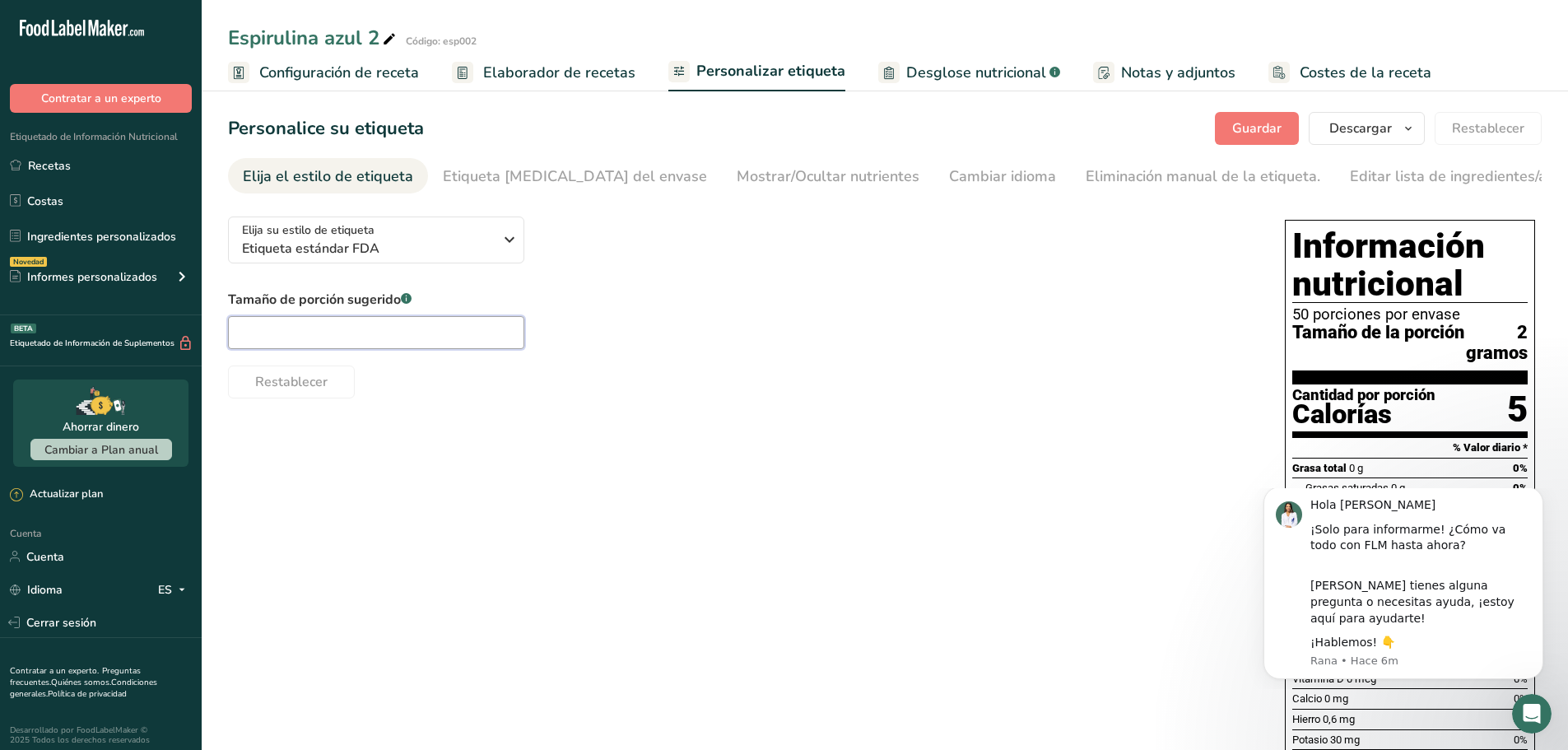
click at [345, 339] on input "text" at bounding box center [375, 332] width 297 height 33
type input "2"
click at [723, 441] on div "Elija su estilo de etiqueta Etiqueta estándar FDA [GEOGRAPHIC_DATA]. (FDA) Etiq…" at bounding box center [884, 526] width 1314 height 648
click at [1243, 127] on font "Guardar" at bounding box center [1257, 128] width 49 height 18
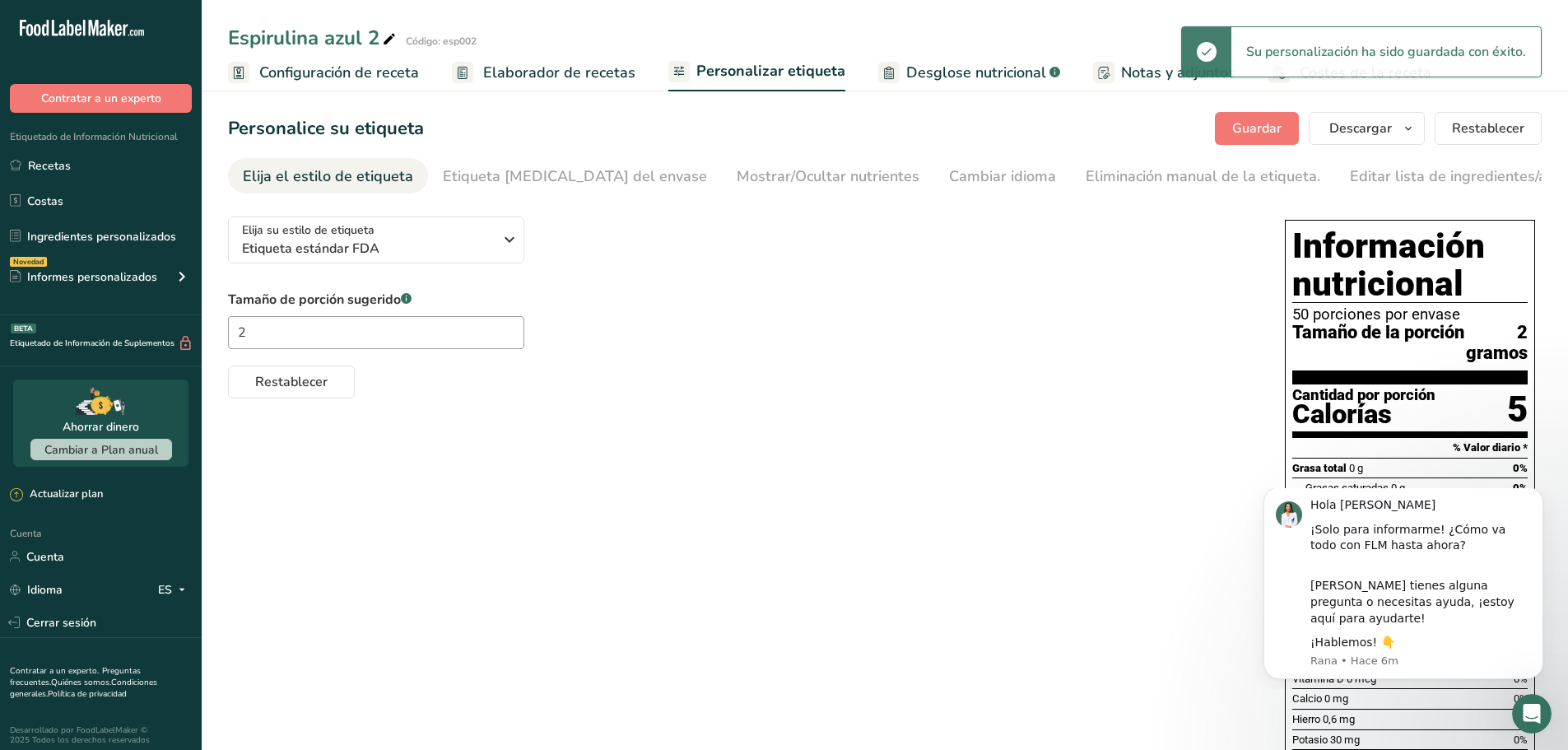
click at [626, 78] on font "Elaborador de recetas" at bounding box center [559, 72] width 153 height 20
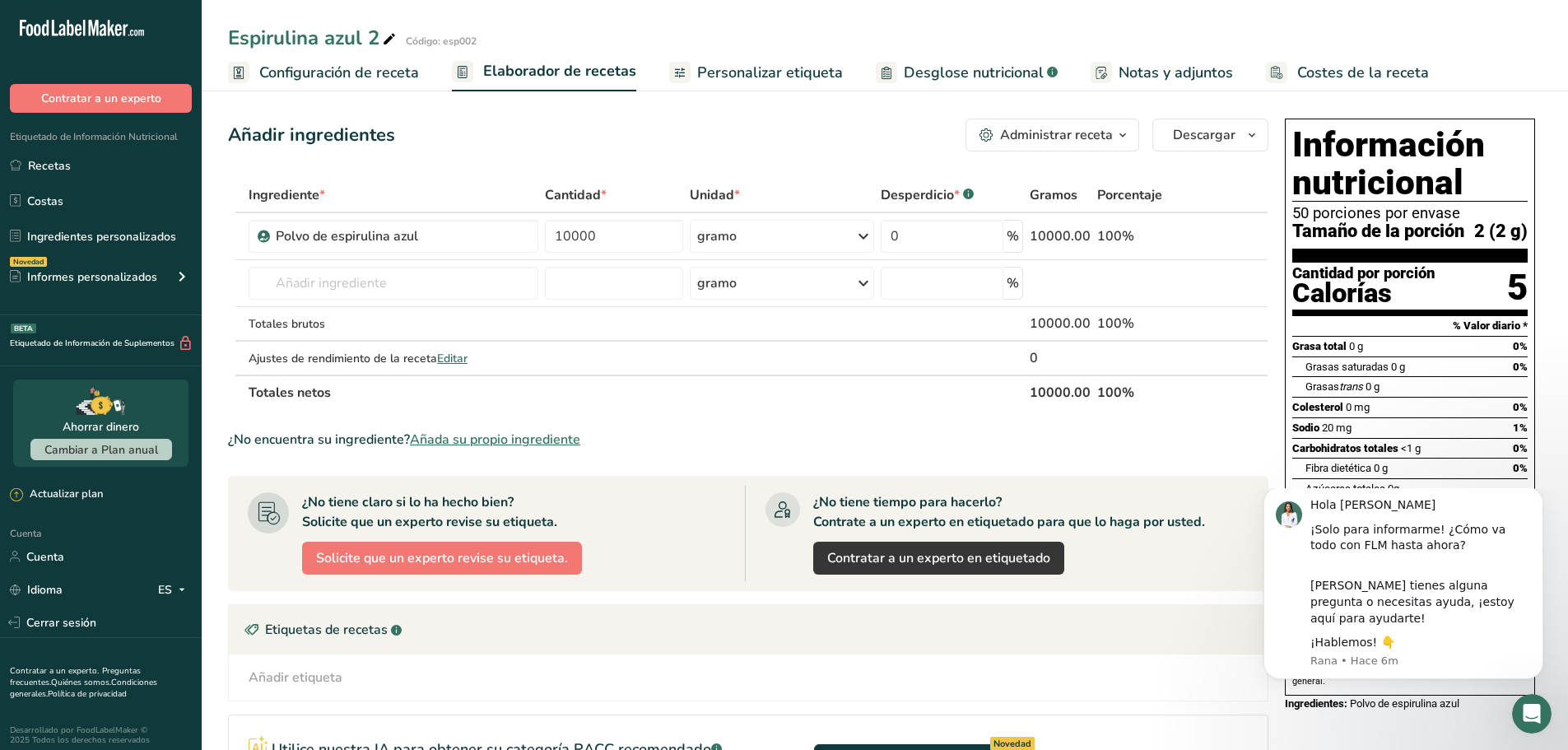
click at [797, 77] on font "Personalizar etiqueta" at bounding box center [771, 72] width 146 height 20
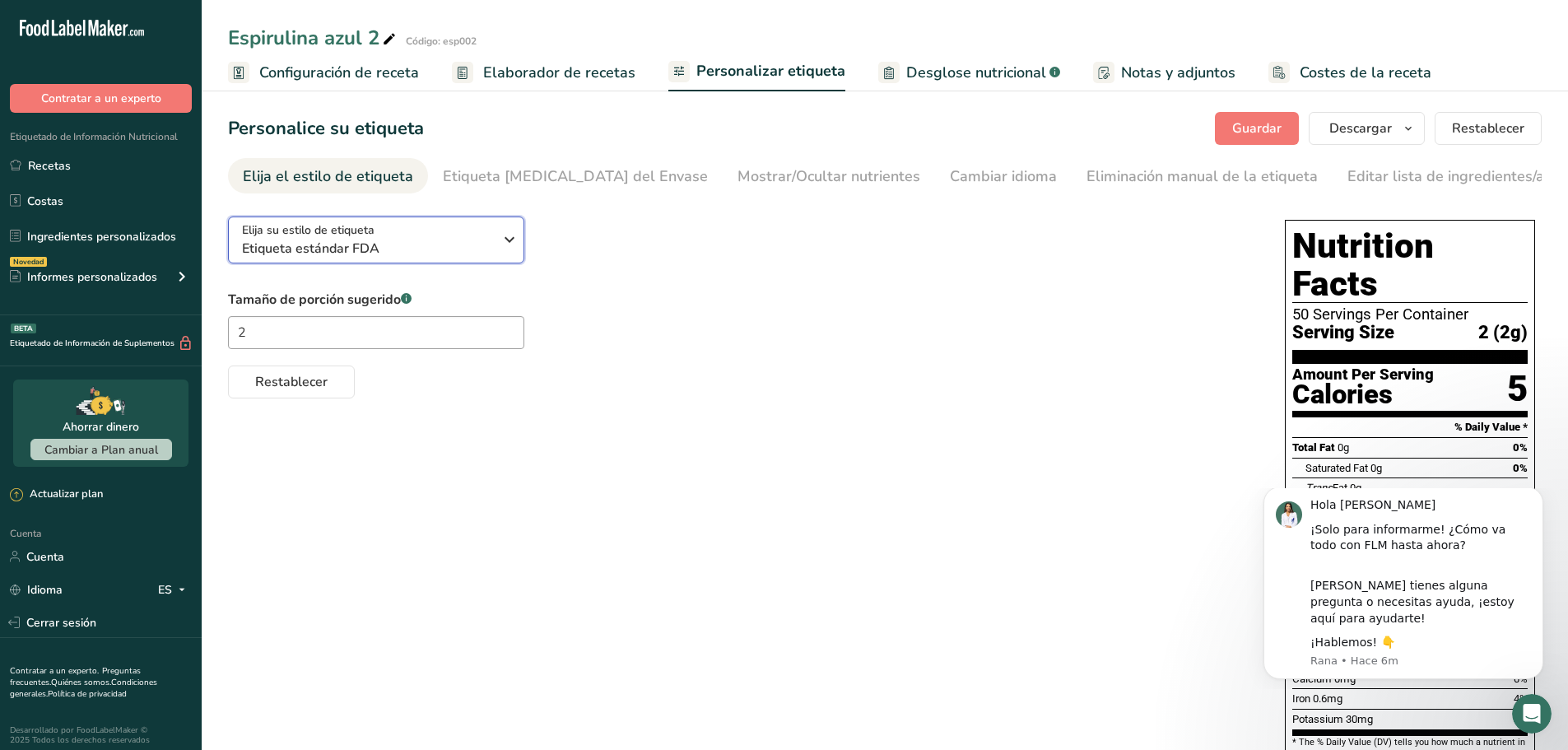
click at [397, 252] on span "Etiqueta estándar FDA" at bounding box center [368, 248] width 251 height 20
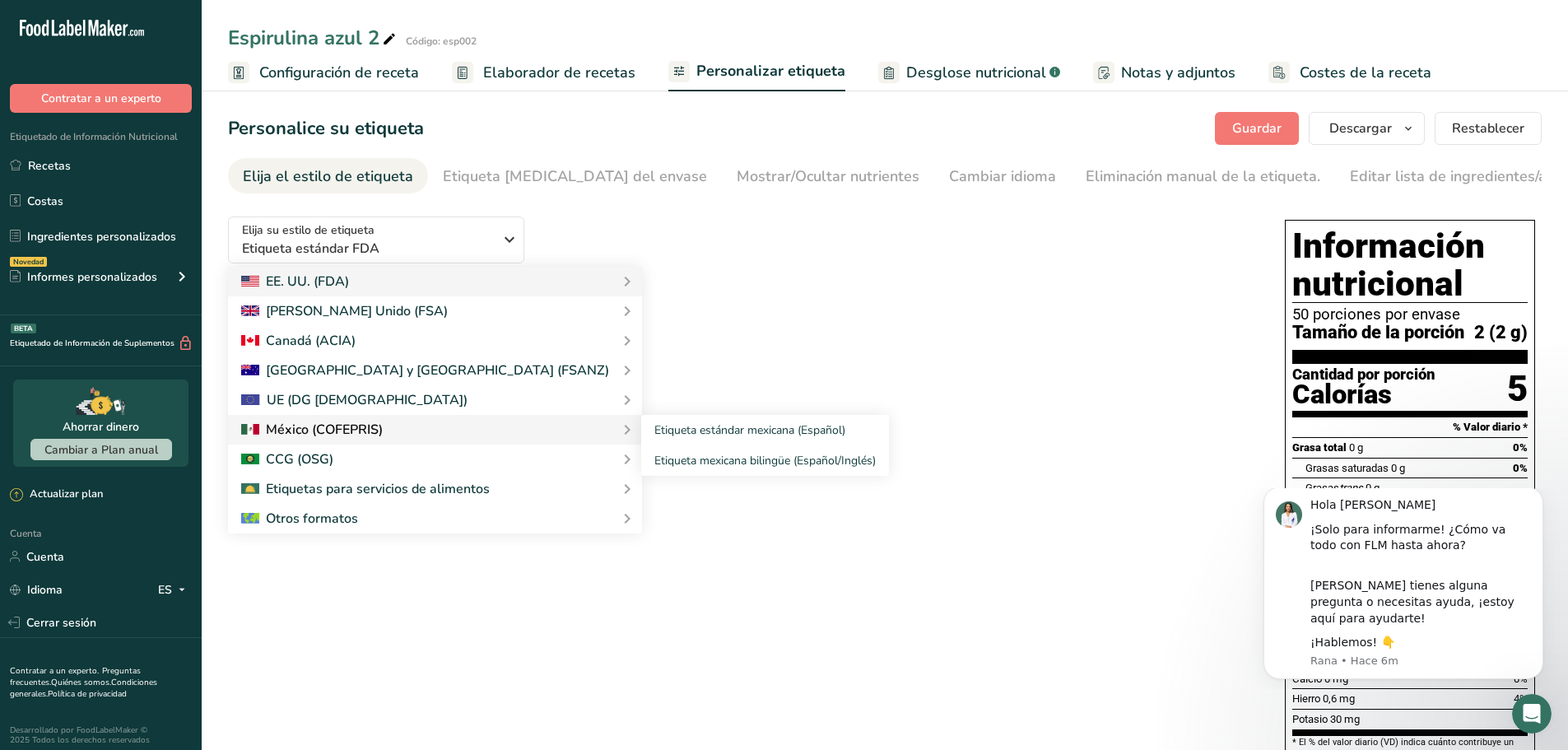
click at [373, 438] on font "México (COFEPRIS)" at bounding box center [324, 430] width 117 height 18
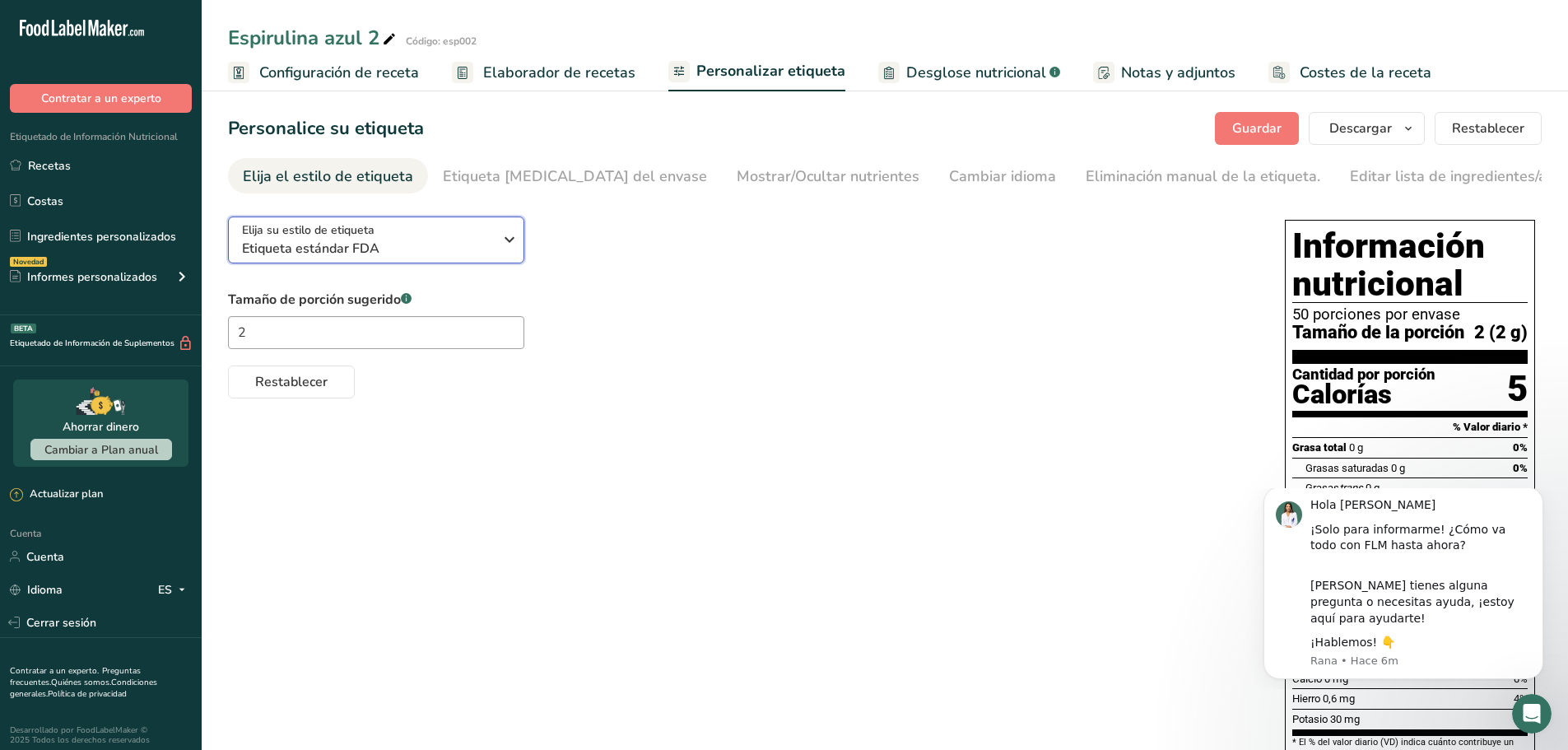
click at [366, 257] on font "Etiqueta estándar FDA" at bounding box center [310, 248] width 137 height 18
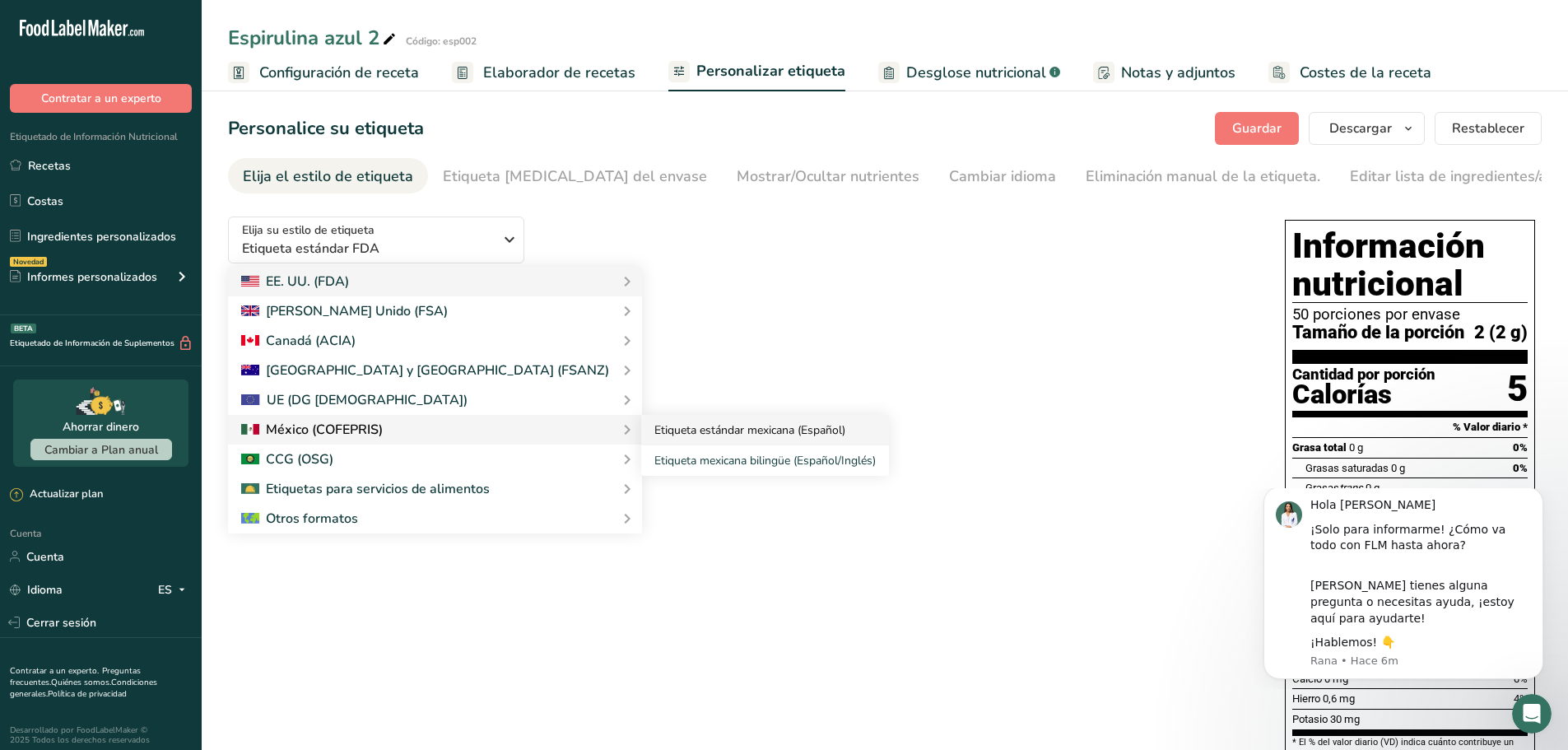
click at [654, 438] on font "Etiqueta estándar mexicana (Español)" at bounding box center [750, 431] width 191 height 16
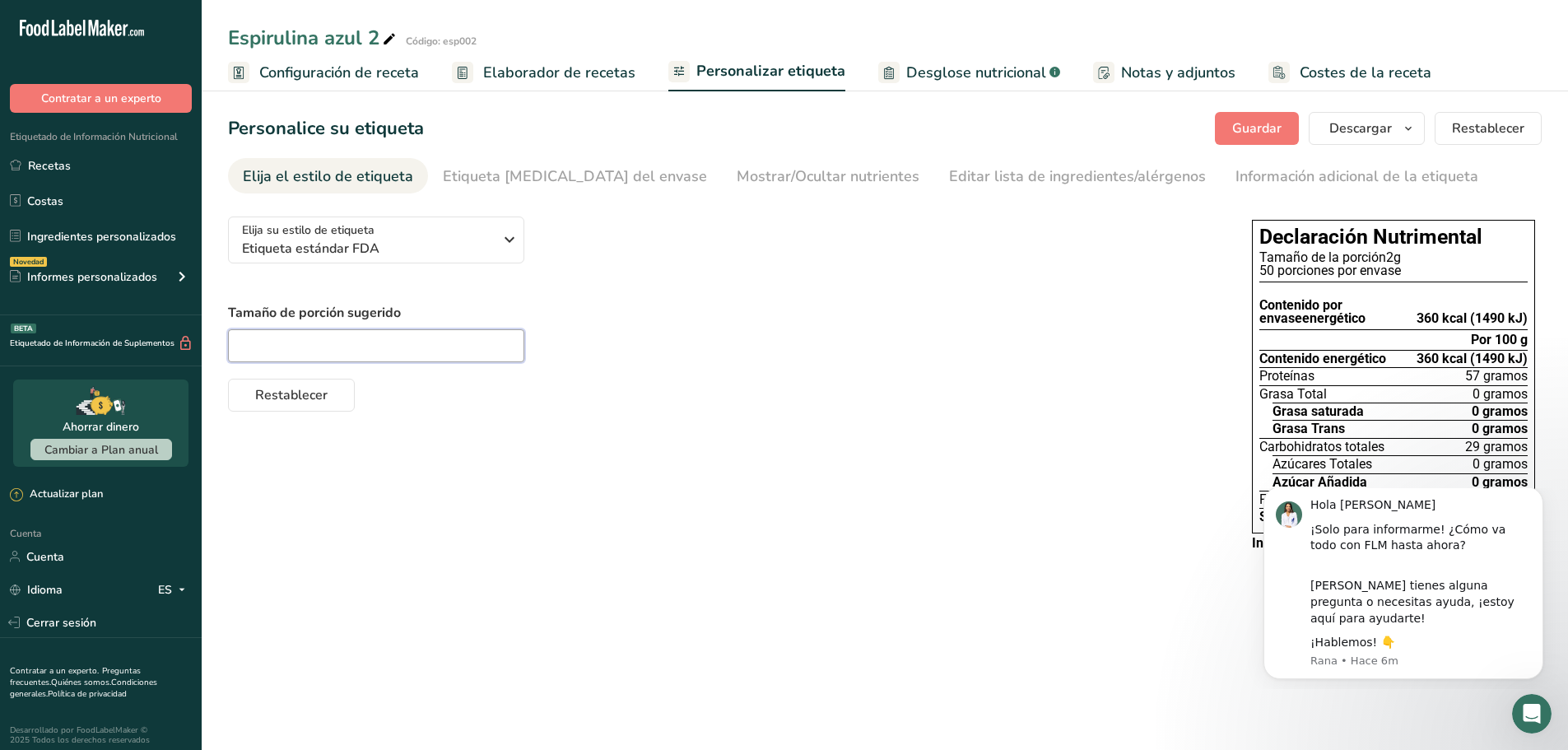
click at [348, 348] on input "text" at bounding box center [375, 345] width 297 height 33
type input "2"
click at [1275, 130] on font "Guardar" at bounding box center [1257, 128] width 49 height 18
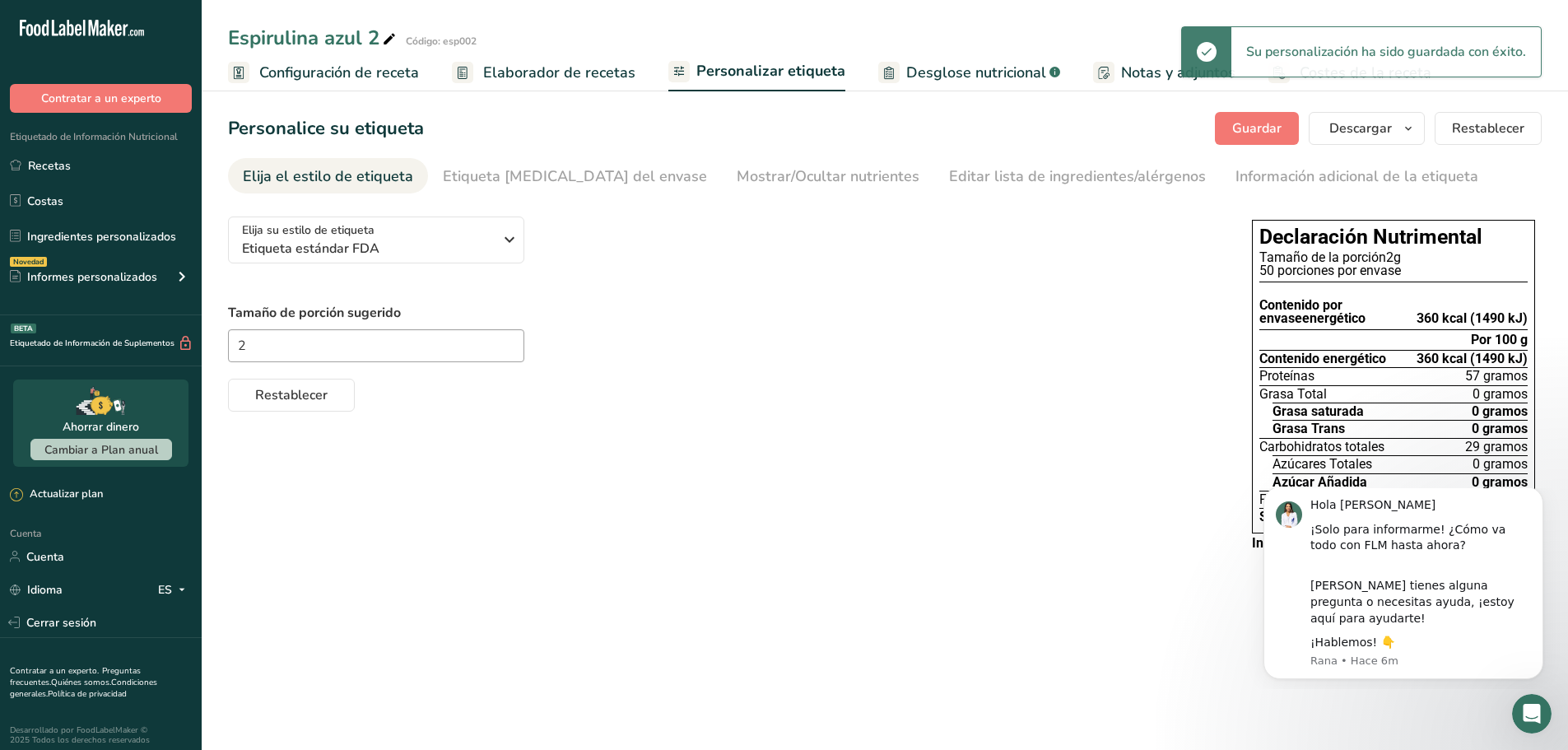
click at [560, 74] on font "Elaborador de recetas" at bounding box center [559, 72] width 153 height 20
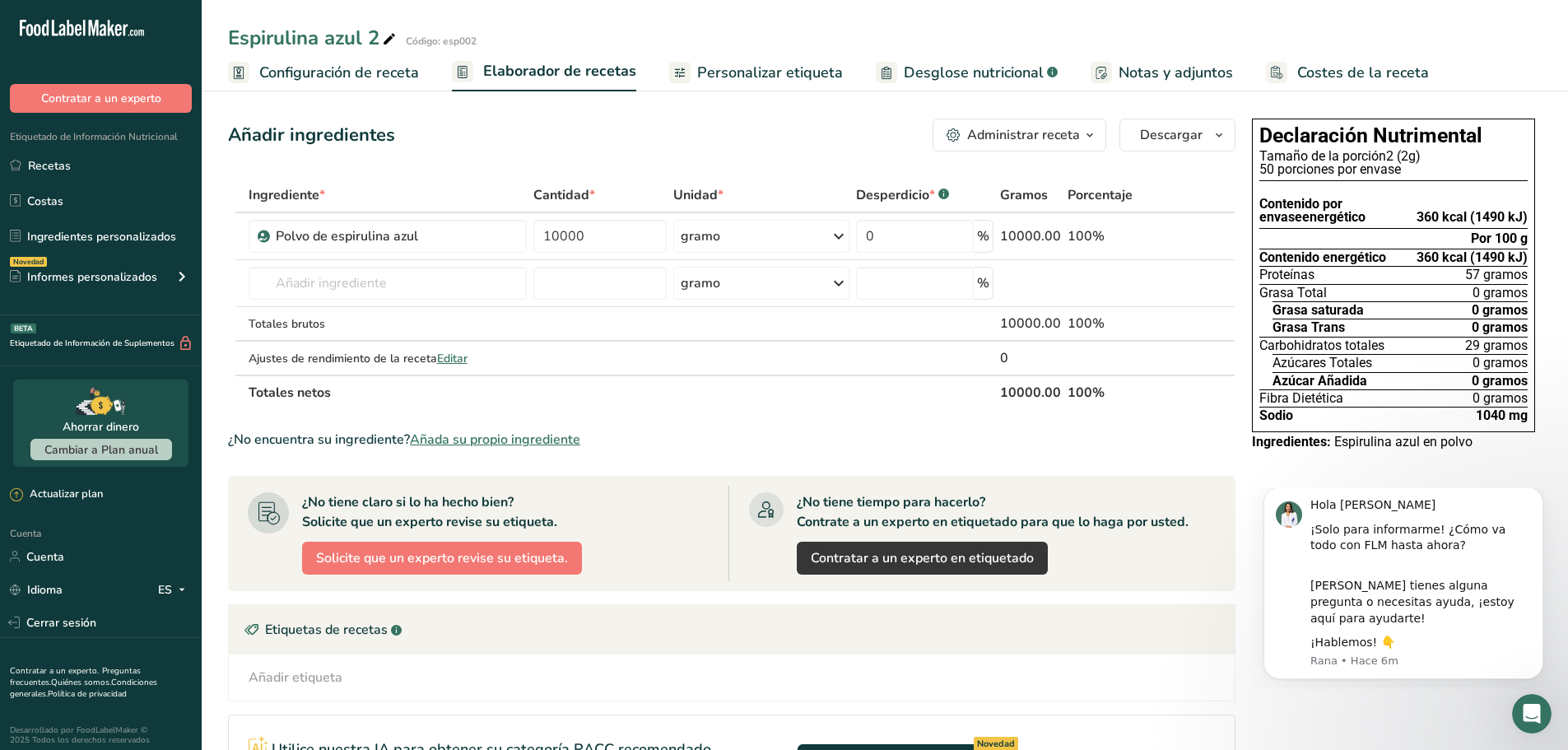
click at [352, 76] on font "Configuración de receta" at bounding box center [339, 72] width 160 height 20
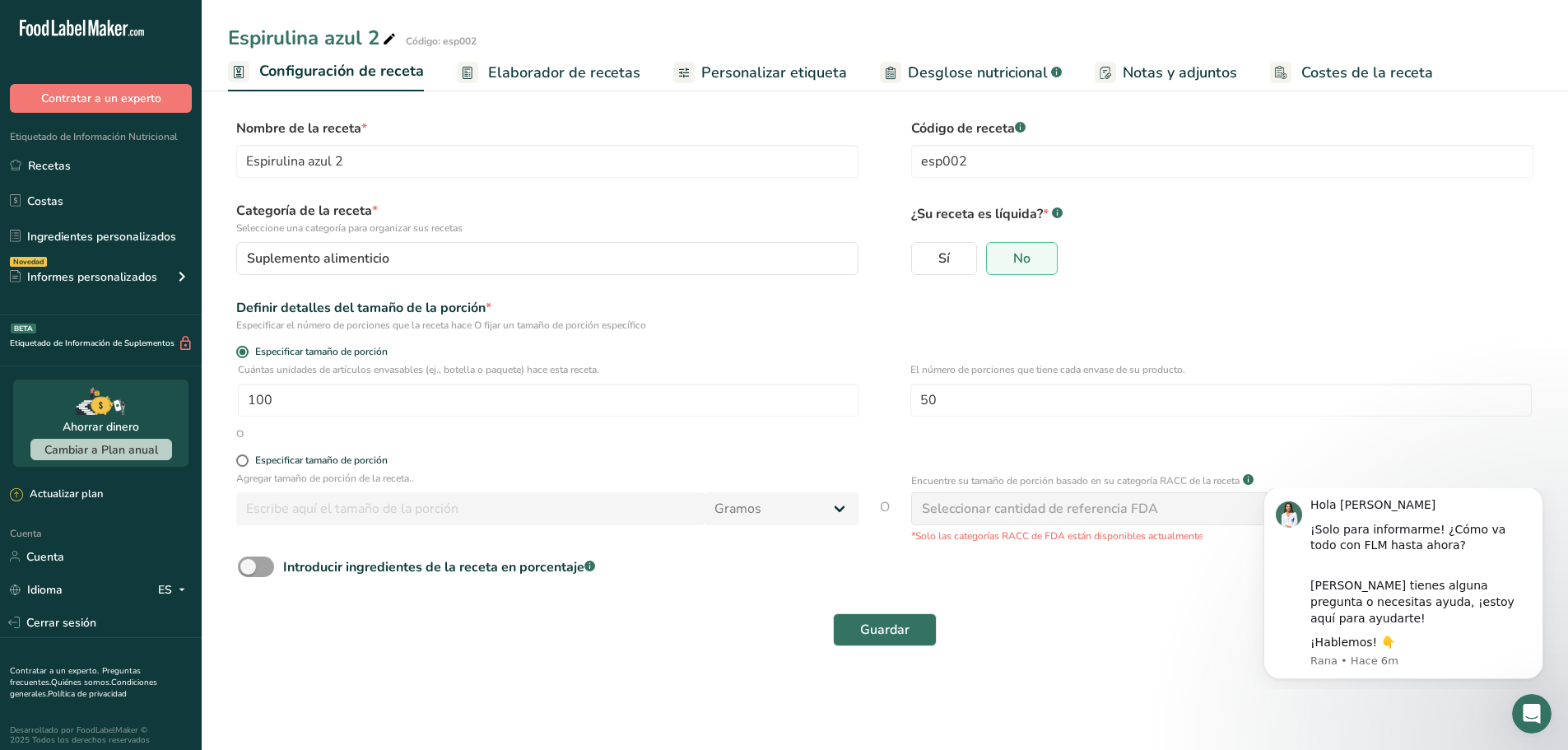
click at [749, 78] on font "Personalizar etiqueta" at bounding box center [775, 72] width 146 height 20
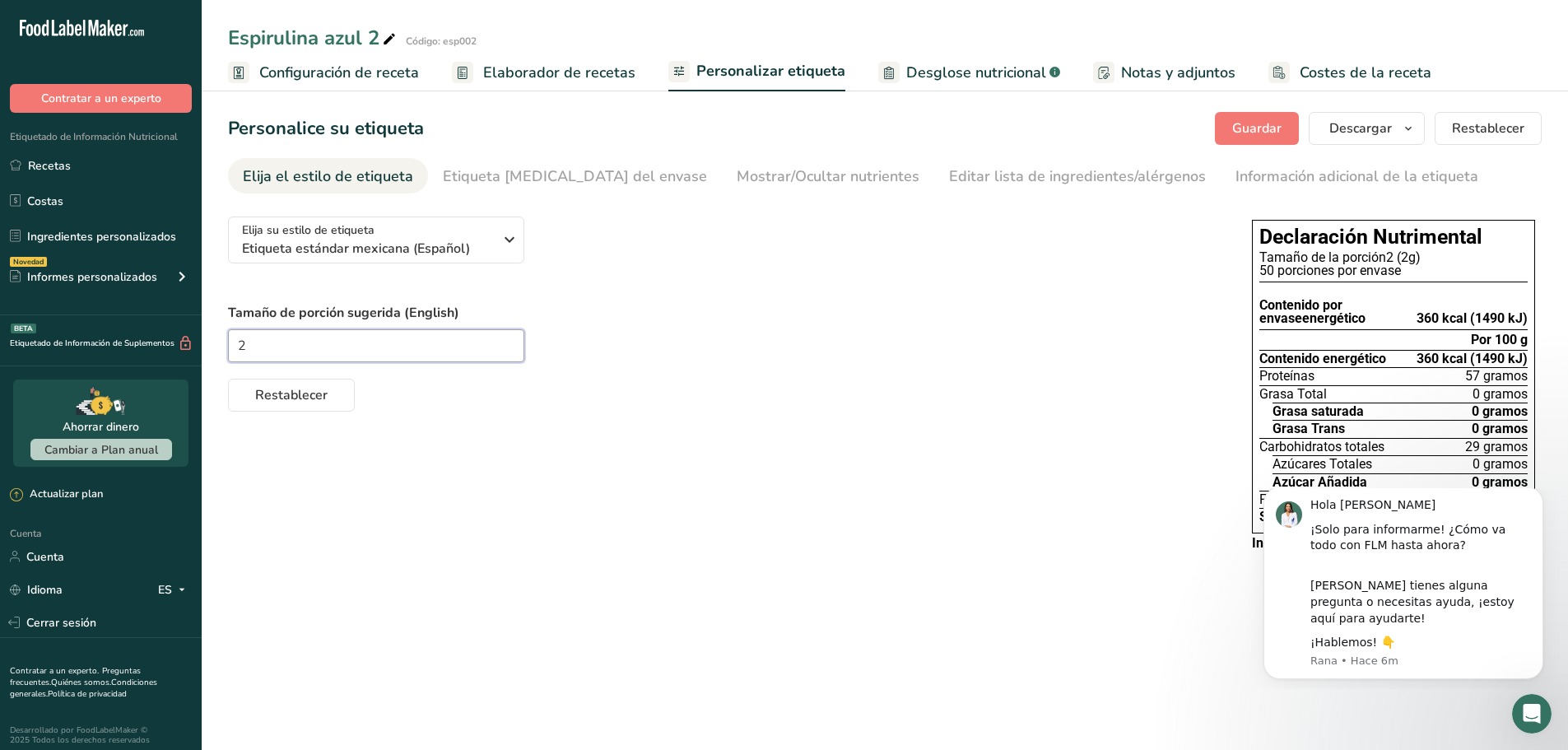
drag, startPoint x: 274, startPoint y: 337, endPoint x: 228, endPoint y: 339, distance: 46.0
click at [228, 339] on section "Personalice su etiqueta [GEOGRAPHIC_DATA] [GEOGRAPHIC_DATA] [PERSON_NAME] qué m…" at bounding box center [885, 341] width 1367 height 511
click at [1251, 123] on font "Guardar" at bounding box center [1257, 128] width 49 height 18
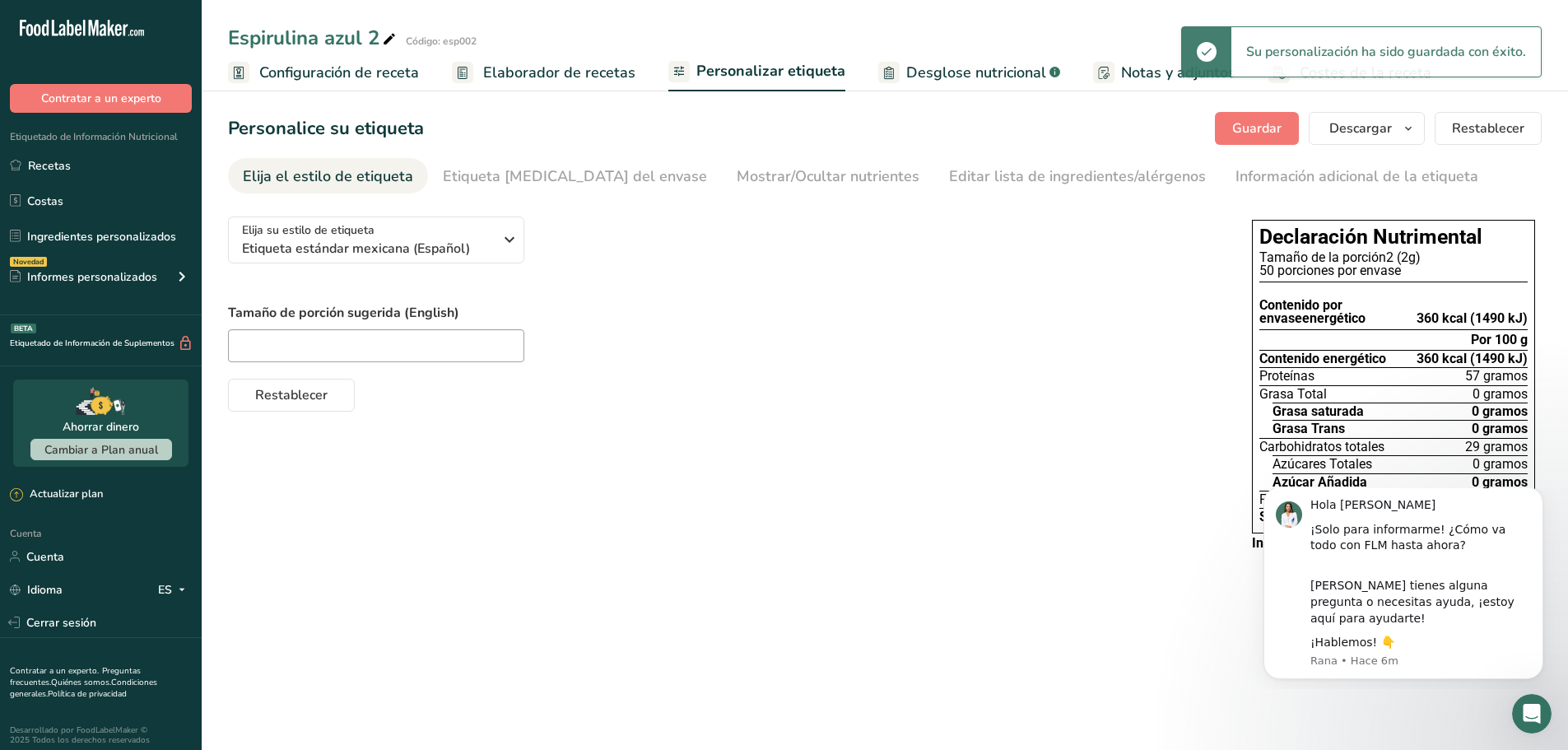
click at [540, 78] on font "Elaborador de recetas" at bounding box center [559, 72] width 153 height 20
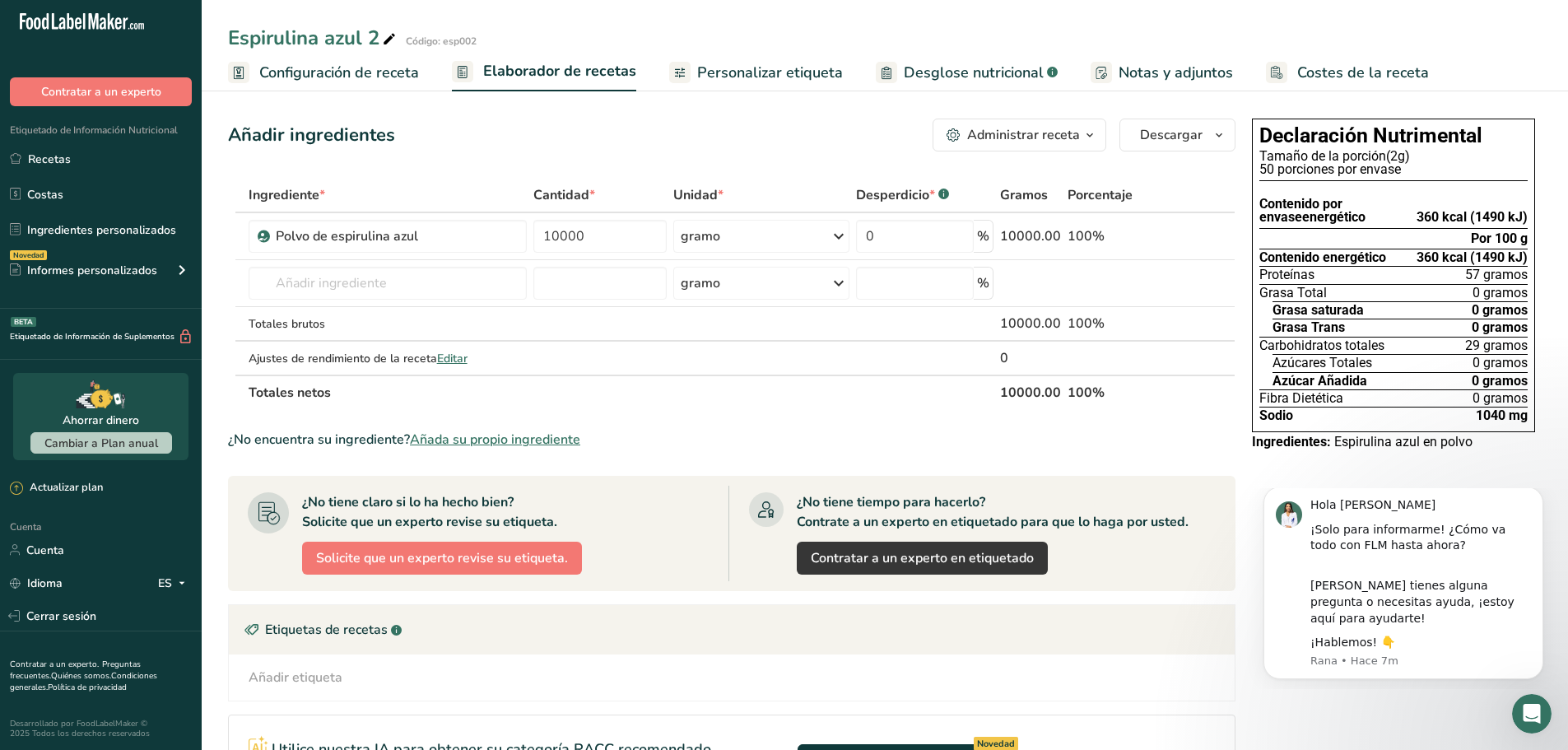
scroll to position [8, 0]
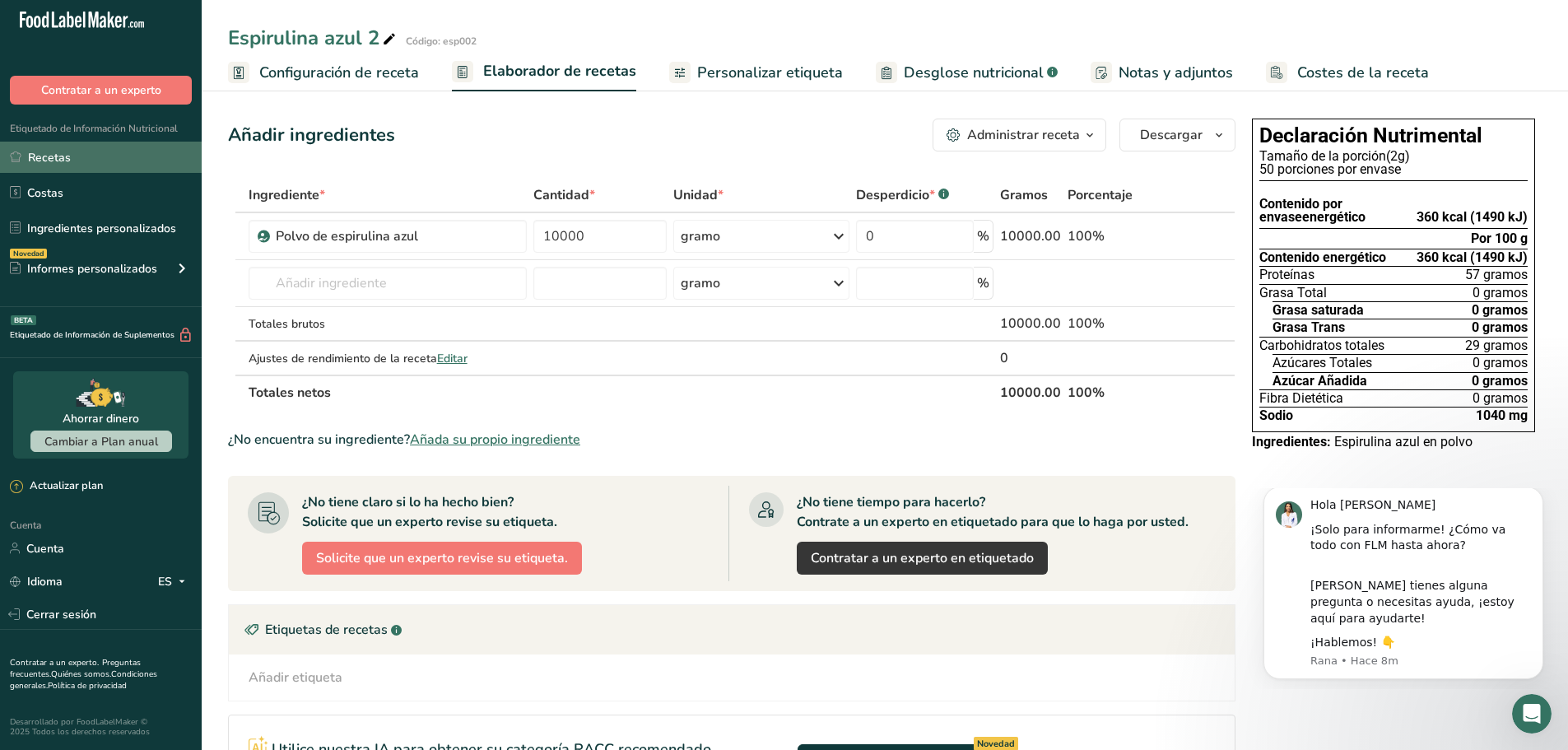
click at [98, 154] on link "Recetas" at bounding box center [101, 158] width 202 height 32
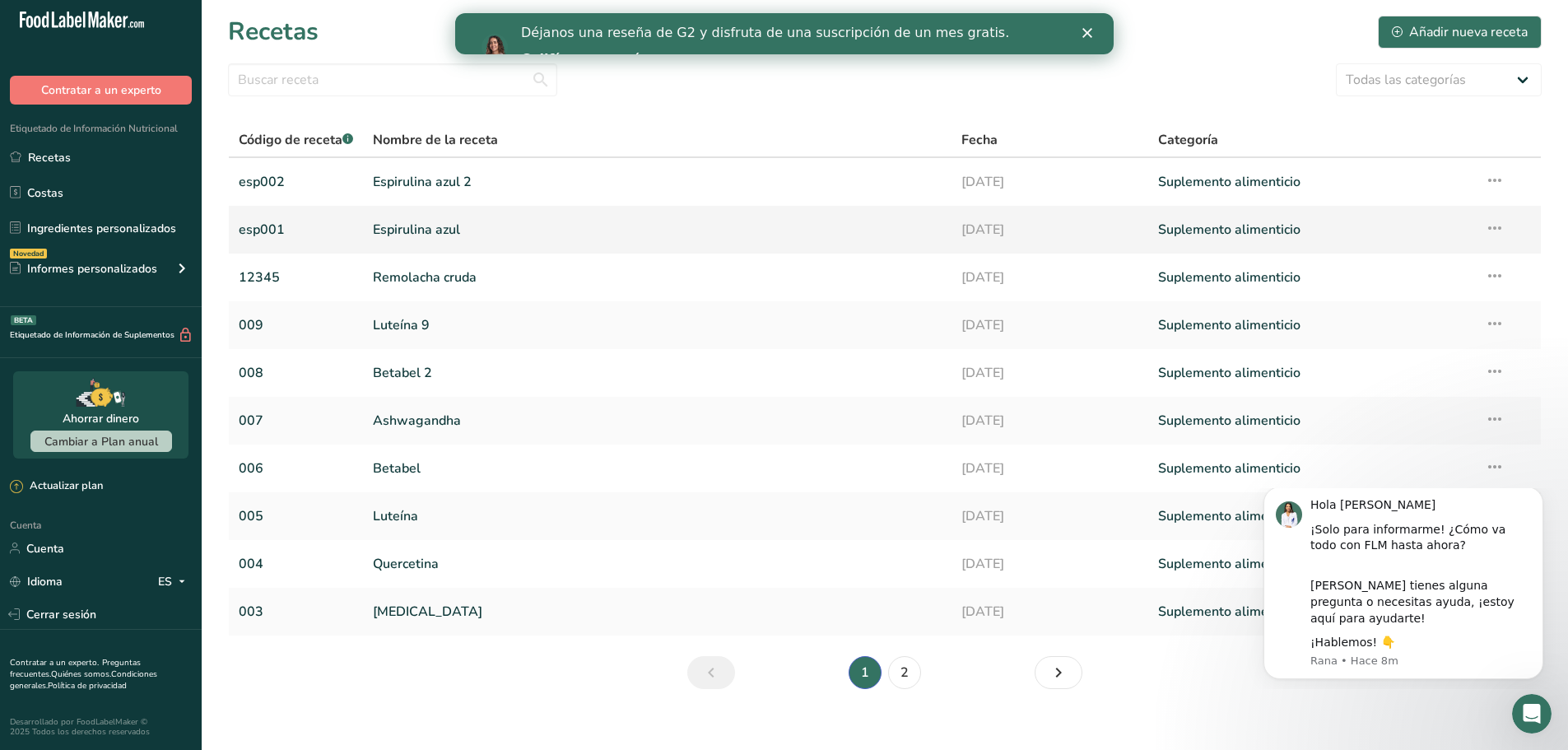
click at [391, 236] on font "Espirulina azul" at bounding box center [416, 230] width 88 height 18
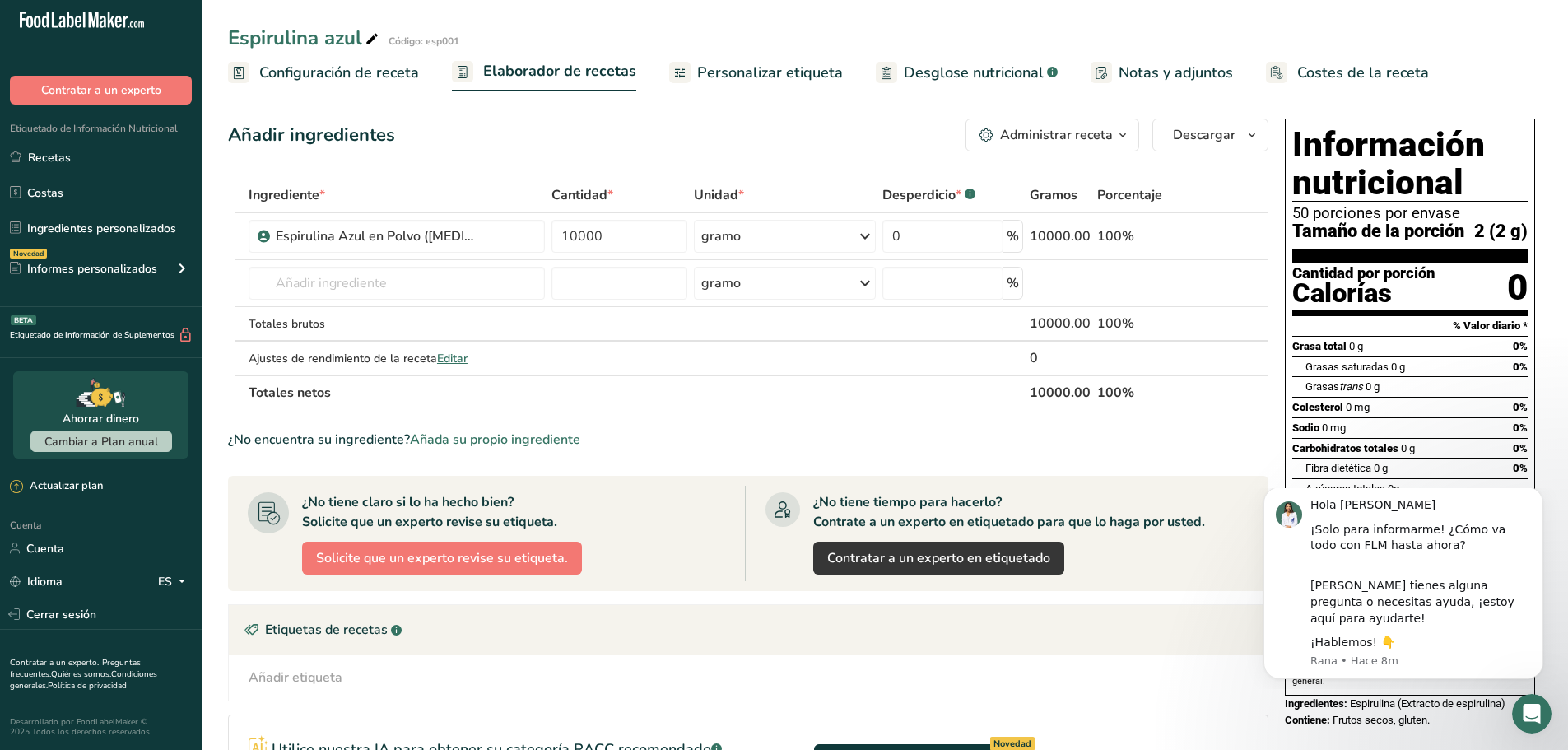
click at [780, 73] on font "Personalizar etiqueta" at bounding box center [771, 72] width 146 height 20
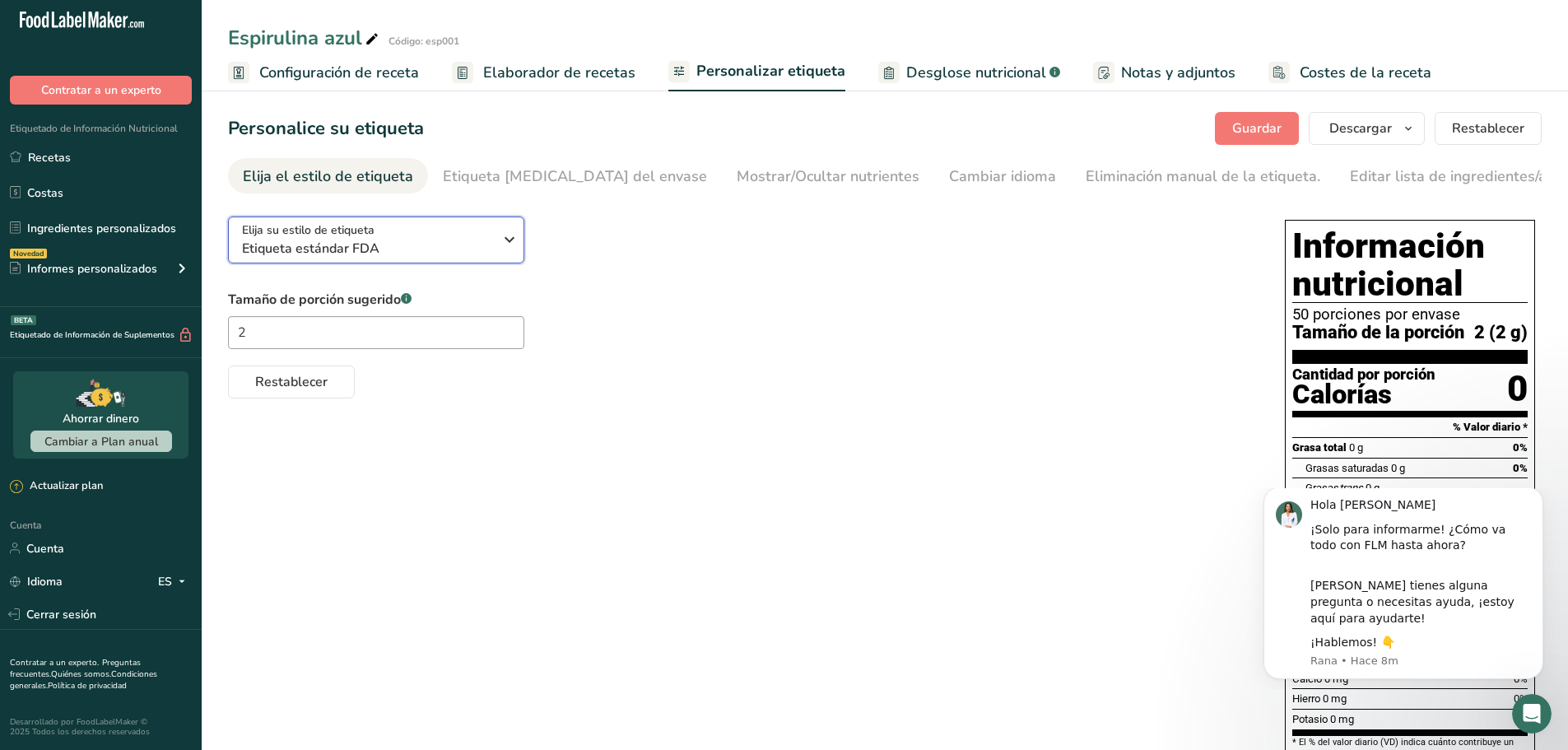
click at [383, 251] on span "Etiqueta estándar FDA" at bounding box center [368, 248] width 251 height 20
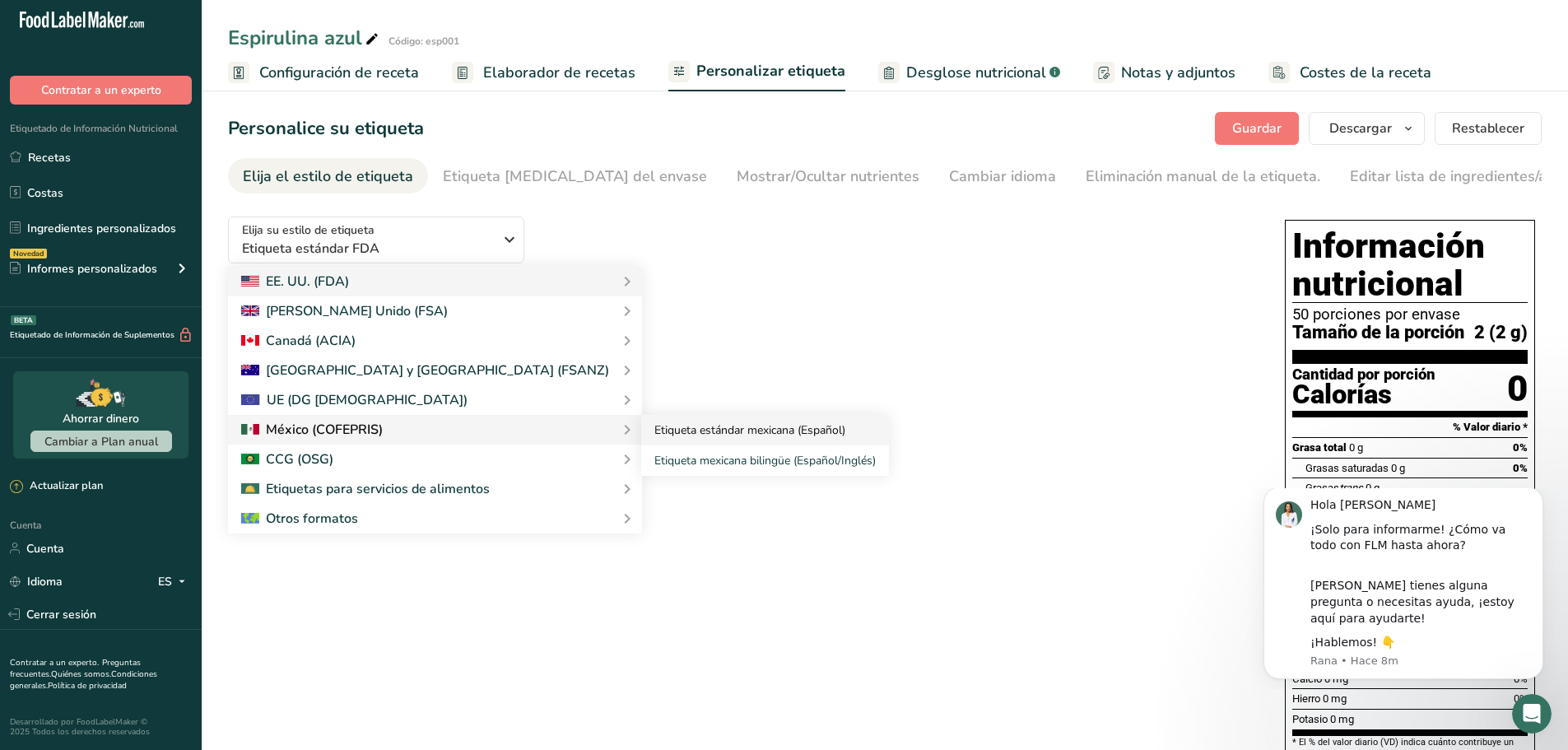
click at [680, 438] on font "Etiqueta estándar mexicana (Español)" at bounding box center [750, 431] width 191 height 16
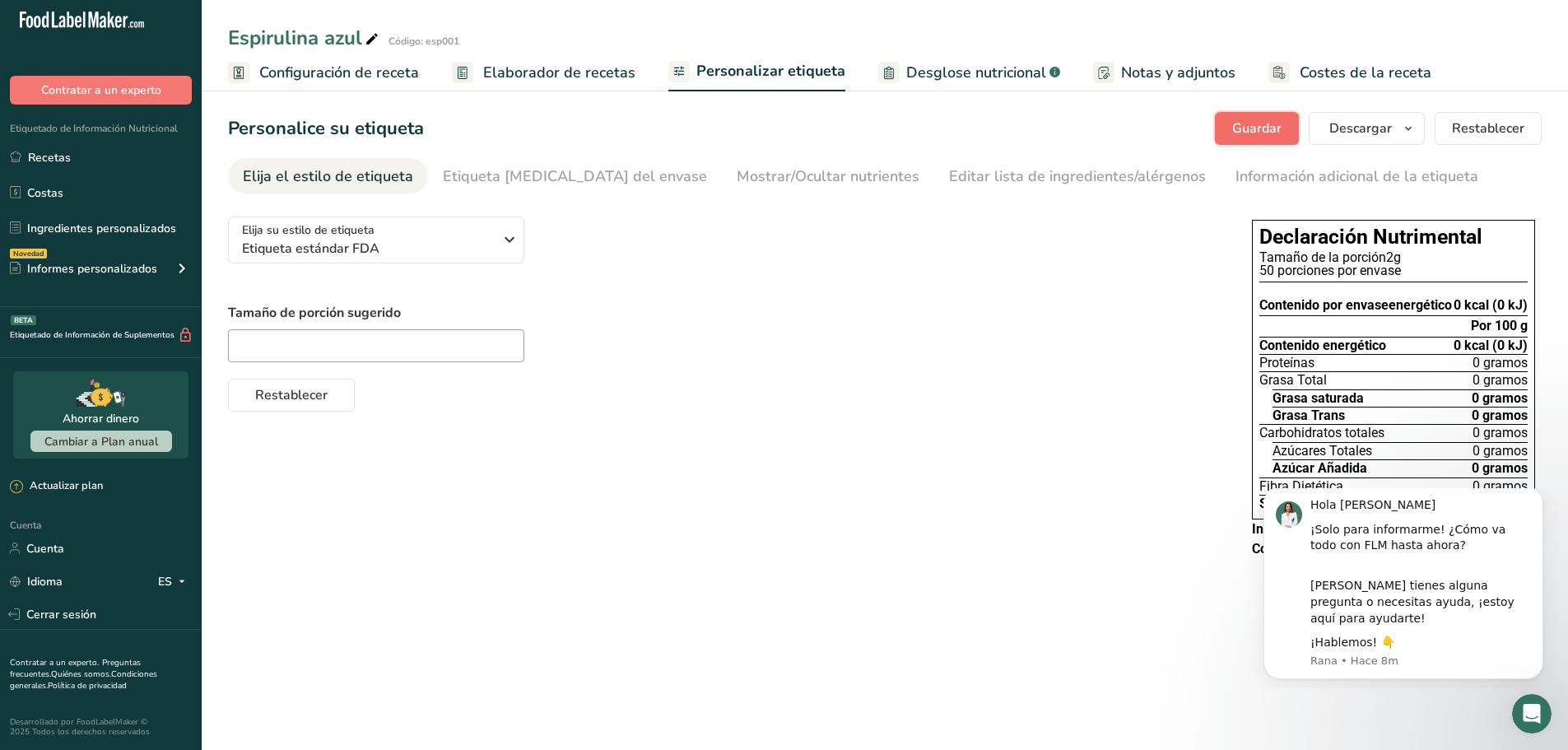
click at [1256, 137] on font "Guardar" at bounding box center [1257, 128] width 49 height 18
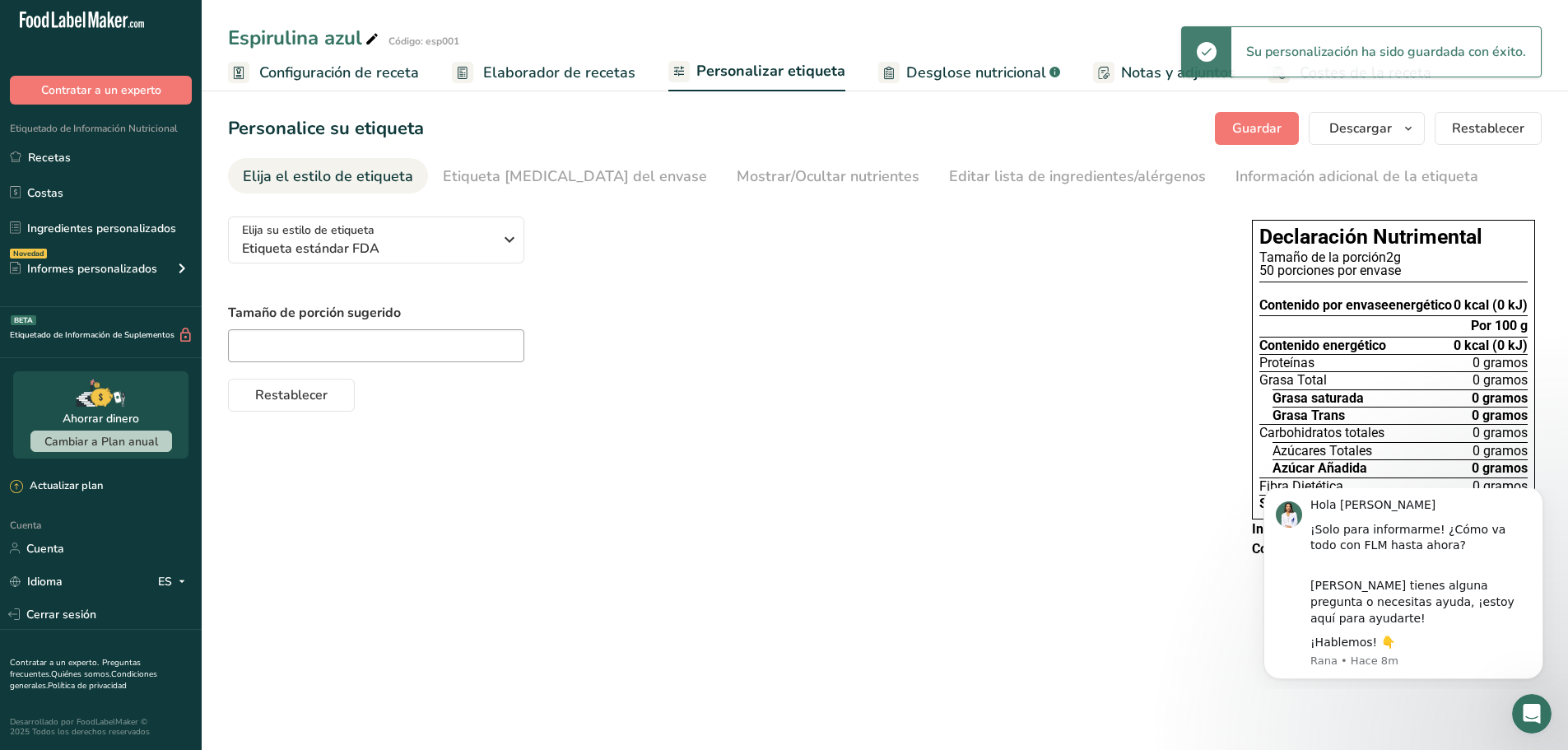
click at [488, 78] on font "Elaborador de recetas" at bounding box center [559, 72] width 153 height 20
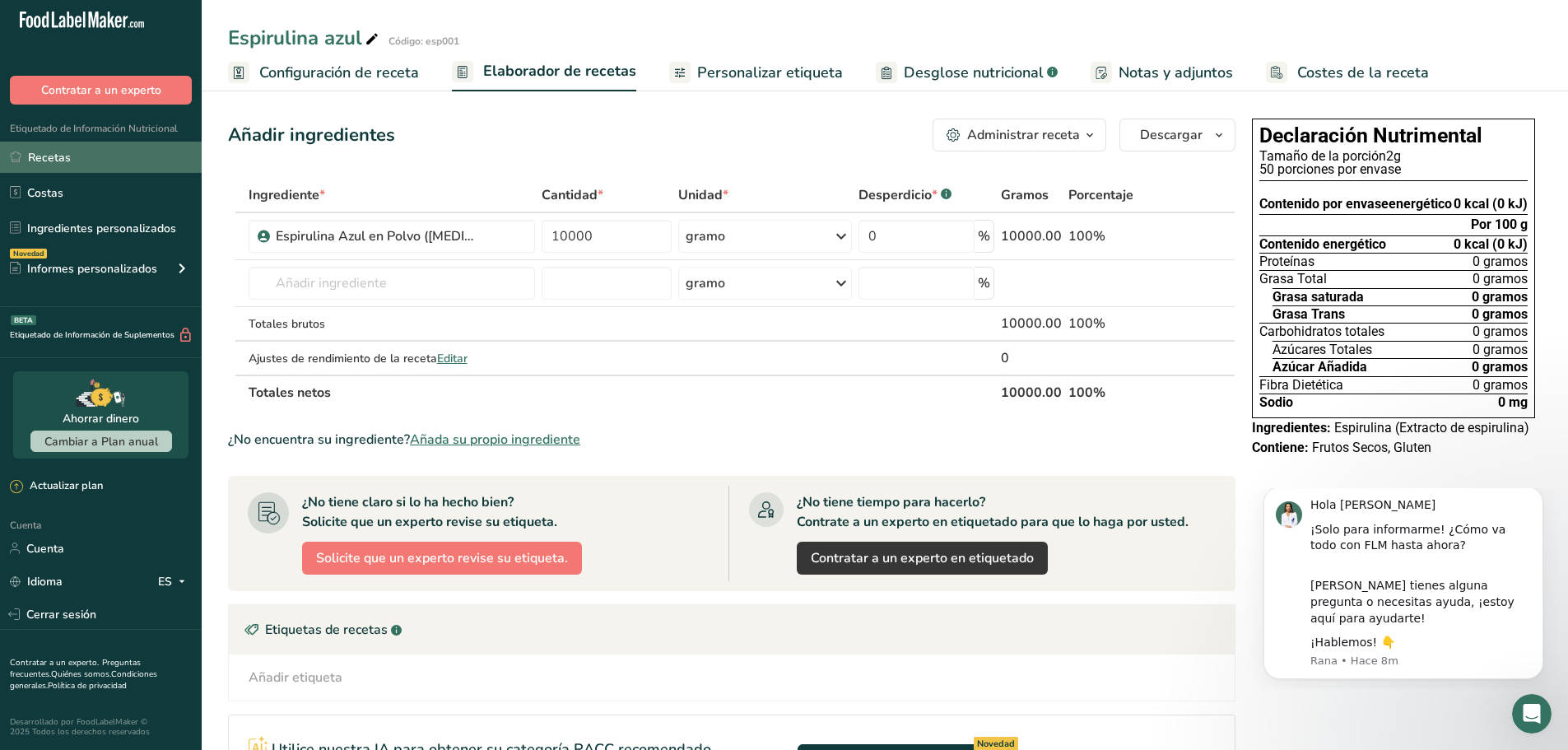
click at [125, 162] on link "Recetas" at bounding box center [101, 158] width 202 height 32
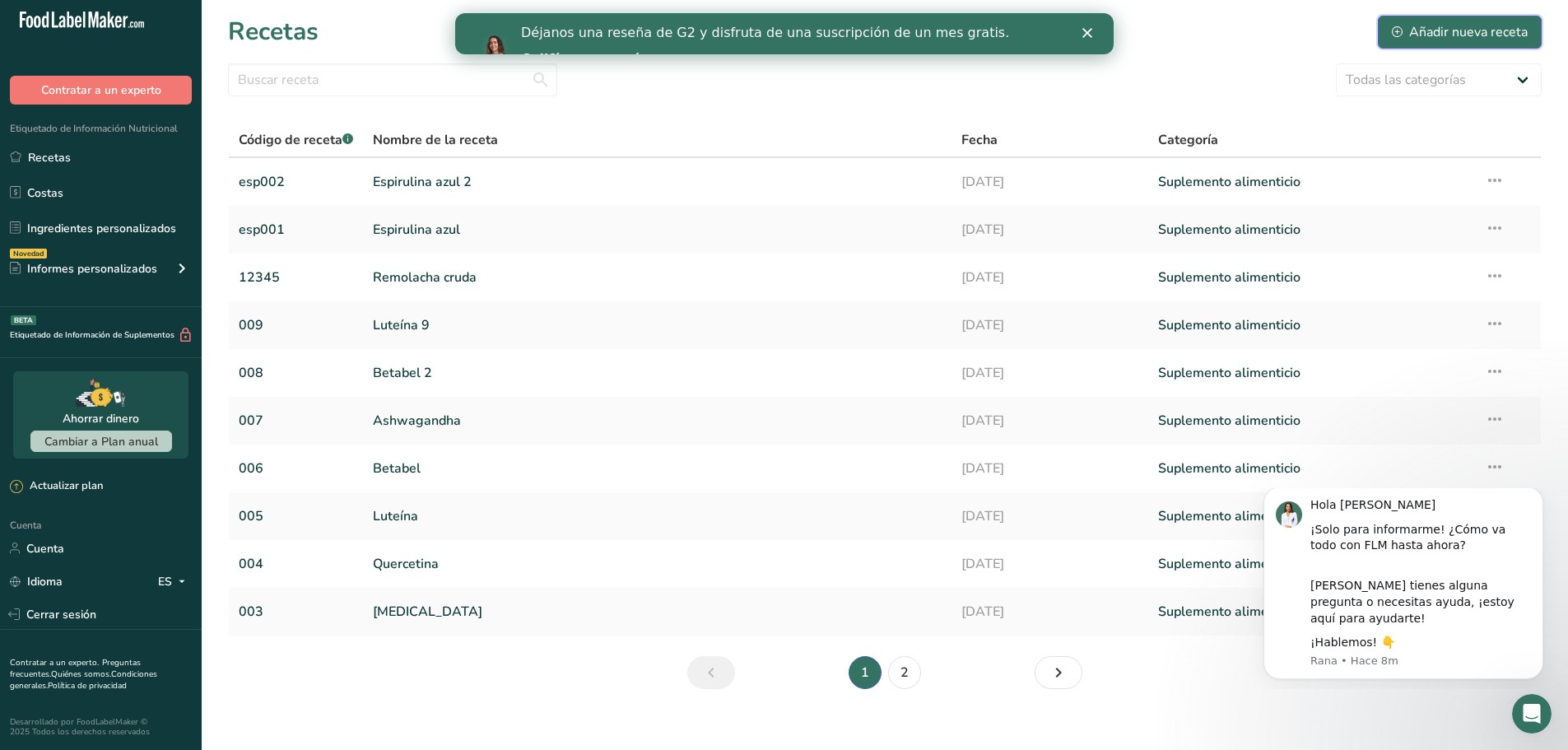
click at [1404, 41] on div "Añadir nueva receta" at bounding box center [1461, 33] width 136 height 20
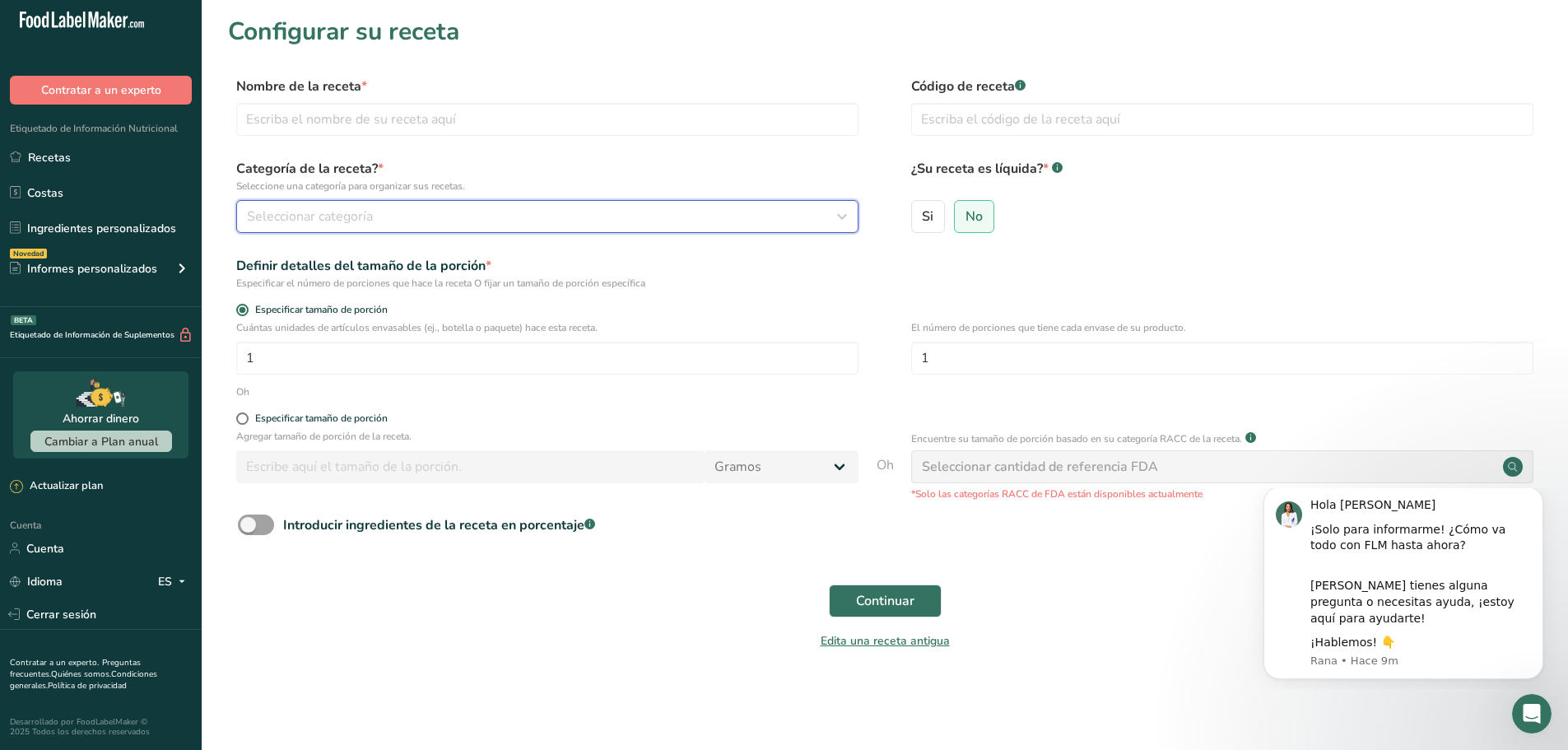
click at [387, 221] on div "Seleccionar categoría" at bounding box center [543, 217] width 591 height 20
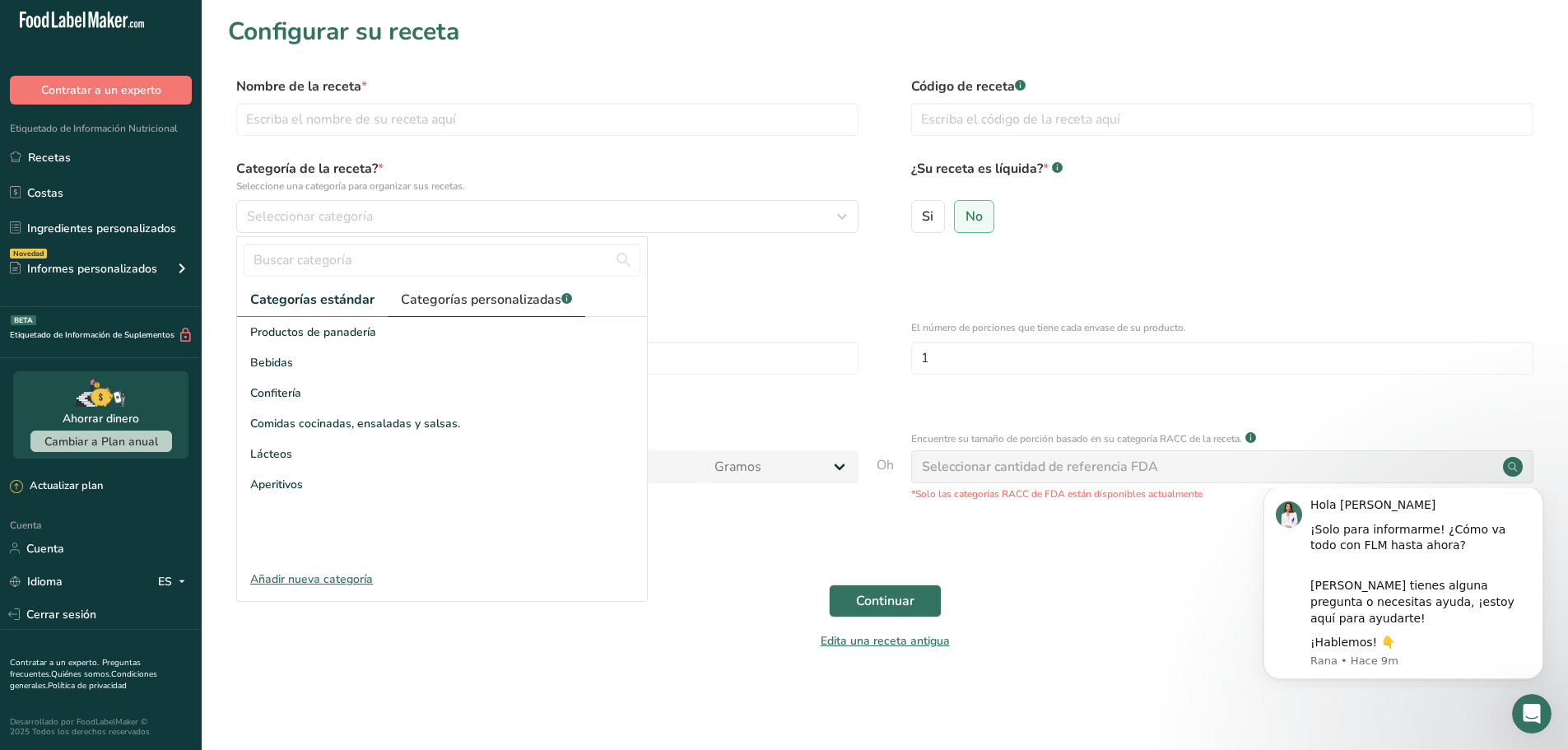
click at [470, 293] on font "Categorías personalizadas" at bounding box center [481, 300] width 161 height 18
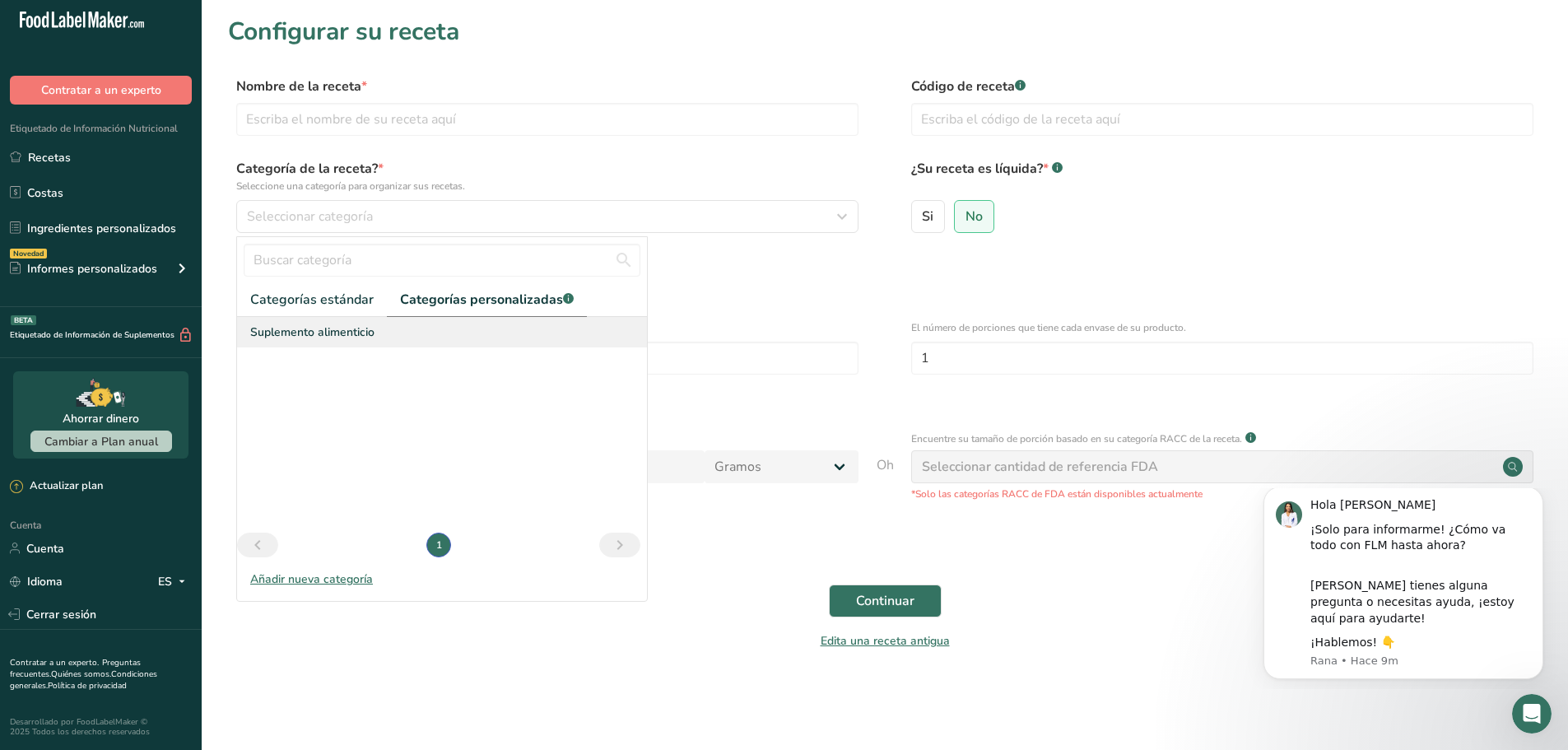
click at [348, 341] on div "Suplemento alimenticio" at bounding box center [443, 332] width 410 height 31
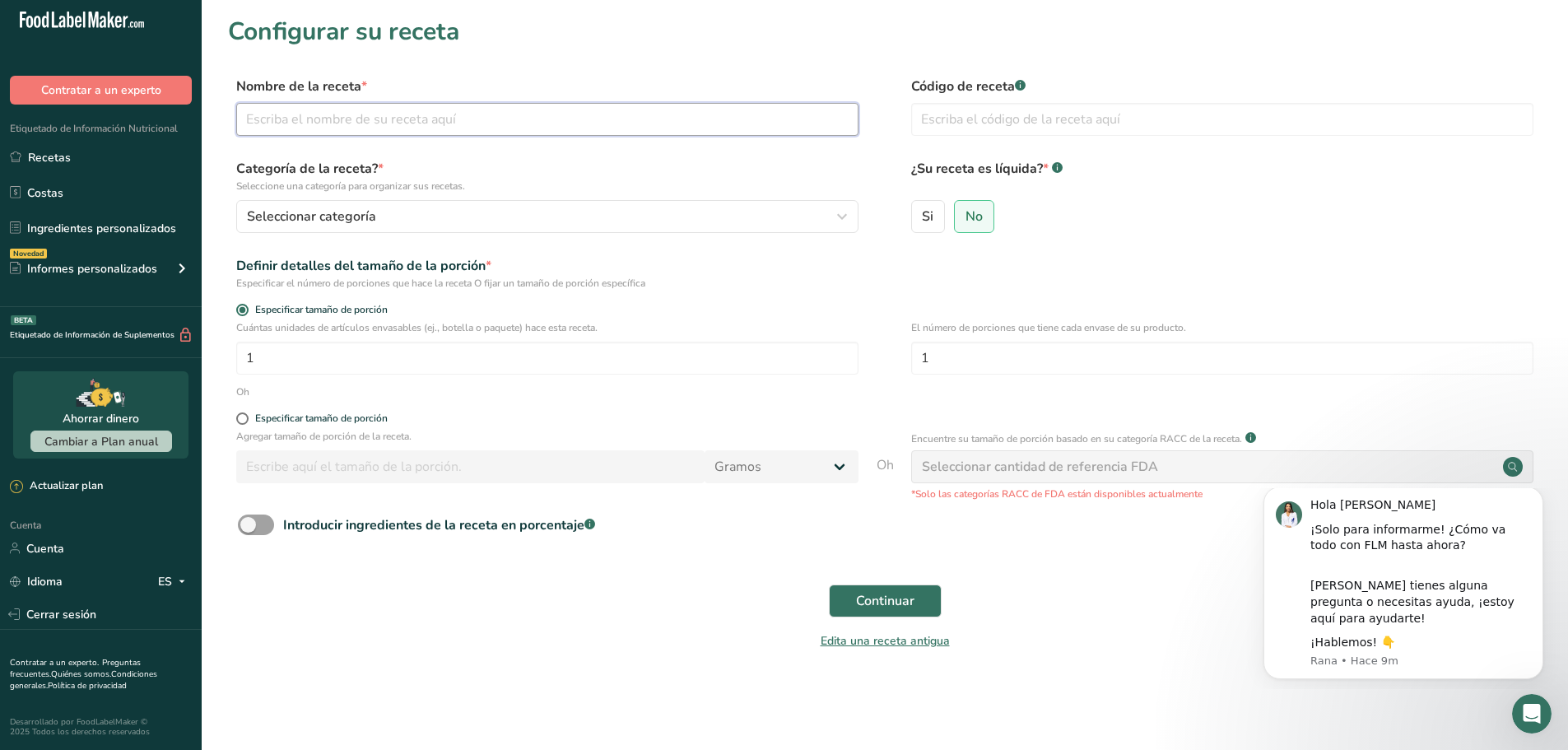
click at [317, 120] on input "text" at bounding box center [548, 118] width 623 height 33
type input "e"
type input "Espirulina azul 3"
click at [945, 123] on input "text" at bounding box center [1223, 118] width 623 height 33
type input "esp003"
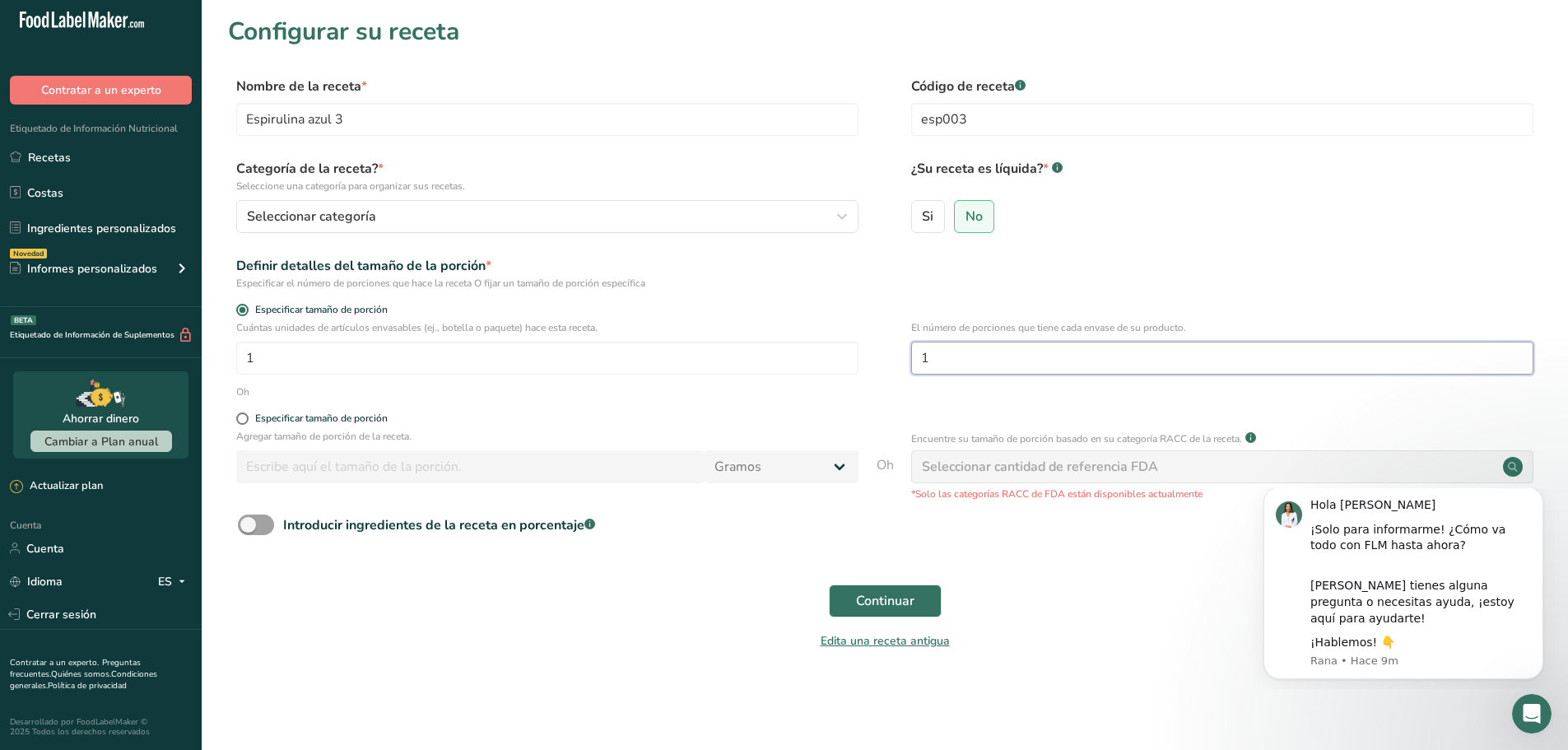
drag, startPoint x: 940, startPoint y: 366, endPoint x: 920, endPoint y: 352, distance: 24.4
click at [910, 363] on div "Cuántas unidades de artículos envasables (ej., botella o paquete) hace esta rec…" at bounding box center [884, 352] width 1314 height 64
type input "50"
click at [342, 364] on input "1" at bounding box center [548, 358] width 623 height 33
type input "100"
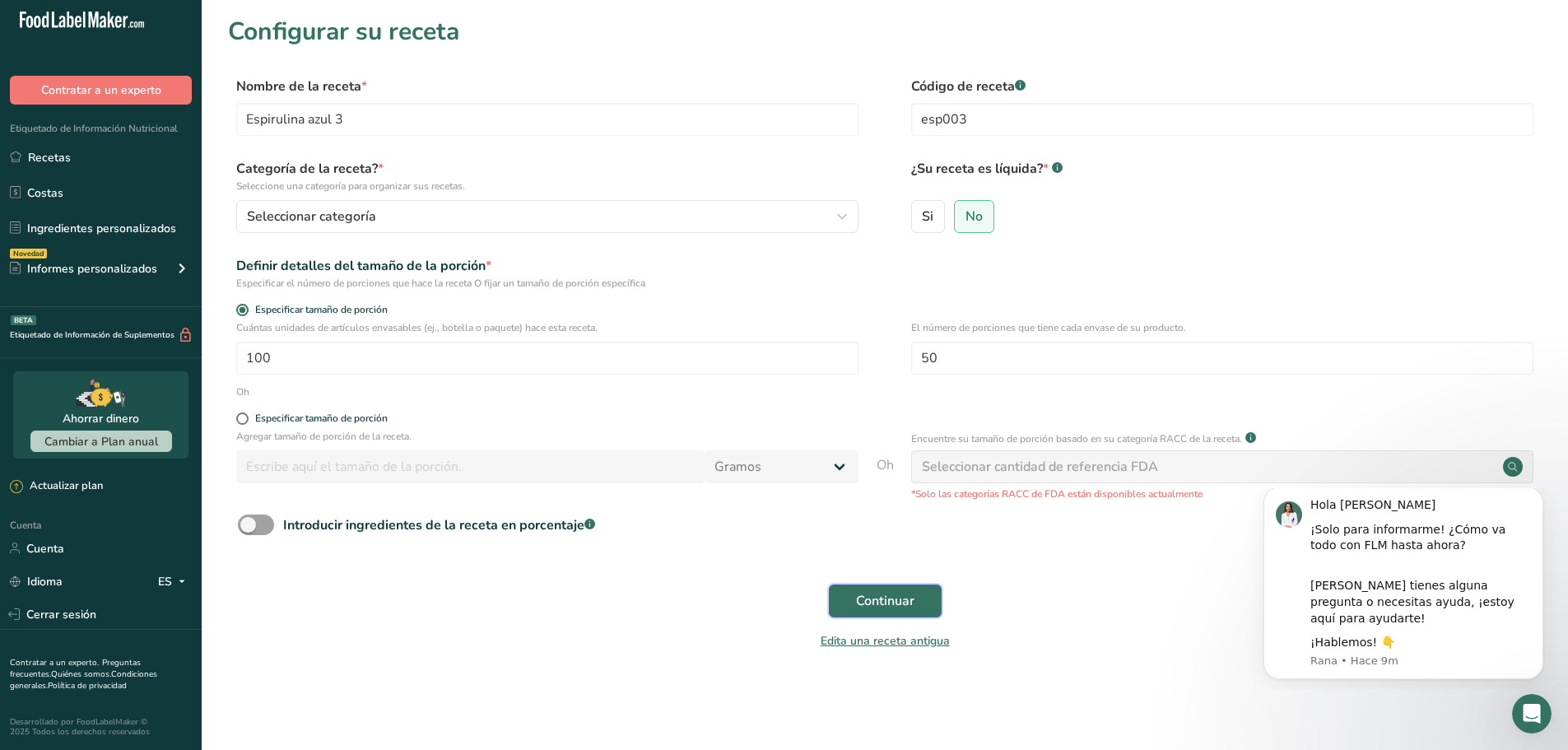
click at [900, 594] on font "Continuar" at bounding box center [885, 601] width 58 height 18
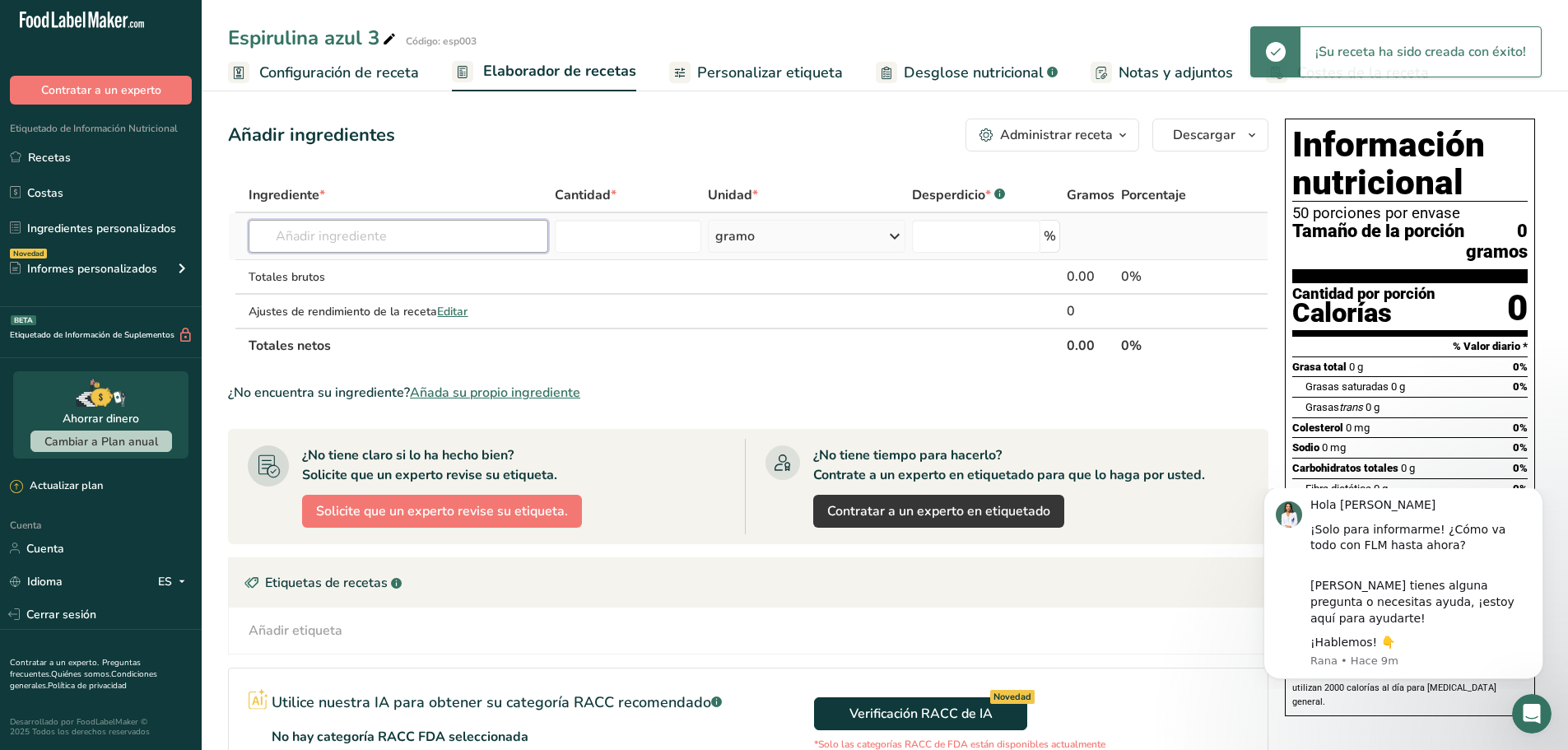
click at [404, 226] on input "text" at bounding box center [397, 236] width 299 height 33
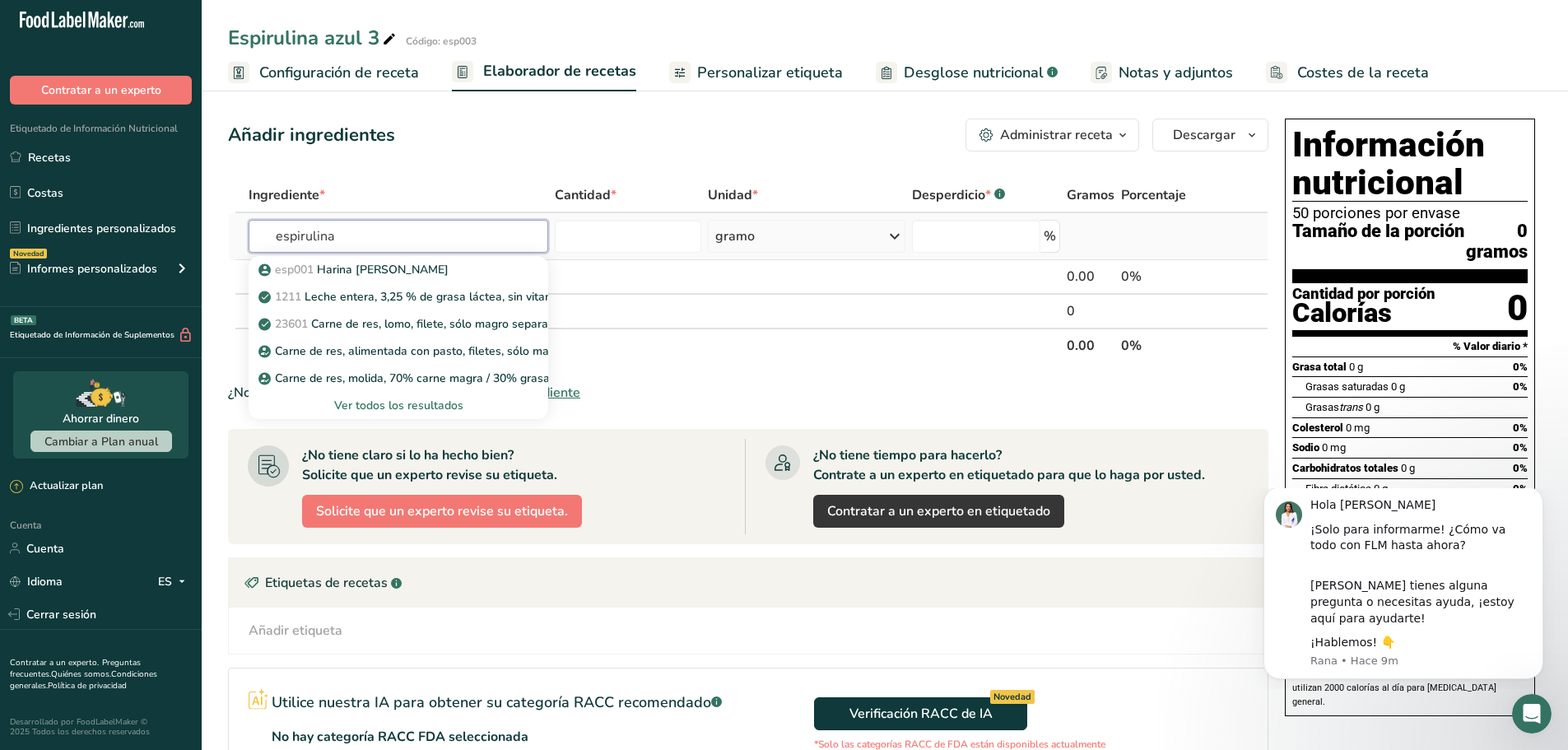
type input "espirulina"
click at [392, 409] on font "Ver todos los resultados" at bounding box center [398, 405] width 129 height 16
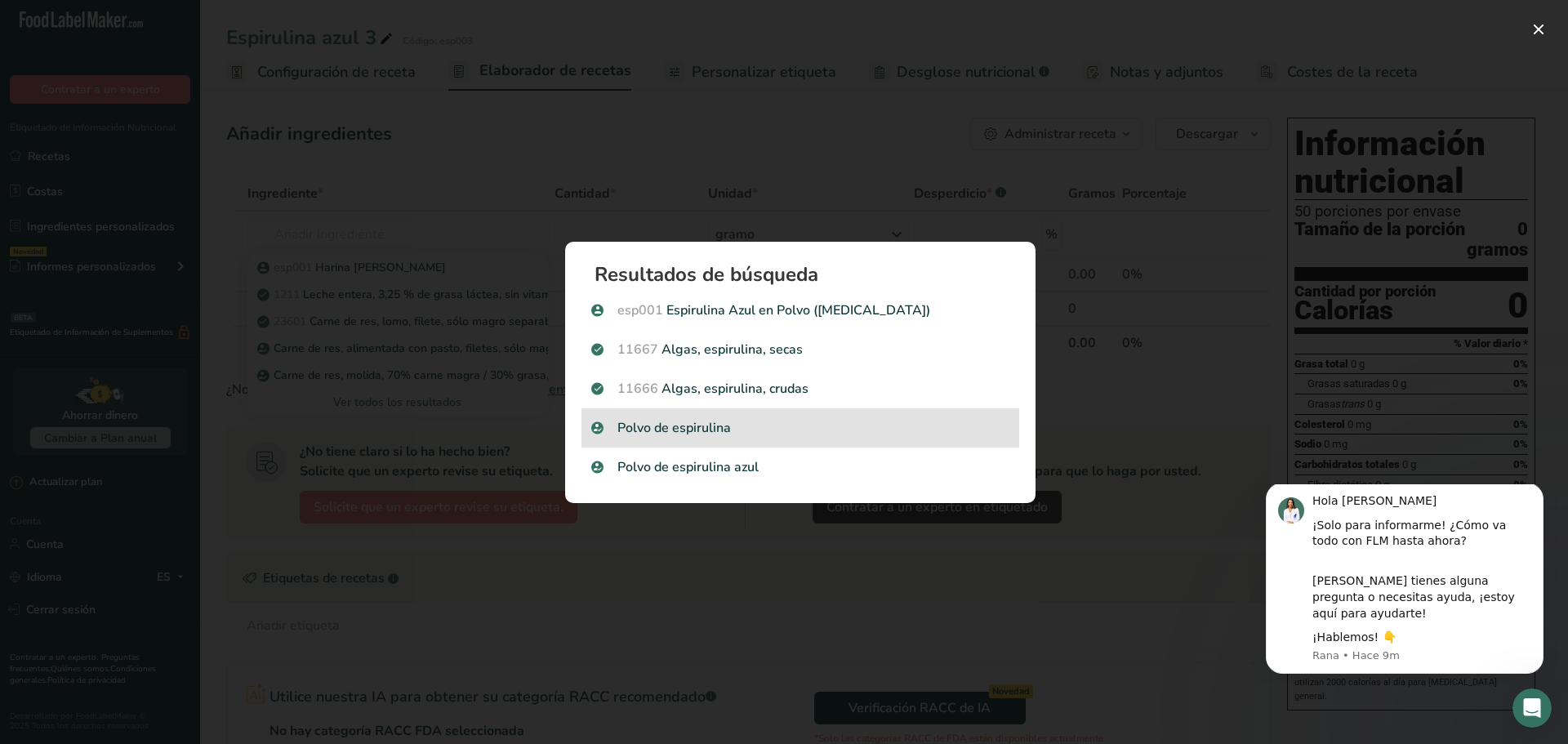
click at [681, 436] on font "Polvo de espirulina" at bounding box center [675, 428] width 113 height 18
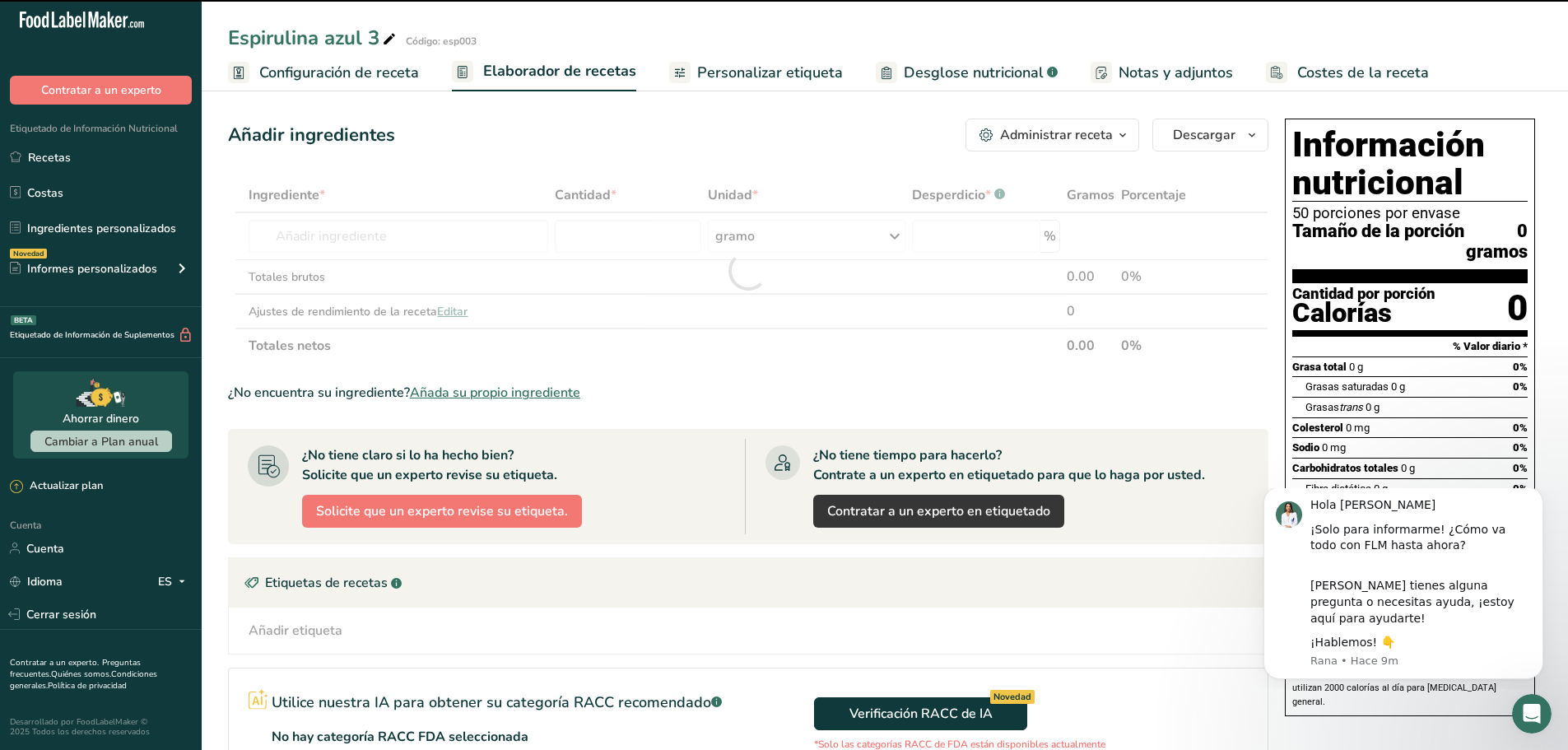
type input "0"
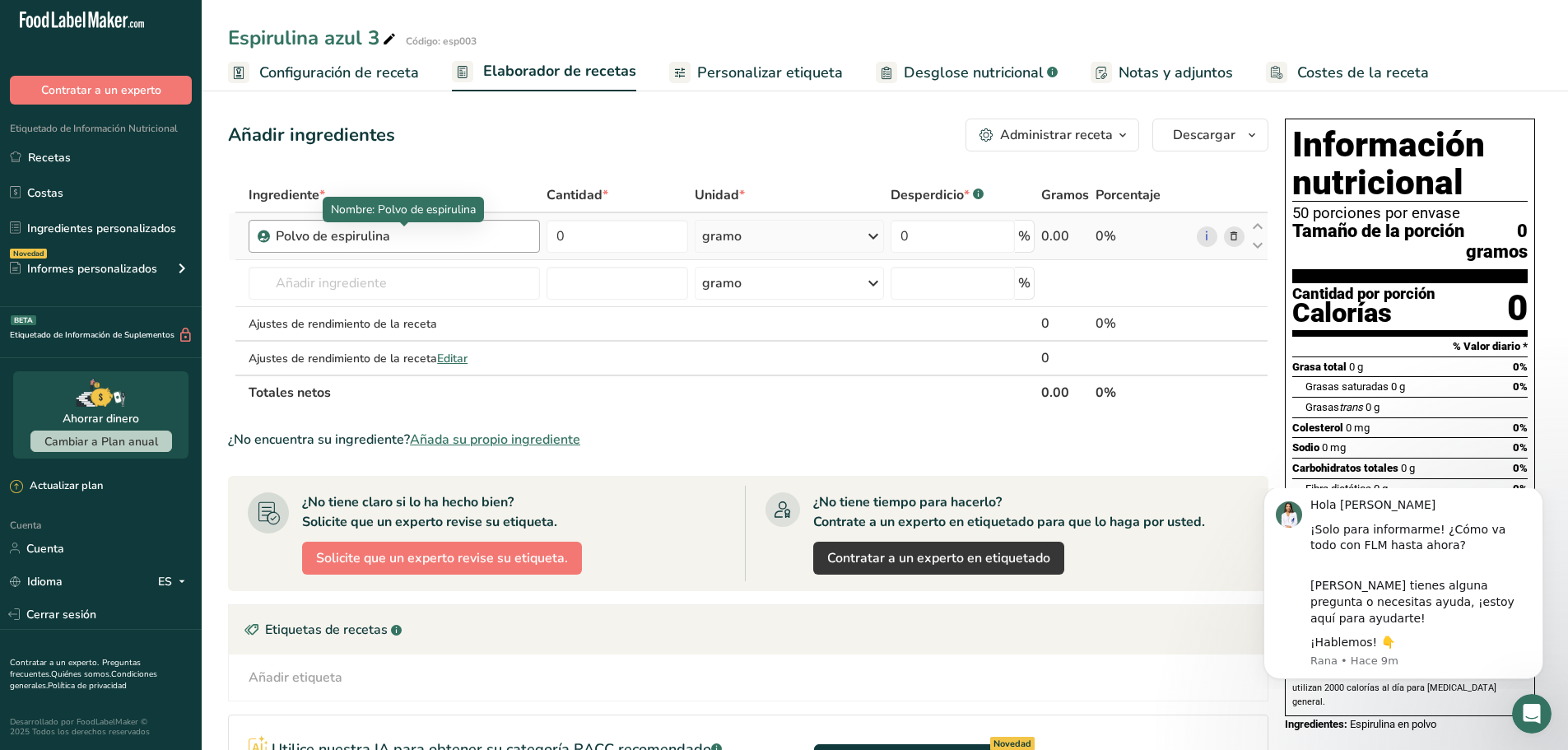
click at [430, 241] on div "Polvo de espirulina" at bounding box center [378, 237] width 206 height 20
drag, startPoint x: 448, startPoint y: 235, endPoint x: 421, endPoint y: 234, distance: 27.0
click at [445, 235] on div "Polvo de espirulina" at bounding box center [378, 237] width 206 height 20
click at [375, 238] on div "Polvo de espirulina" at bounding box center [378, 237] width 206 height 20
click at [426, 236] on div "Polvo de espirulina" at bounding box center [378, 237] width 206 height 20
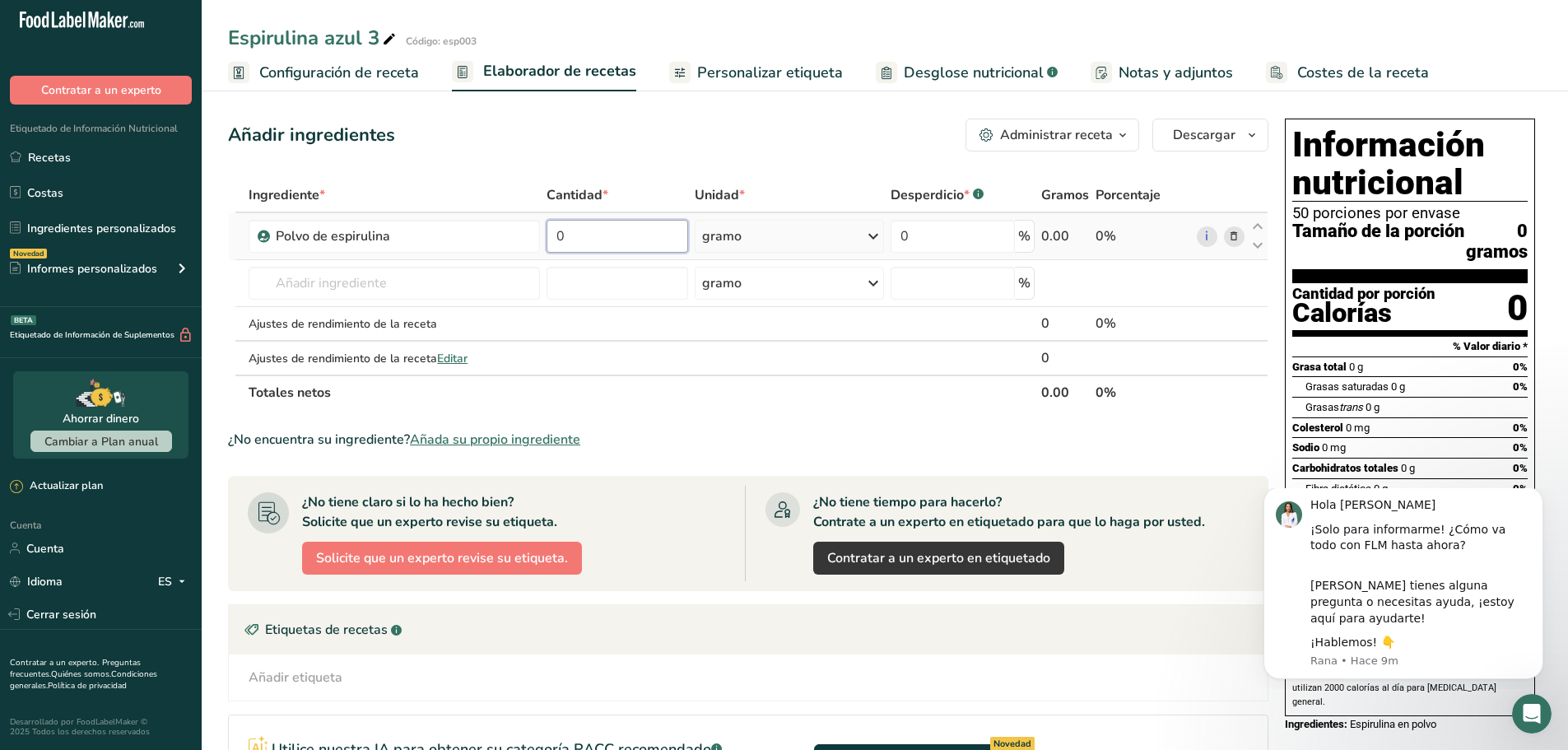
click at [628, 239] on input "0" at bounding box center [618, 236] width 142 height 33
type input "10000"
click at [615, 337] on div "Ingrediente * Cantidad * Unidad * Desperdicio * .a-a{fill:#347362;}.b-a{fill:#f…" at bounding box center [748, 294] width 1041 height 233
click at [742, 77] on font "Personalizar etiqueta" at bounding box center [771, 72] width 146 height 20
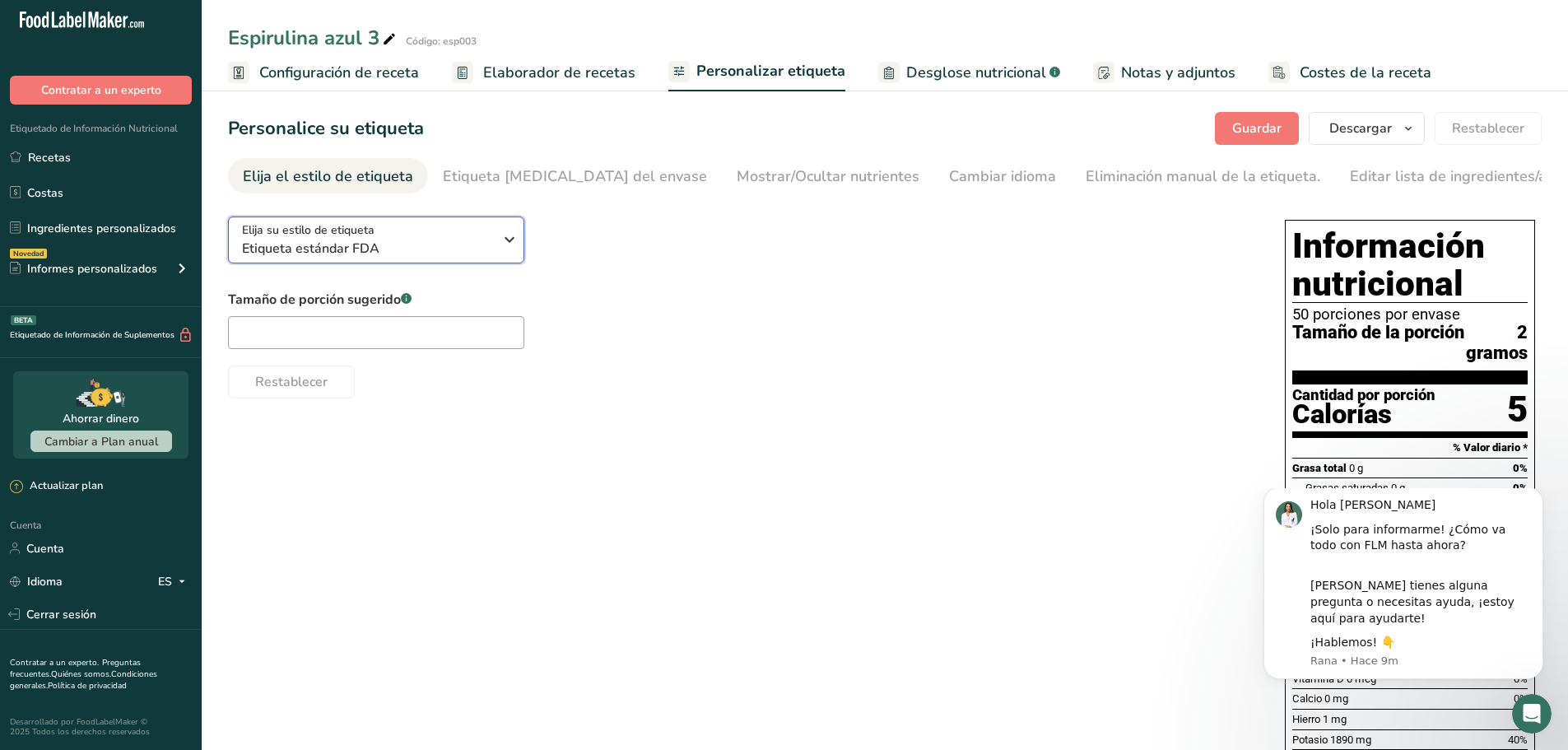
click at [385, 258] on span "Etiqueta estándar FDA" at bounding box center [368, 248] width 251 height 20
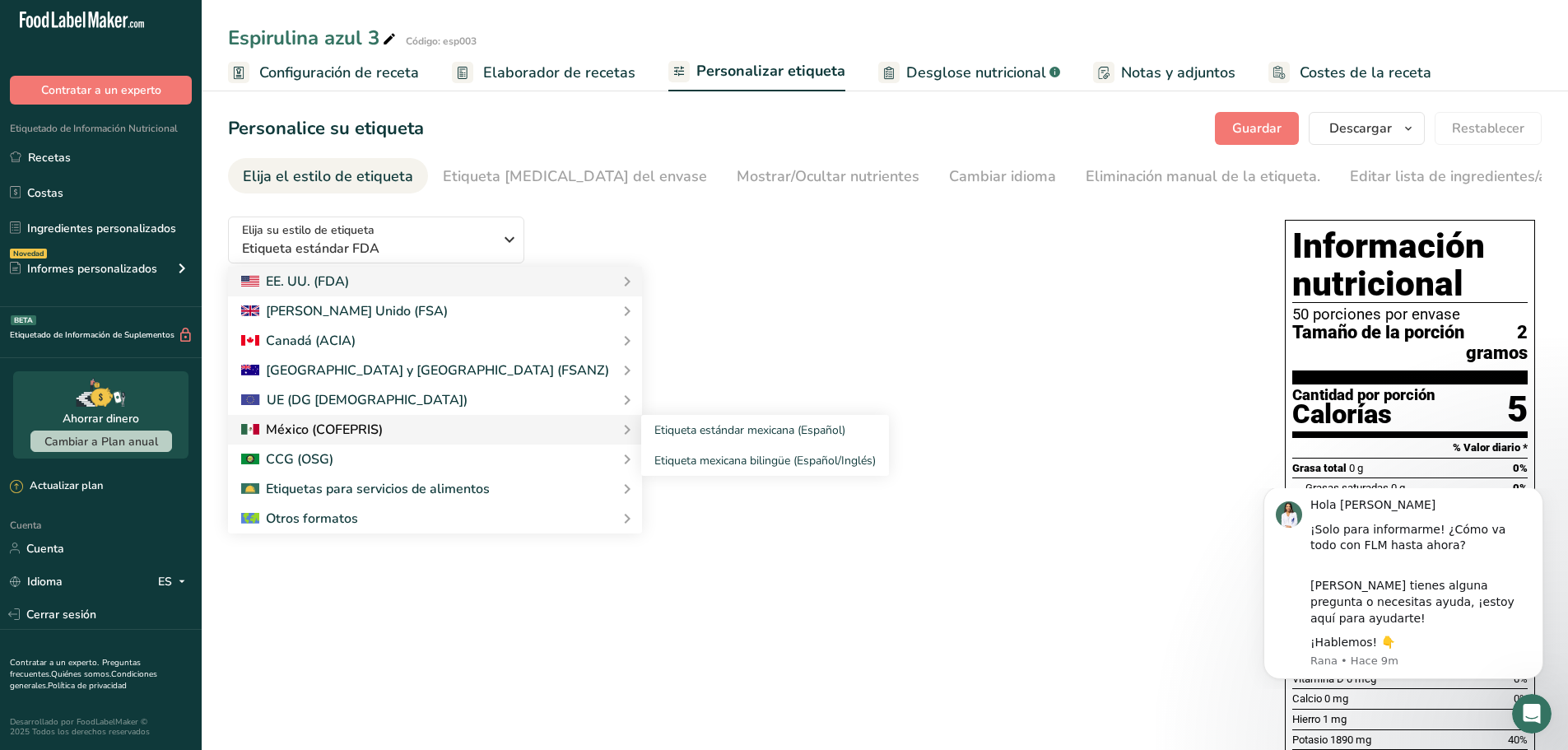
click at [654, 428] on font "Etiqueta estándar mexicana (Español)" at bounding box center [750, 431] width 191 height 16
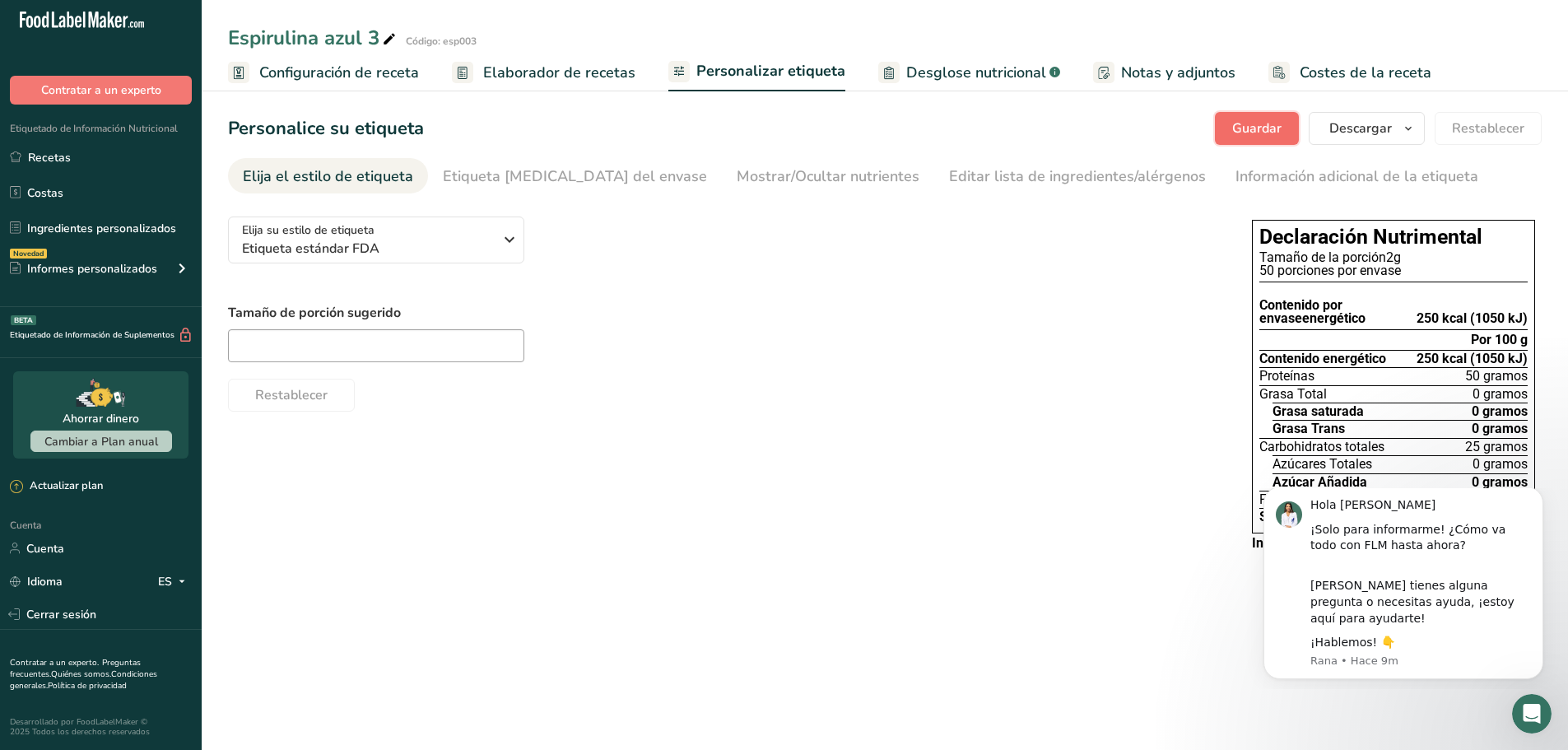
click at [1274, 122] on font "Guardar" at bounding box center [1257, 128] width 49 height 18
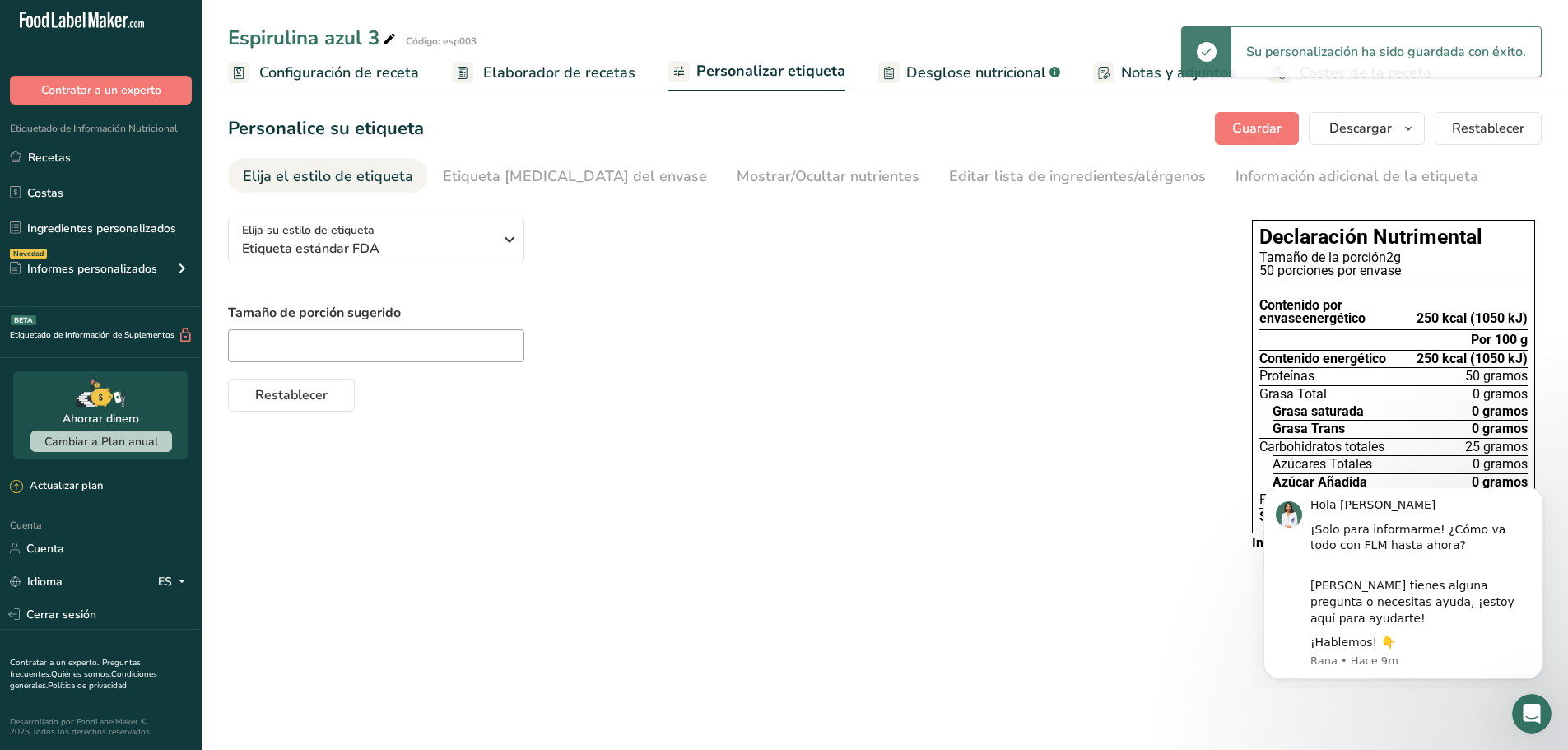
click at [525, 88] on link "Elaborador de recetas" at bounding box center [544, 73] width 183 height 37
